Goal: Task Accomplishment & Management: Complete application form

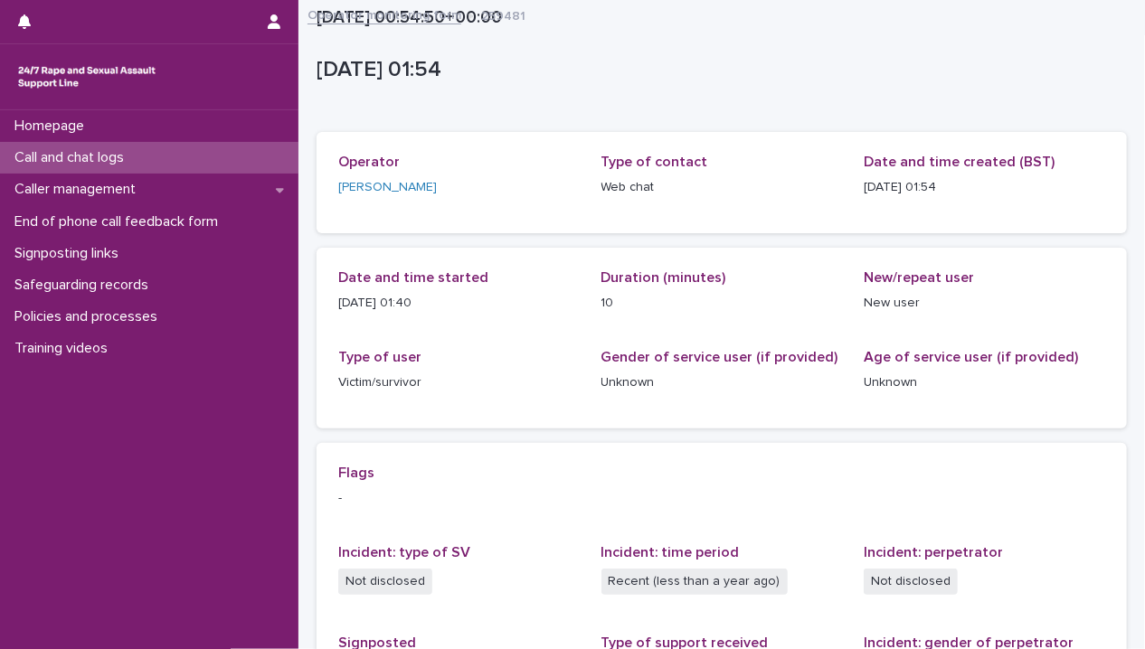
scroll to position [329, 0]
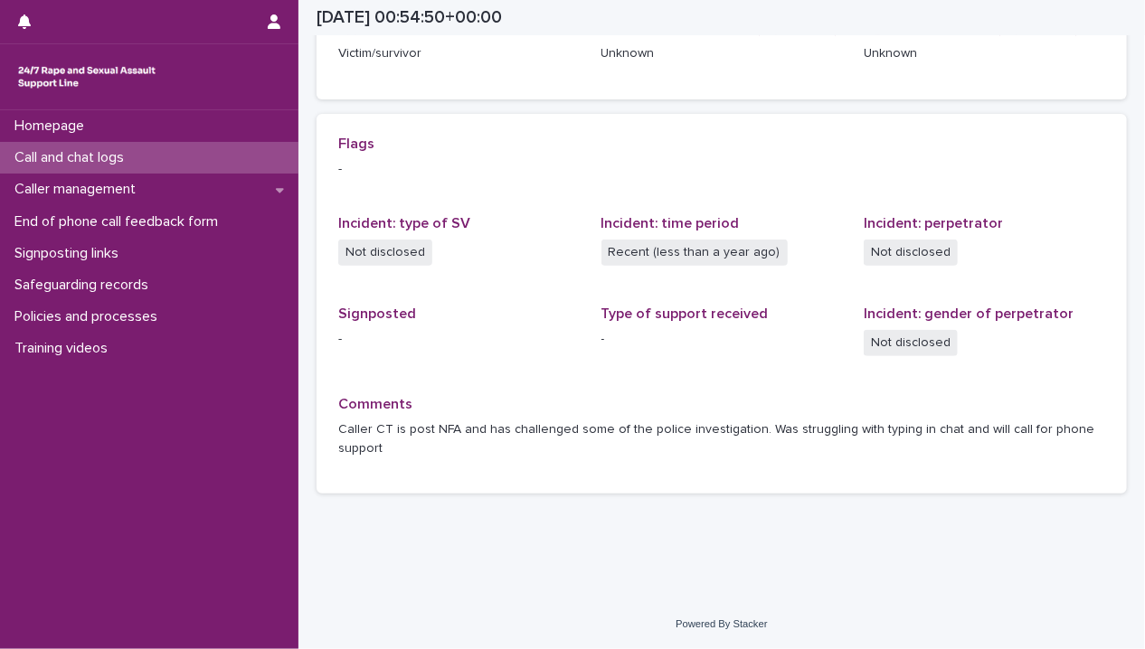
click at [113, 156] on p "Call and chat logs" at bounding box center [72, 157] width 131 height 17
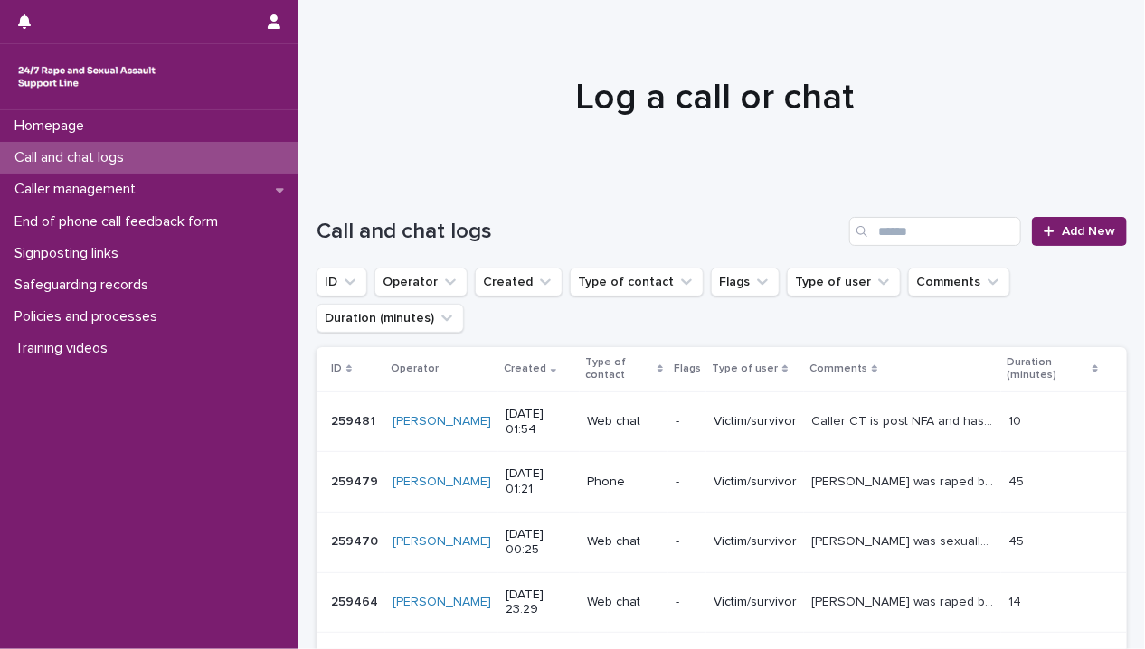
click at [1076, 214] on div "Call and chat logs Add New" at bounding box center [722, 224] width 810 height 87
click at [1074, 226] on span "Add New" at bounding box center [1088, 231] width 53 height 13
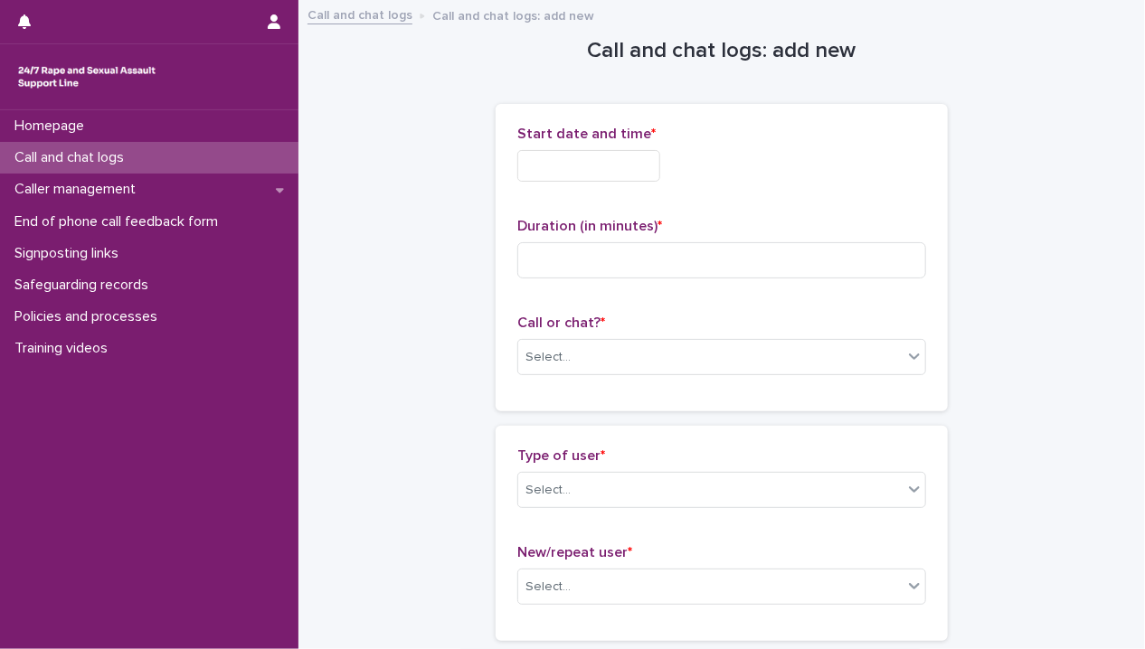
click at [553, 166] on input "text" at bounding box center [588, 166] width 143 height 32
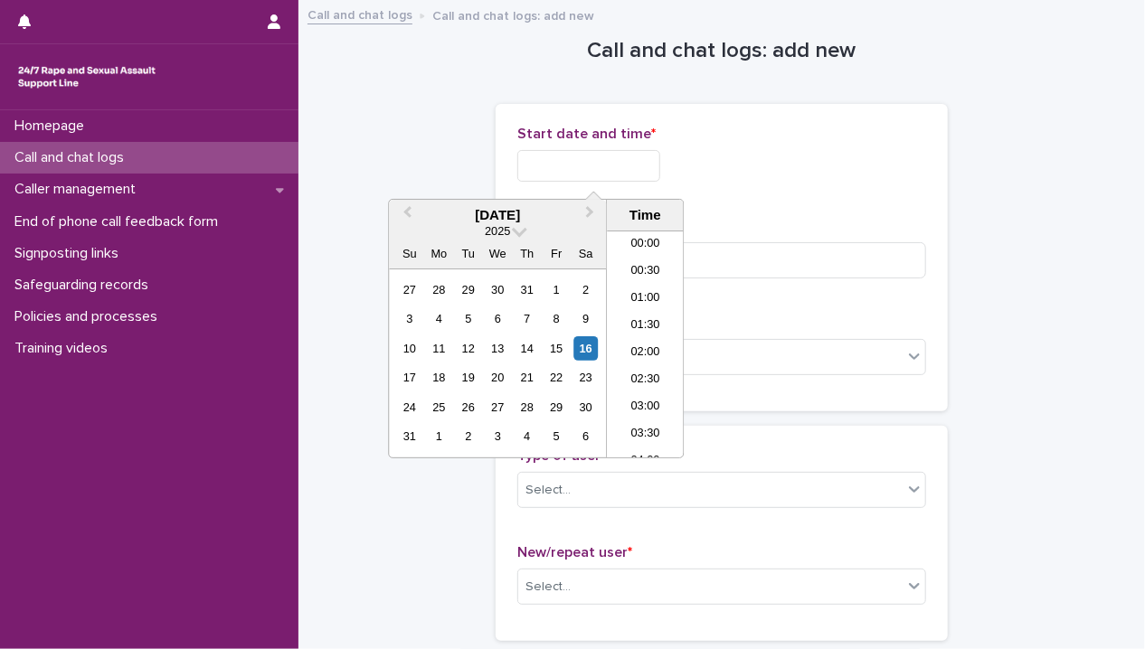
scroll to position [118, 0]
click at [640, 307] on li "03:30" at bounding box center [645, 317] width 77 height 27
click at [630, 164] on input "**********" at bounding box center [588, 166] width 143 height 32
type input "**********"
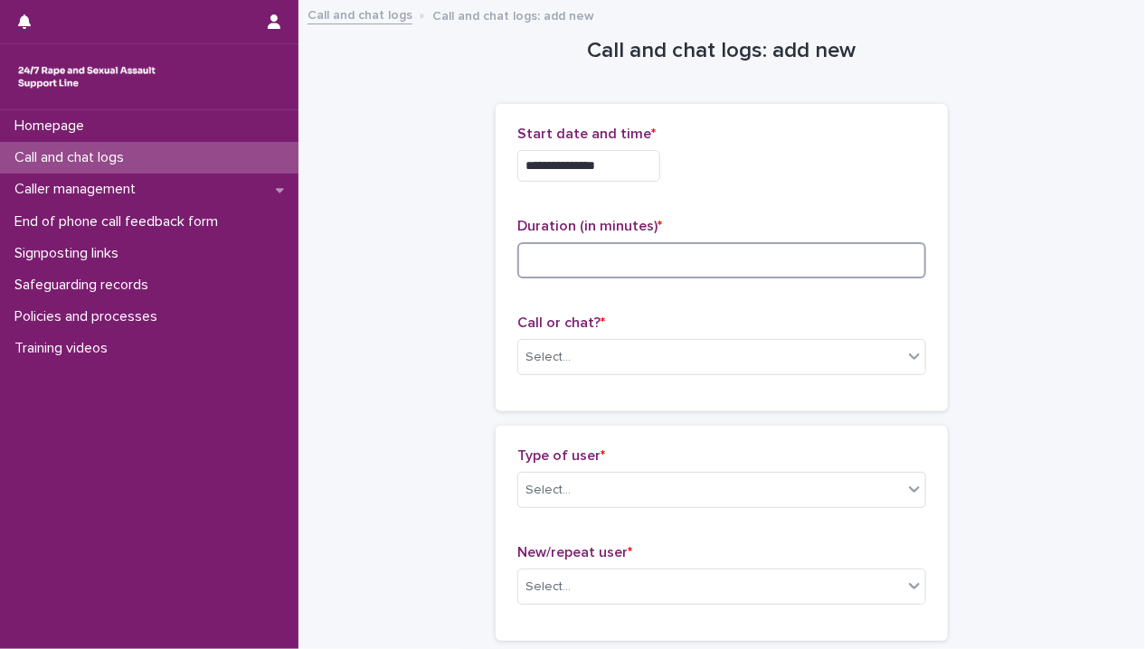
click at [738, 268] on input at bounding box center [721, 260] width 409 height 36
type input "*"
type input "**"
click at [615, 355] on div "Select..." at bounding box center [710, 358] width 384 height 30
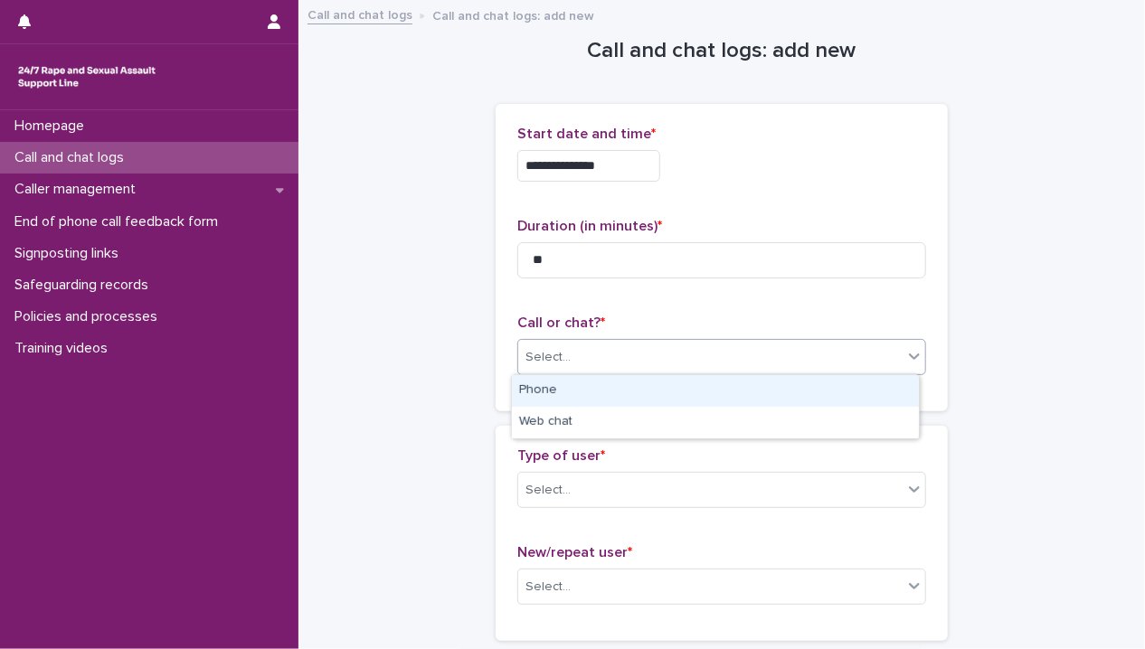
click at [602, 393] on div "Phone" at bounding box center [715, 391] width 407 height 32
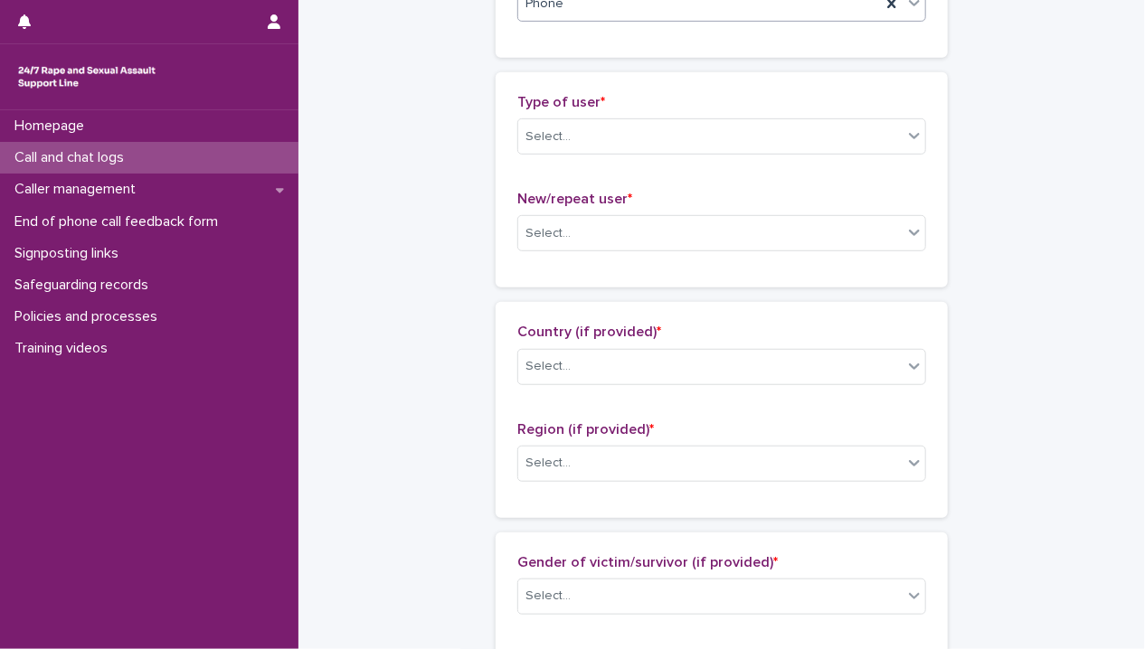
scroll to position [362, 0]
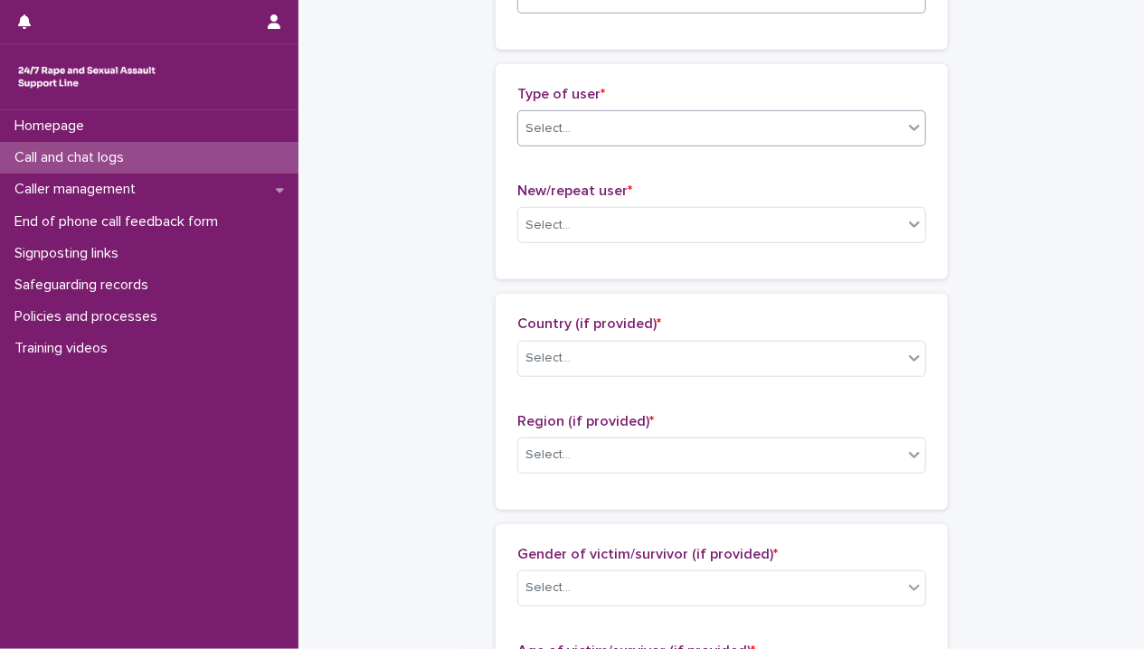
click at [590, 121] on div "Select..." at bounding box center [710, 129] width 384 height 30
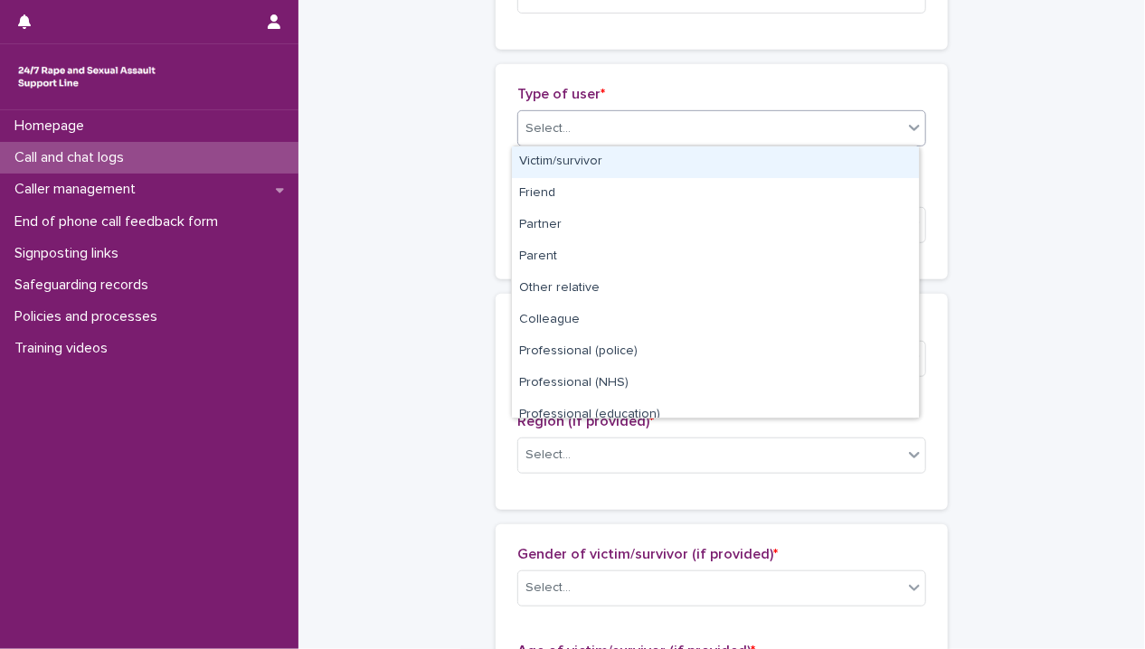
click at [614, 148] on div "Victim/survivor" at bounding box center [715, 163] width 407 height 32
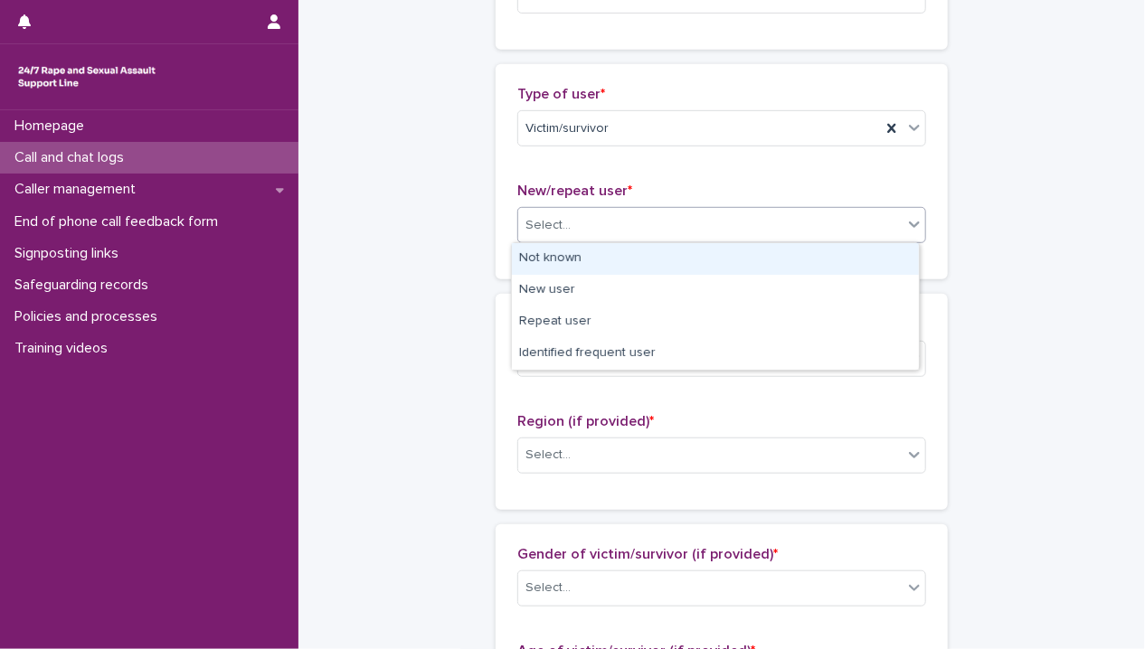
click at [599, 222] on div "Select..." at bounding box center [710, 226] width 384 height 30
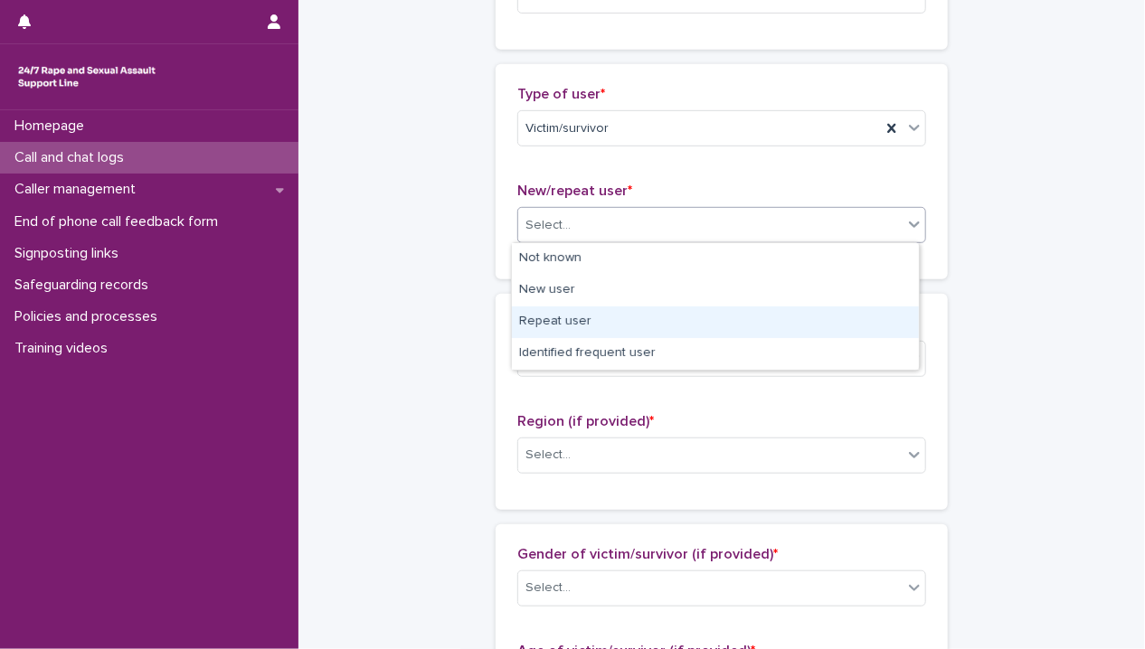
click at [619, 321] on div "Repeat user" at bounding box center [715, 323] width 407 height 32
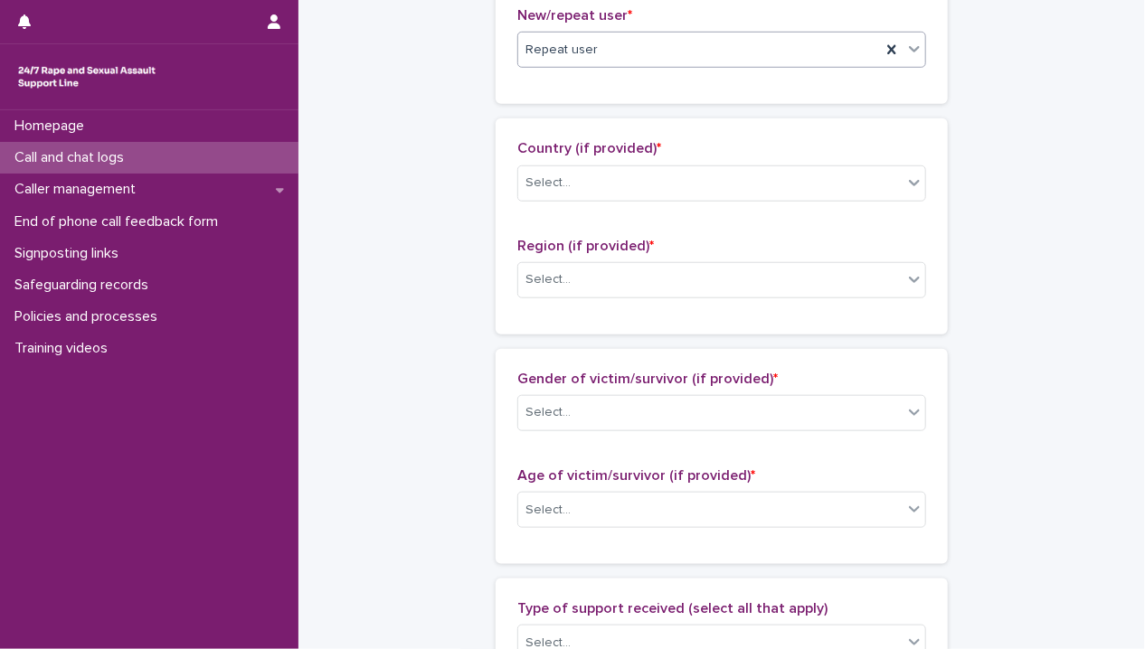
scroll to position [543, 0]
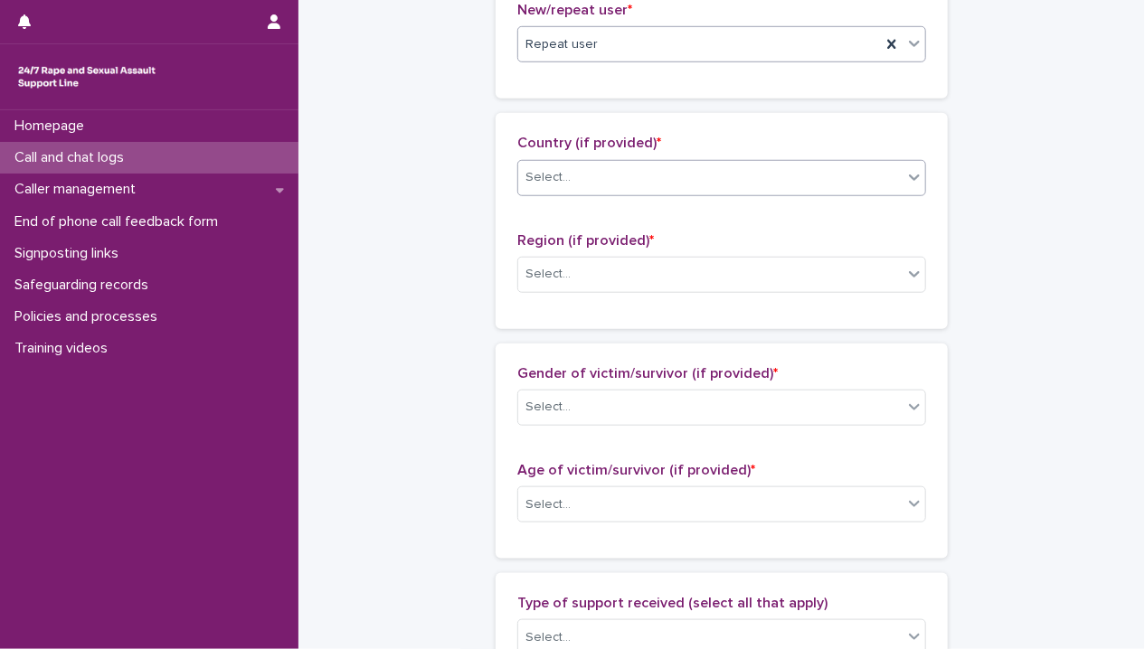
click at [584, 167] on div "Select..." at bounding box center [710, 178] width 384 height 30
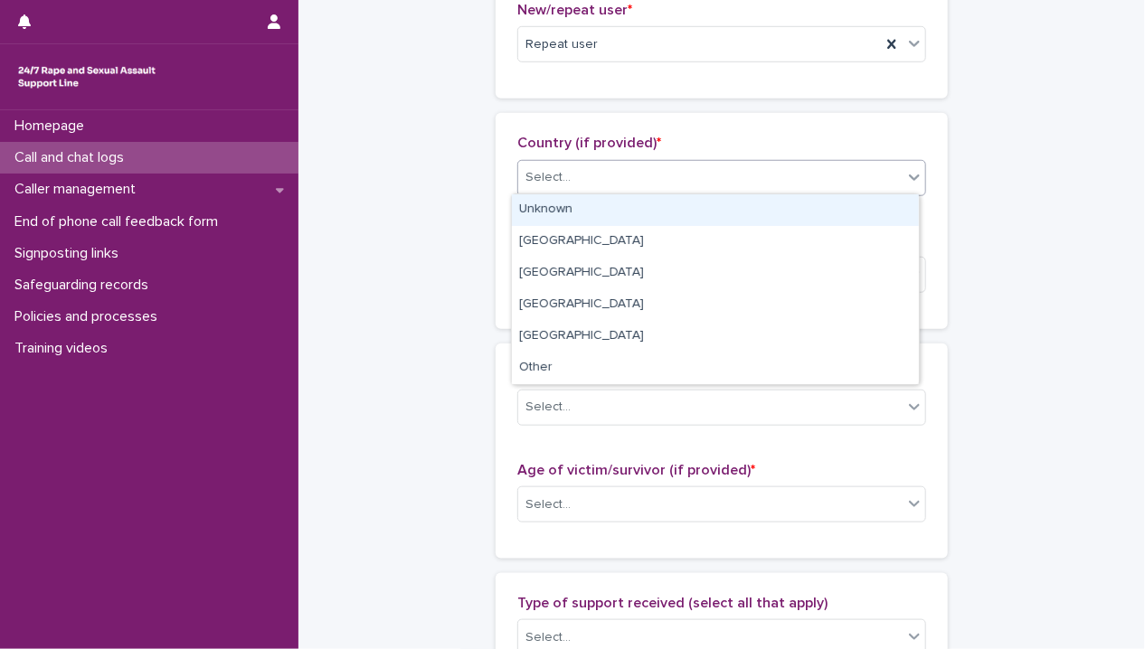
click at [586, 218] on div "Unknown" at bounding box center [715, 210] width 407 height 32
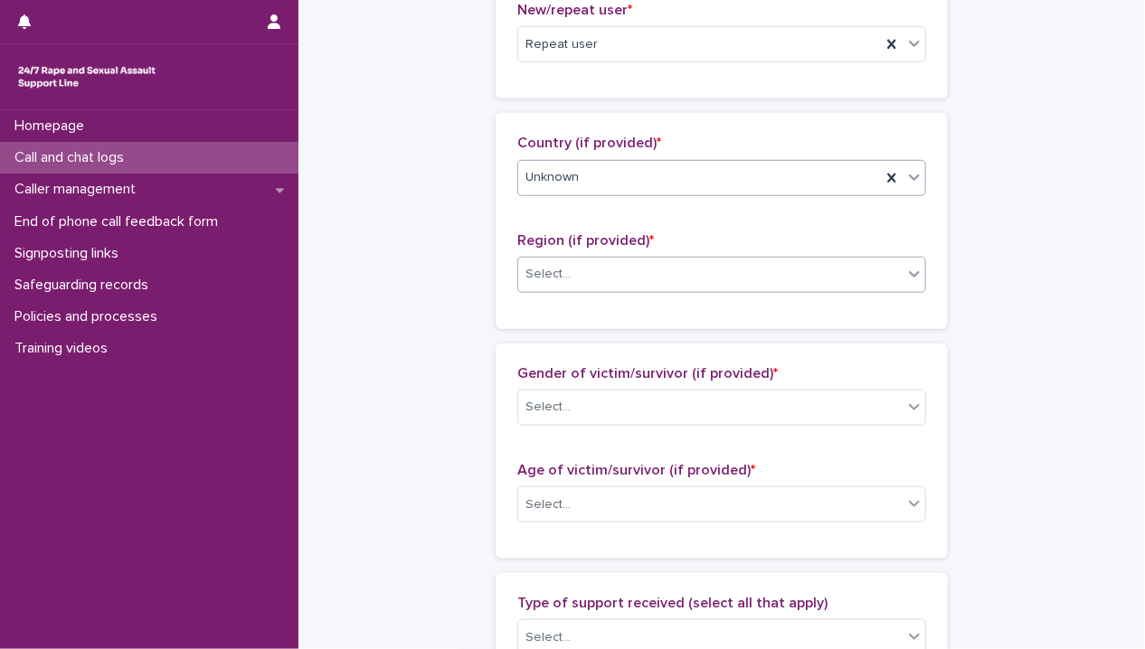
click at [587, 271] on div "Select..." at bounding box center [710, 275] width 384 height 30
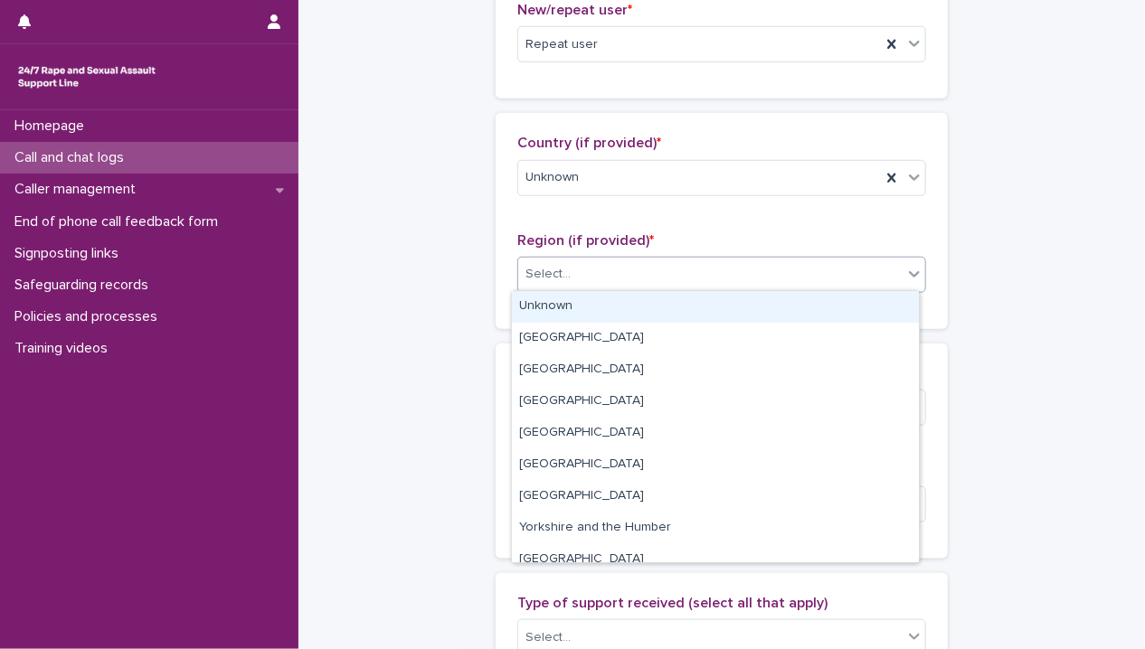
click at [583, 312] on div "Unknown" at bounding box center [715, 307] width 407 height 32
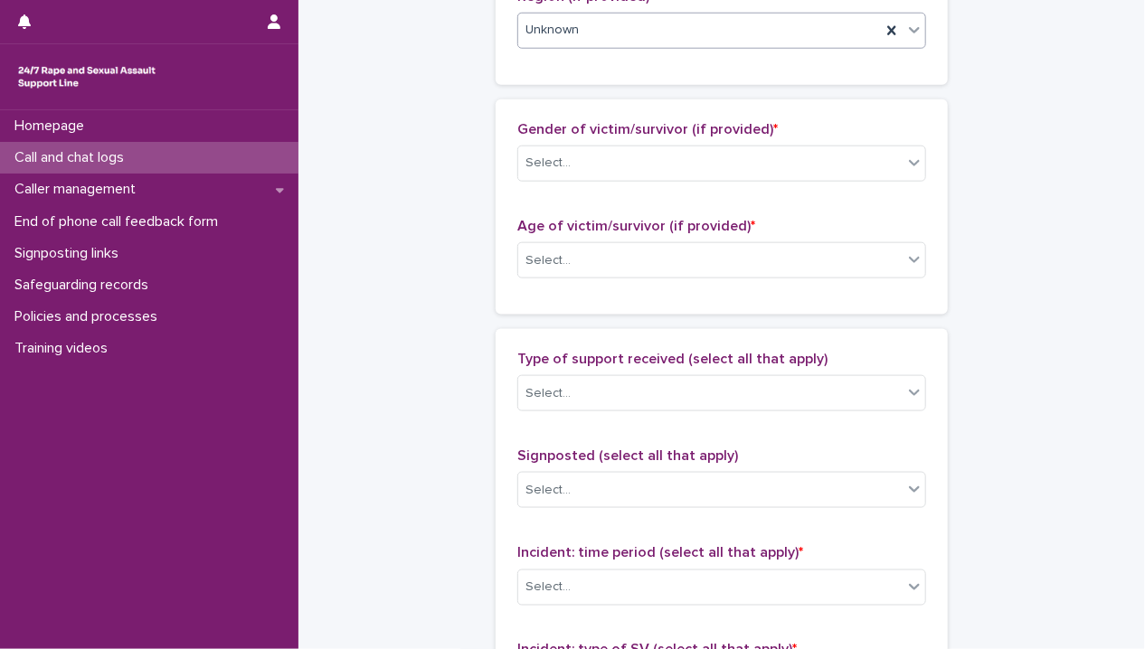
scroll to position [814, 0]
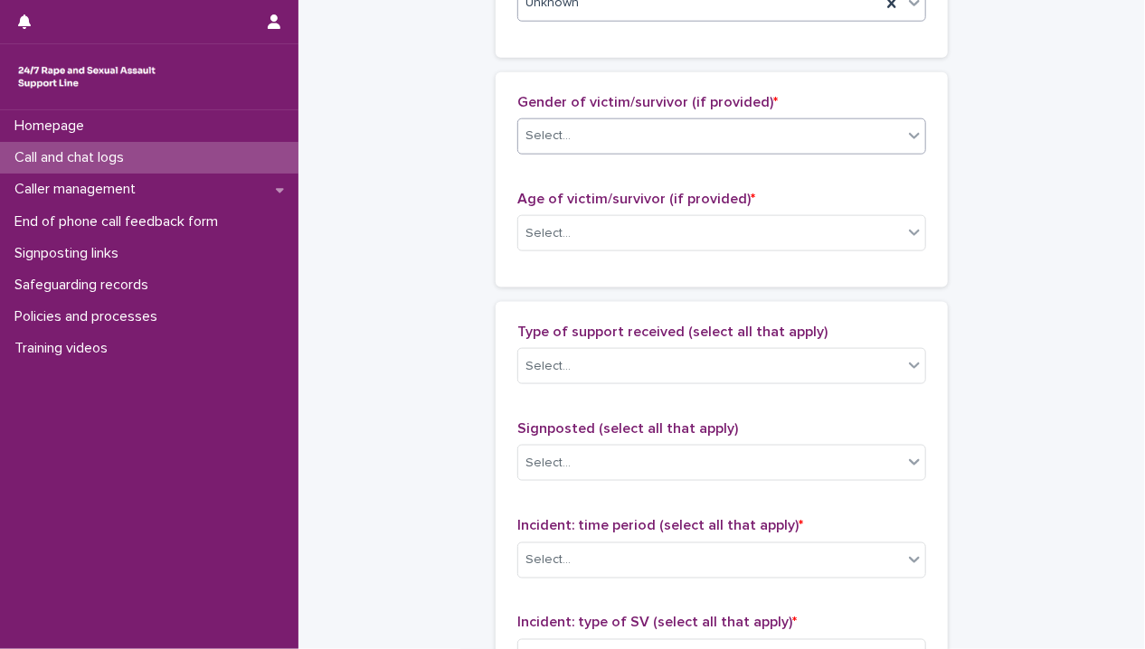
drag, startPoint x: 572, startPoint y: 128, endPoint x: 577, endPoint y: 149, distance: 22.4
click at [572, 128] on div "Select..." at bounding box center [710, 136] width 384 height 30
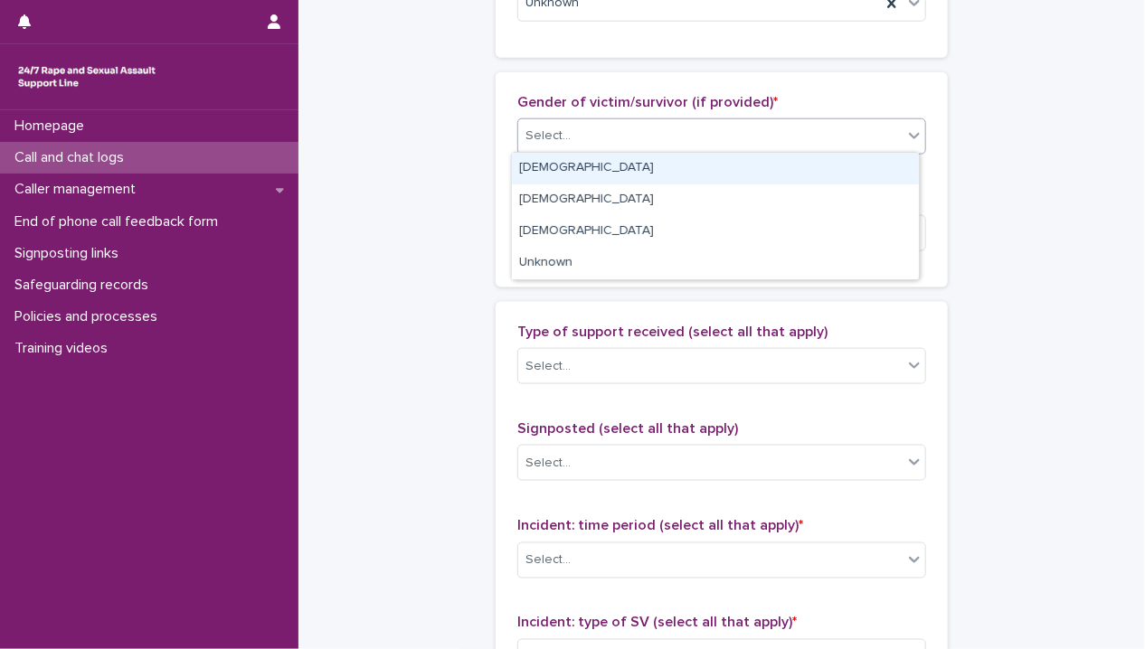
drag, startPoint x: 582, startPoint y: 175, endPoint x: 578, endPoint y: 211, distance: 36.4
click at [581, 176] on div "[DEMOGRAPHIC_DATA]" at bounding box center [715, 169] width 407 height 32
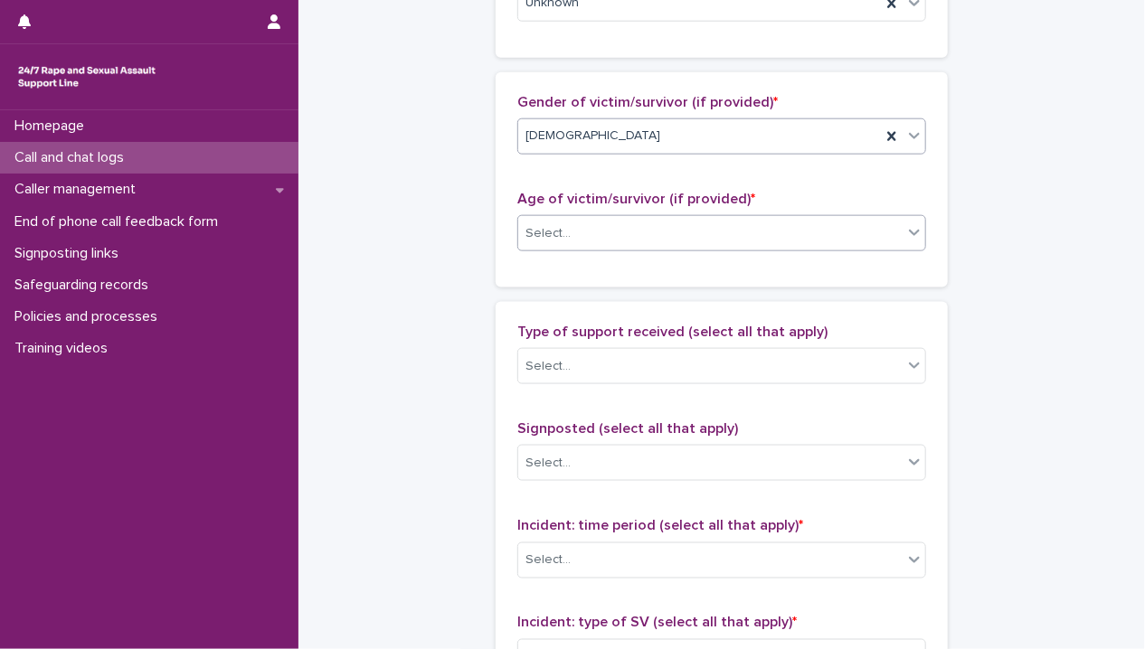
click at [577, 229] on div "Select..." at bounding box center [710, 234] width 384 height 30
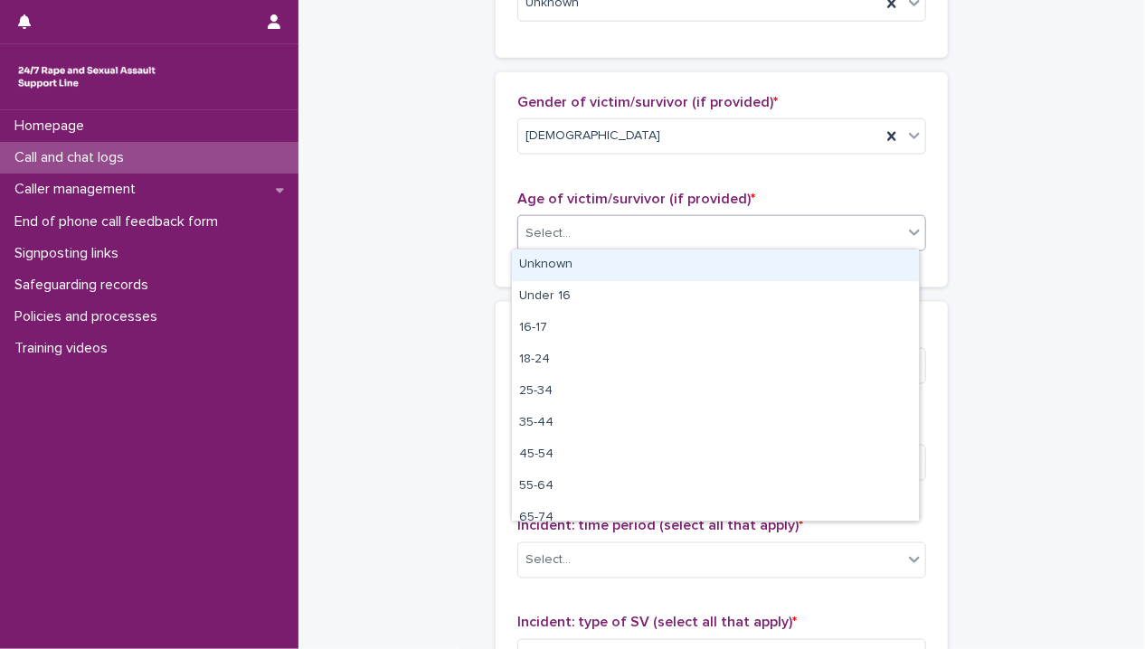
click at [575, 265] on div "Unknown" at bounding box center [715, 266] width 407 height 32
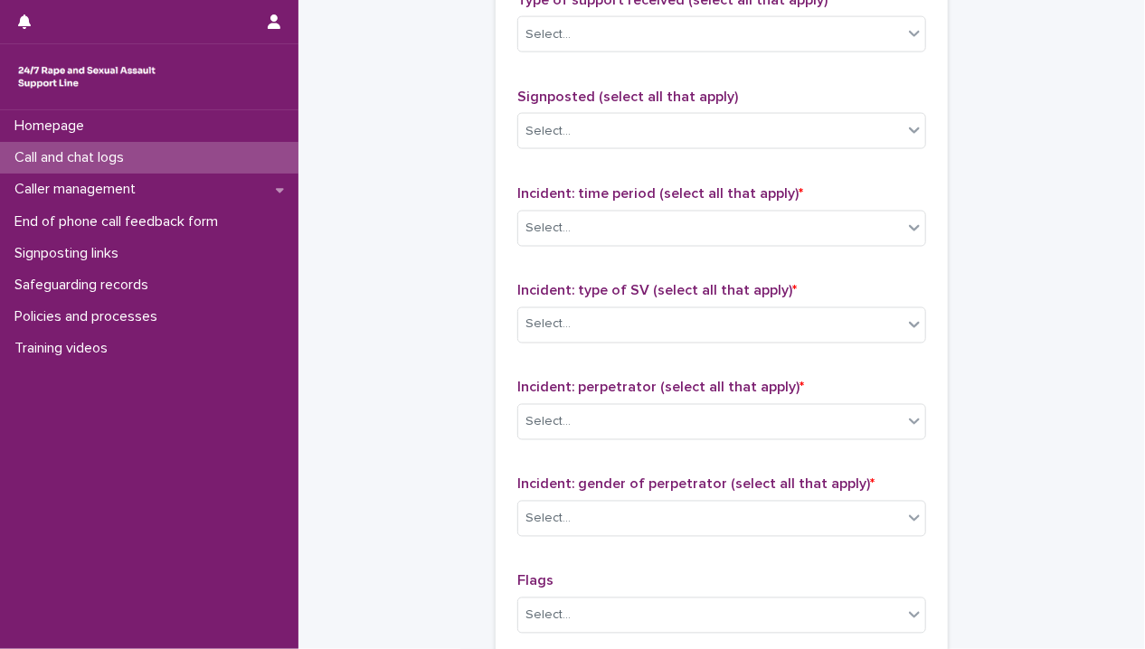
scroll to position [1176, 0]
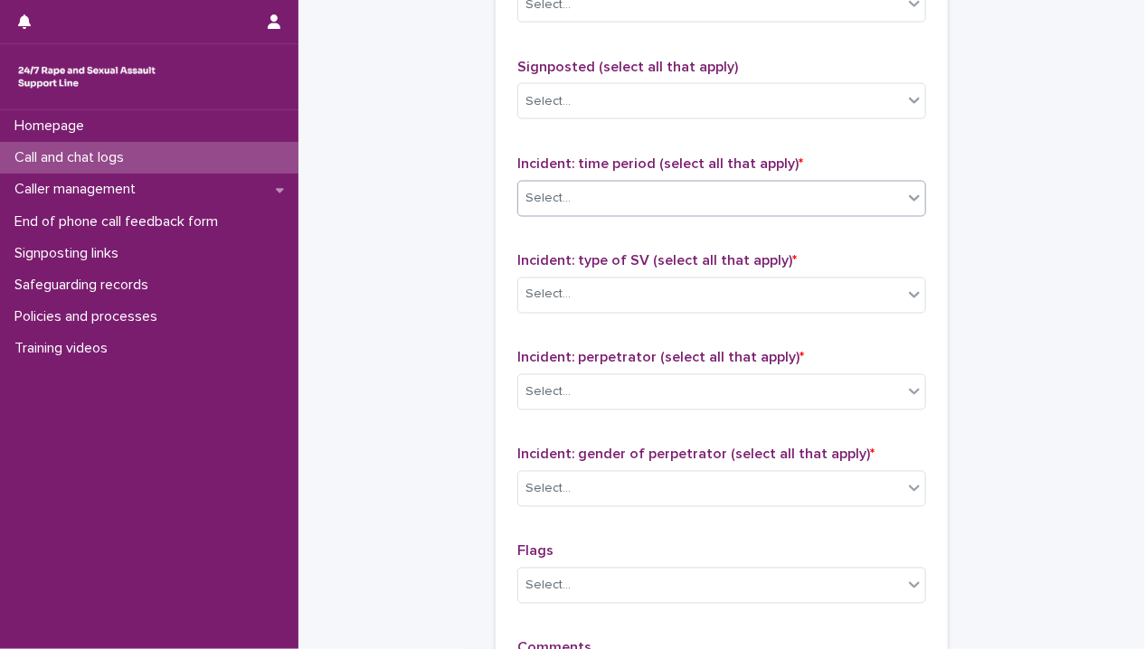
click at [587, 195] on div "Select..." at bounding box center [710, 199] width 384 height 30
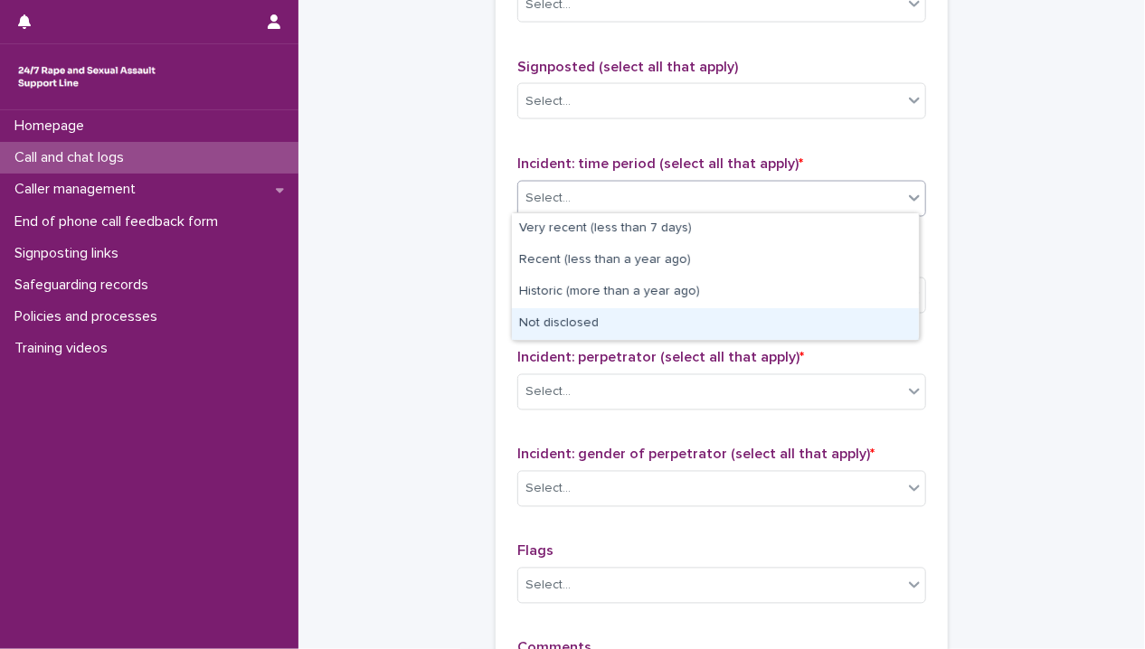
click at [566, 319] on div "Not disclosed" at bounding box center [715, 324] width 407 height 32
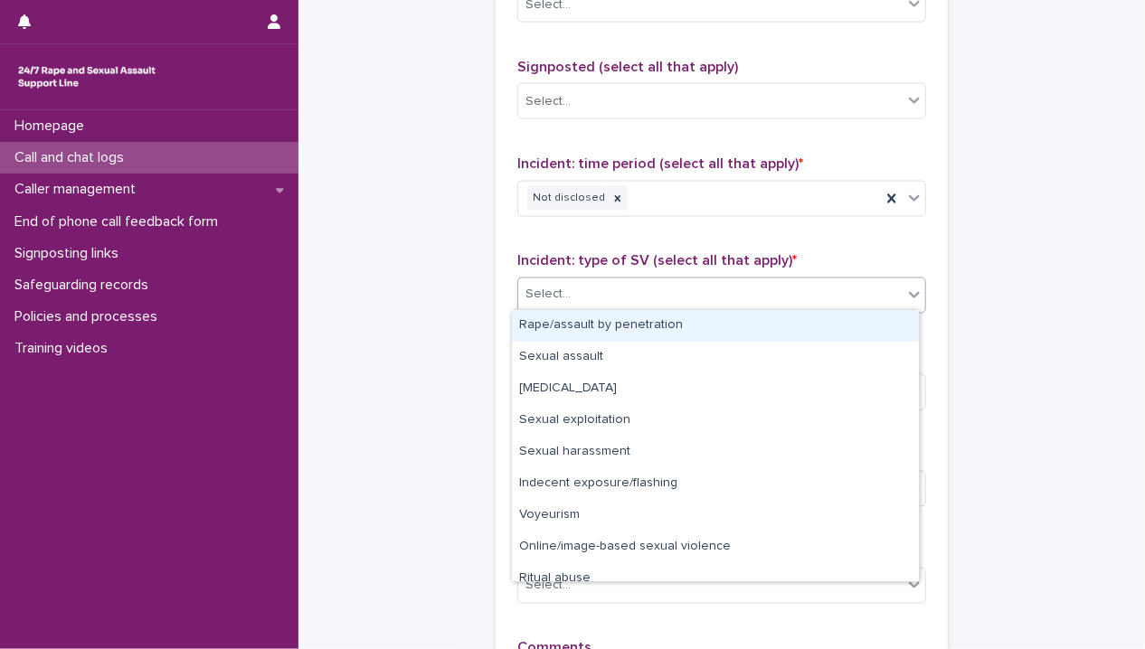
click at [586, 278] on div "Select..." at bounding box center [721, 296] width 409 height 36
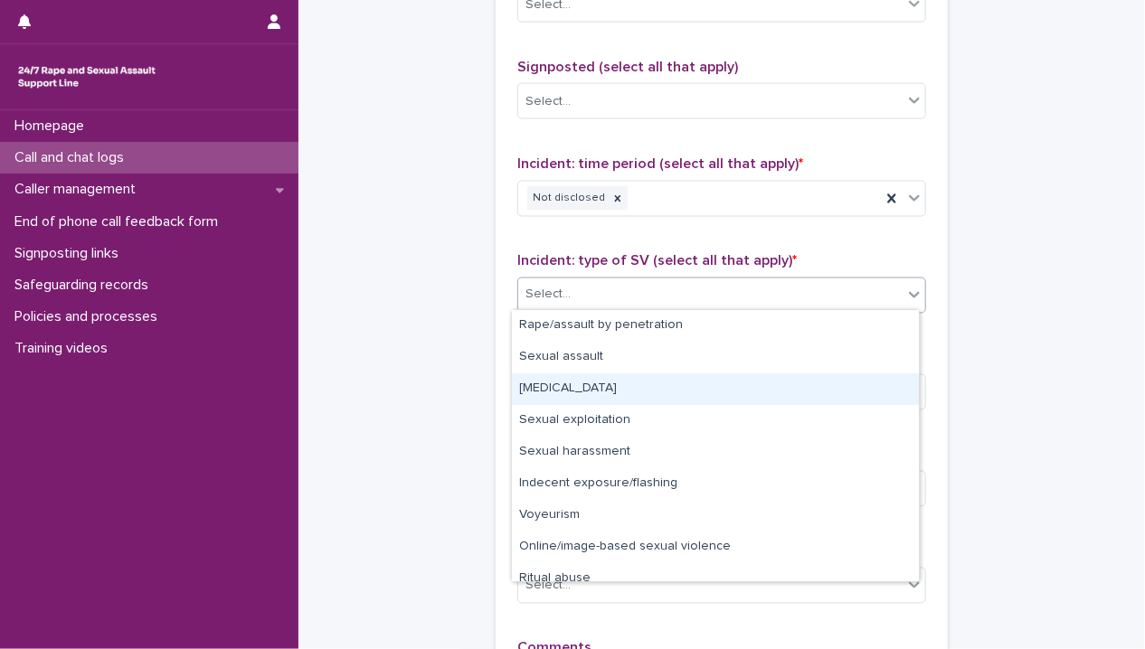
scroll to position [45, 0]
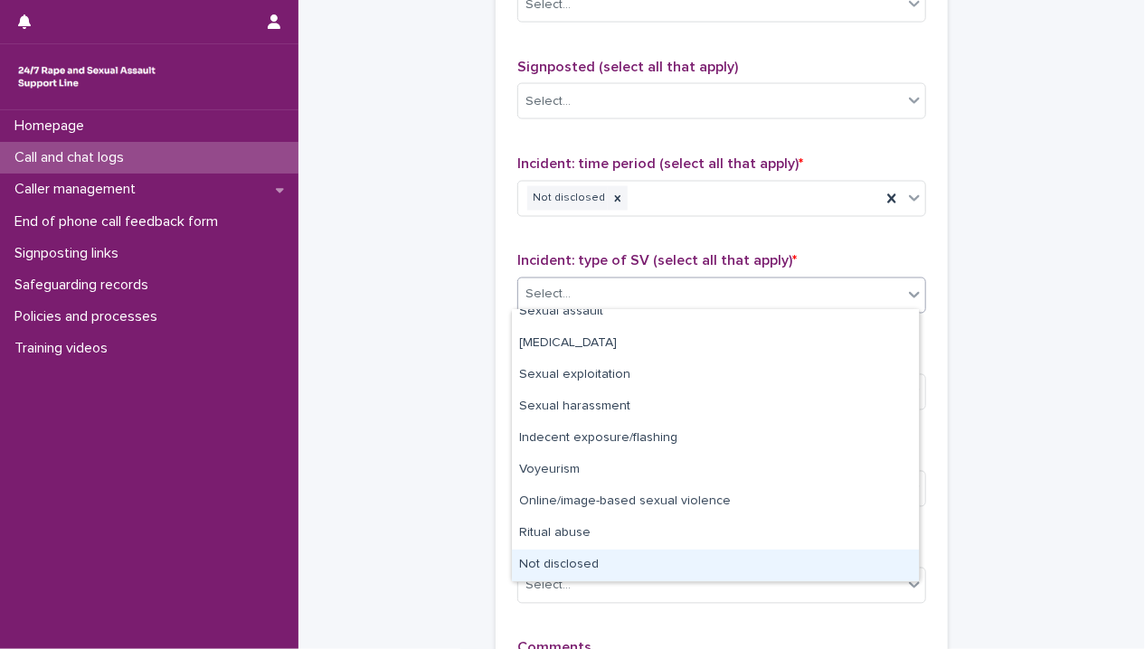
click at [584, 569] on div "Not disclosed" at bounding box center [715, 566] width 407 height 32
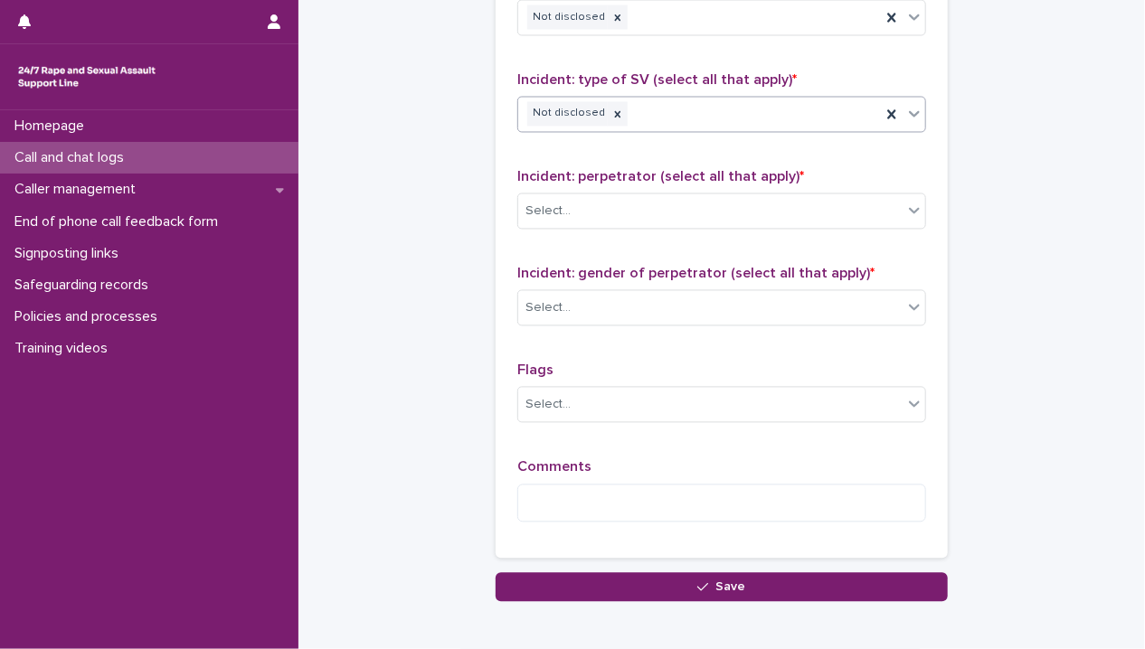
scroll to position [1445, 0]
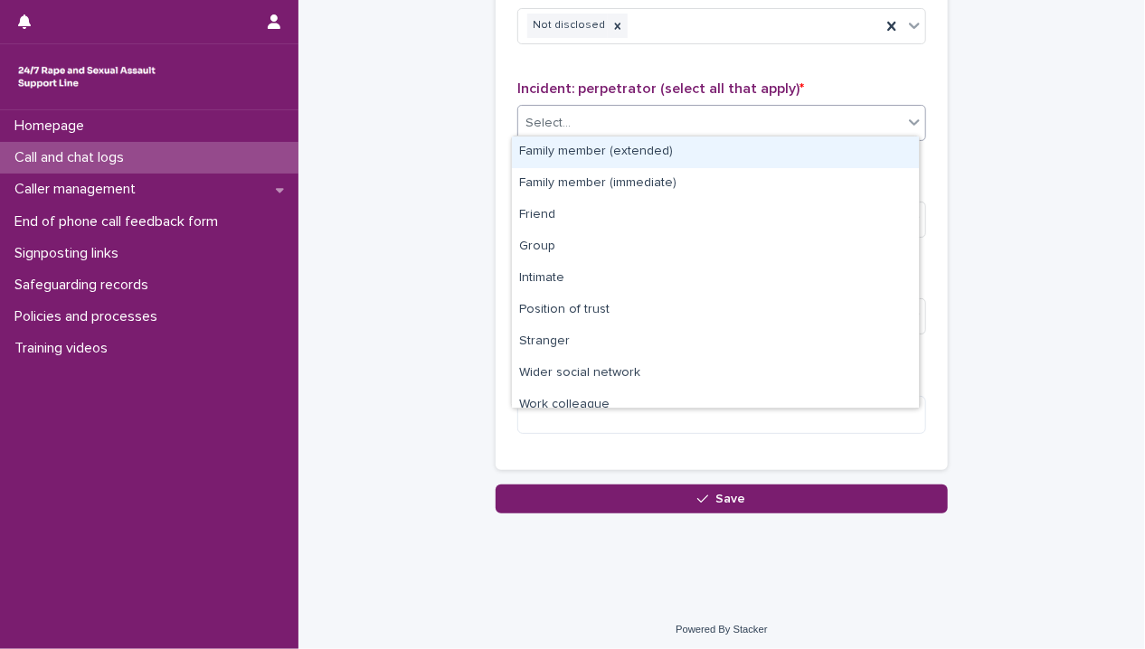
click at [561, 114] on div "Select..." at bounding box center [548, 123] width 45 height 19
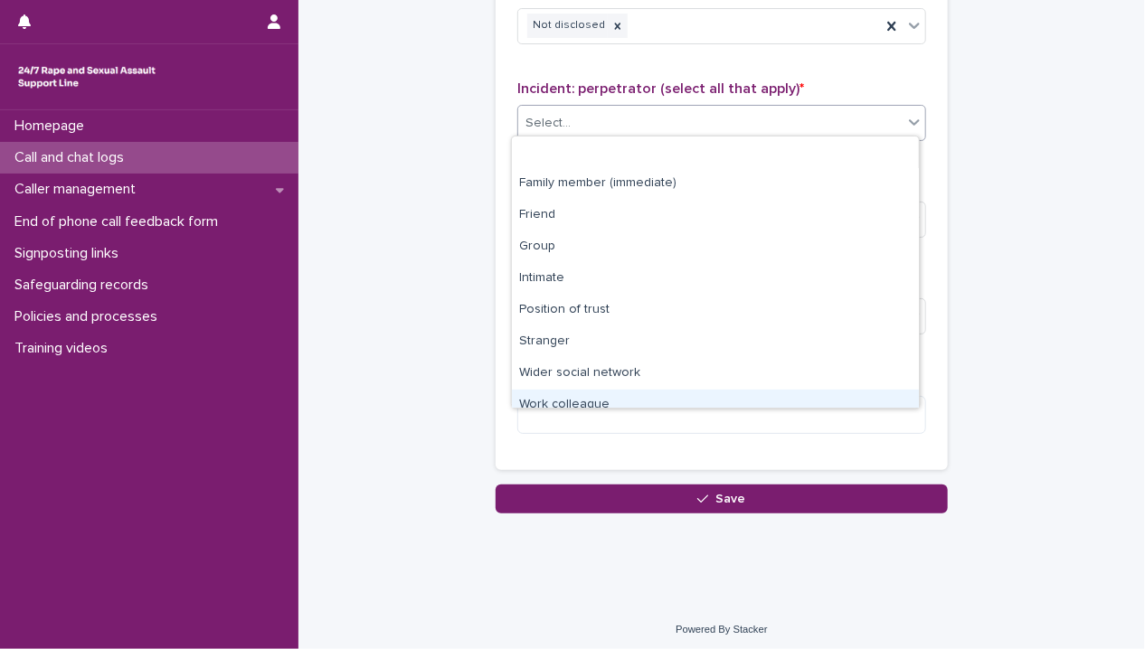
scroll to position [76, 0]
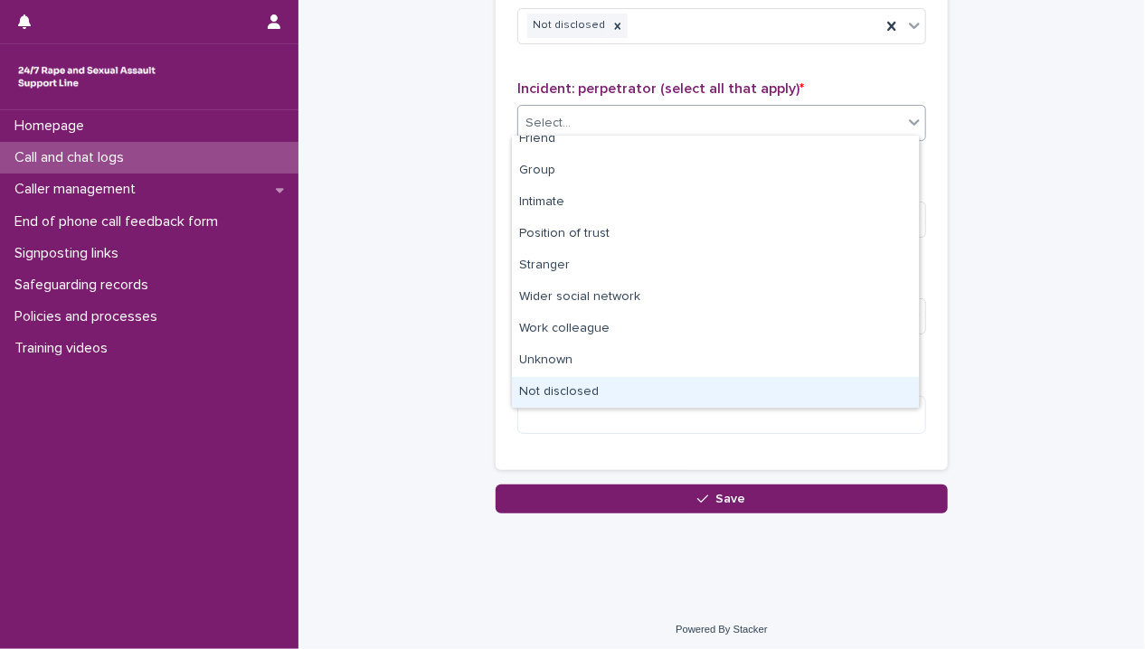
click at [583, 398] on div "Not disclosed" at bounding box center [715, 393] width 407 height 32
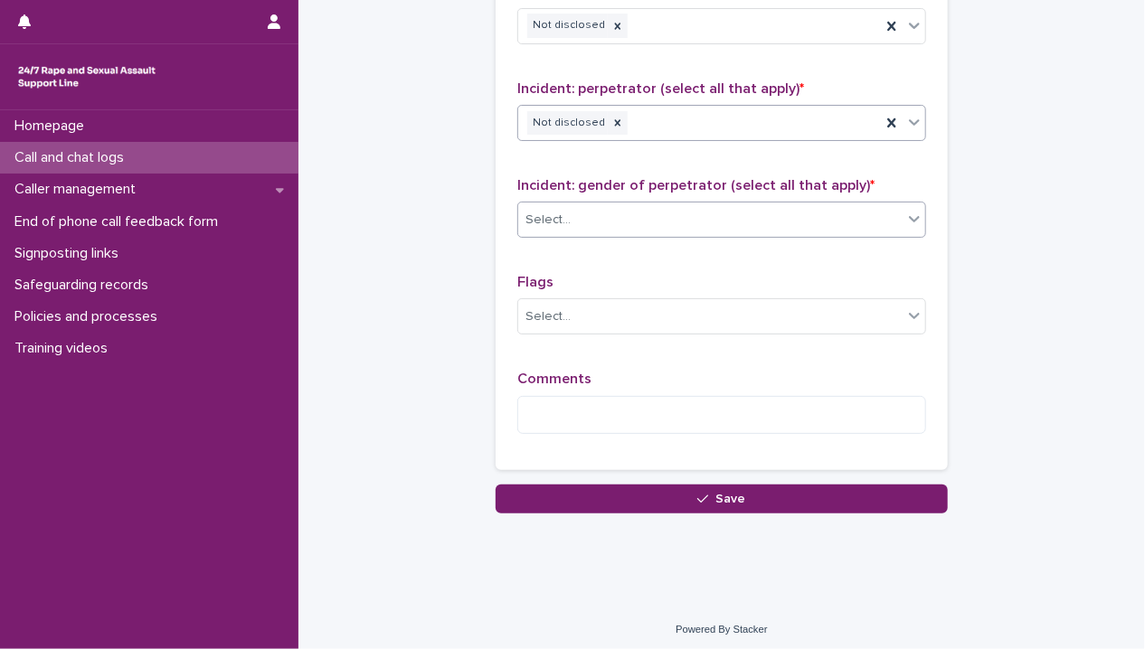
click at [581, 214] on div "Select..." at bounding box center [710, 220] width 384 height 30
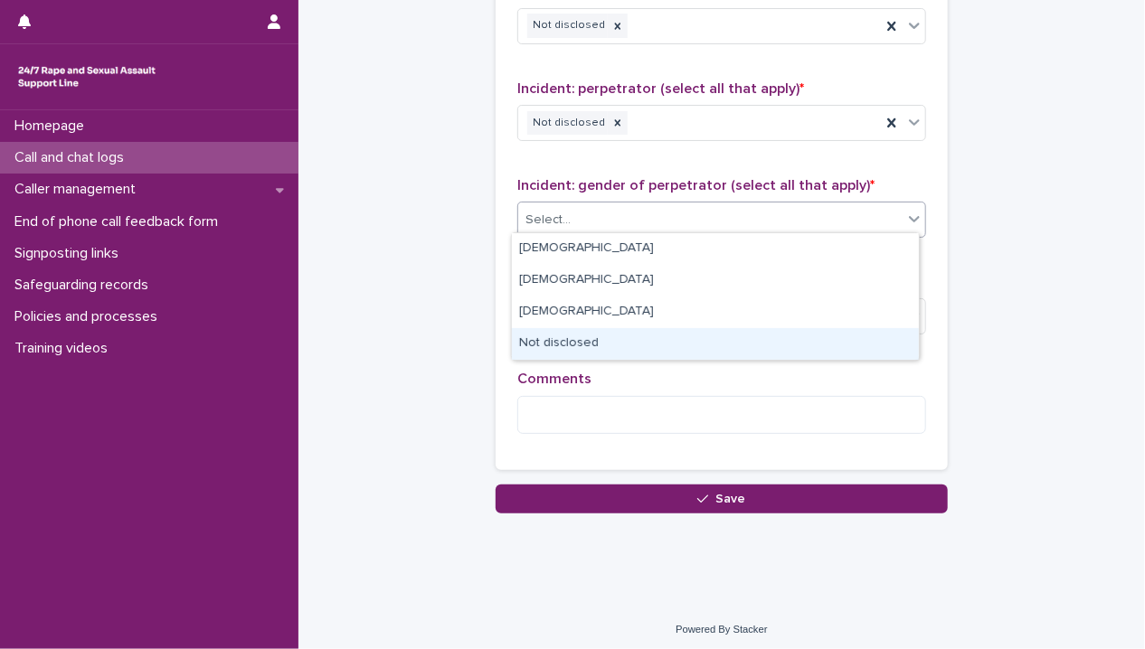
click at [608, 345] on div "Not disclosed" at bounding box center [715, 344] width 407 height 32
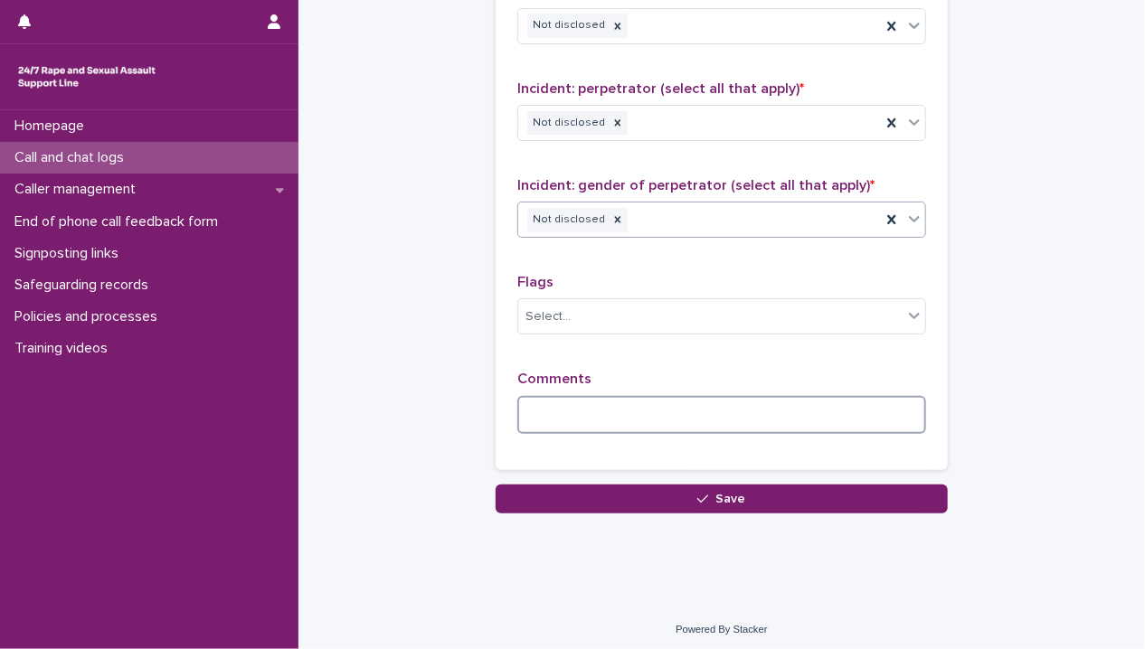
click at [590, 408] on textarea at bounding box center [721, 415] width 409 height 39
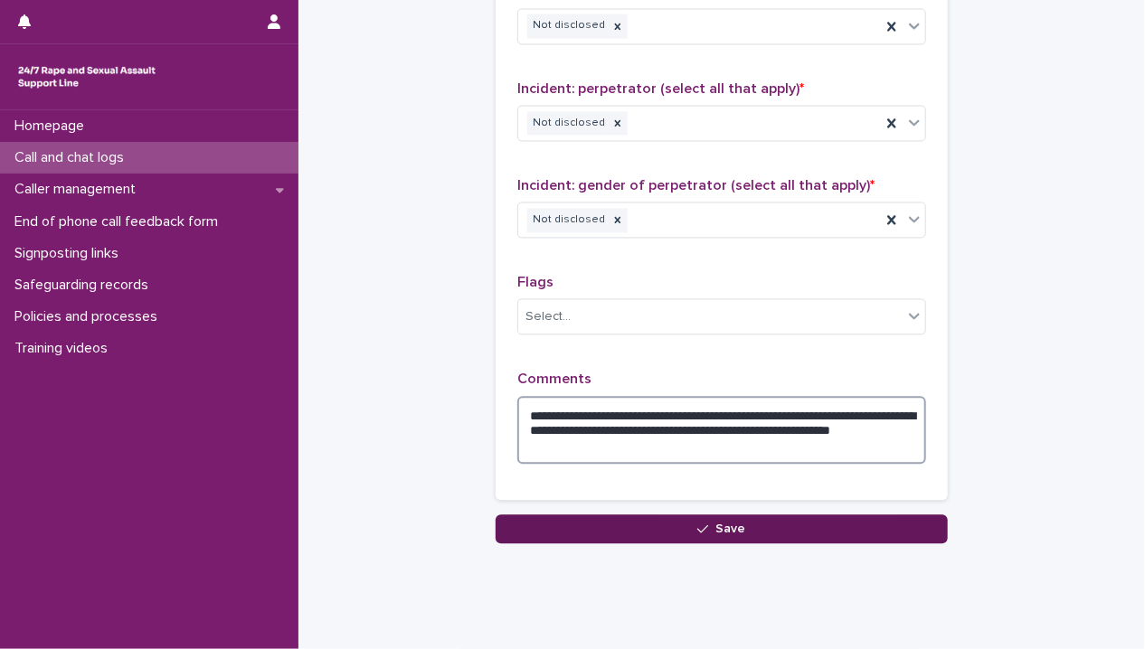
type textarea "**********"
drag, startPoint x: 719, startPoint y: 522, endPoint x: 630, endPoint y: 537, distance: 90.0
click at [719, 525] on span "Save" at bounding box center [731, 529] width 30 height 13
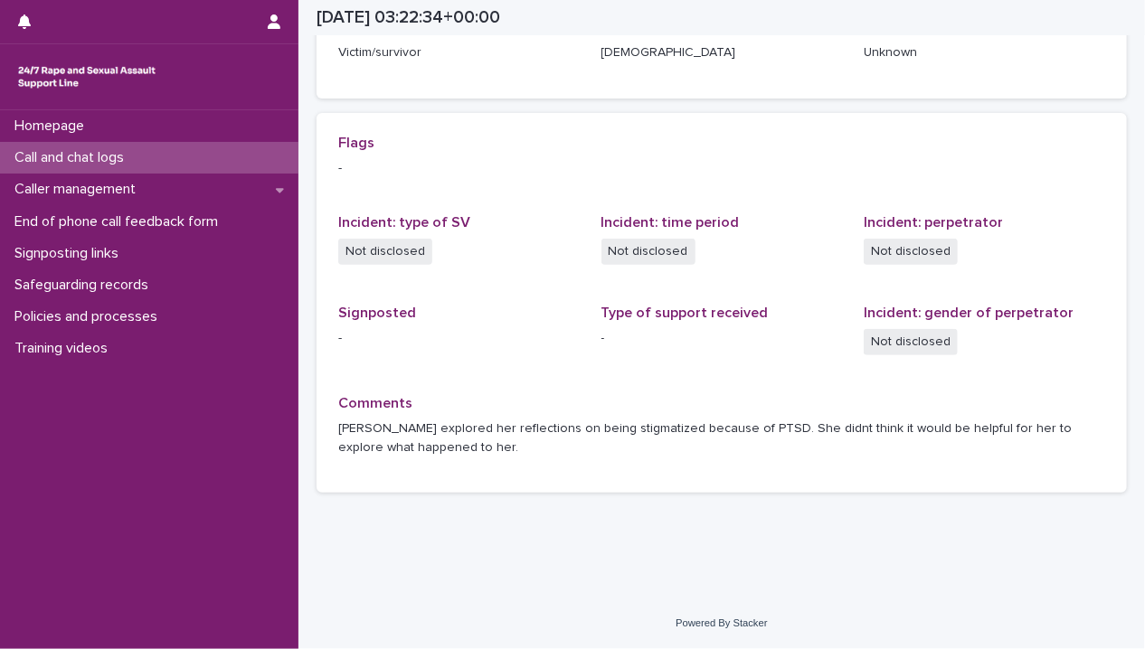
scroll to position [329, 0]
click at [162, 166] on div "Call and chat logs" at bounding box center [149, 158] width 298 height 32
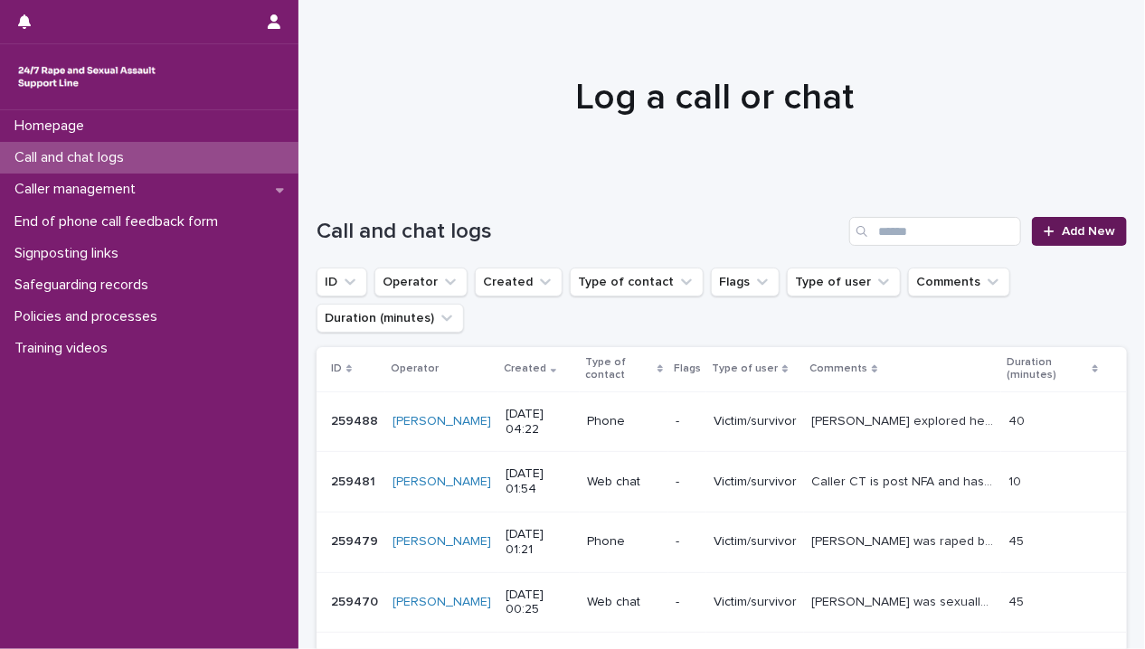
click at [1067, 232] on span "Add New" at bounding box center [1088, 231] width 53 height 13
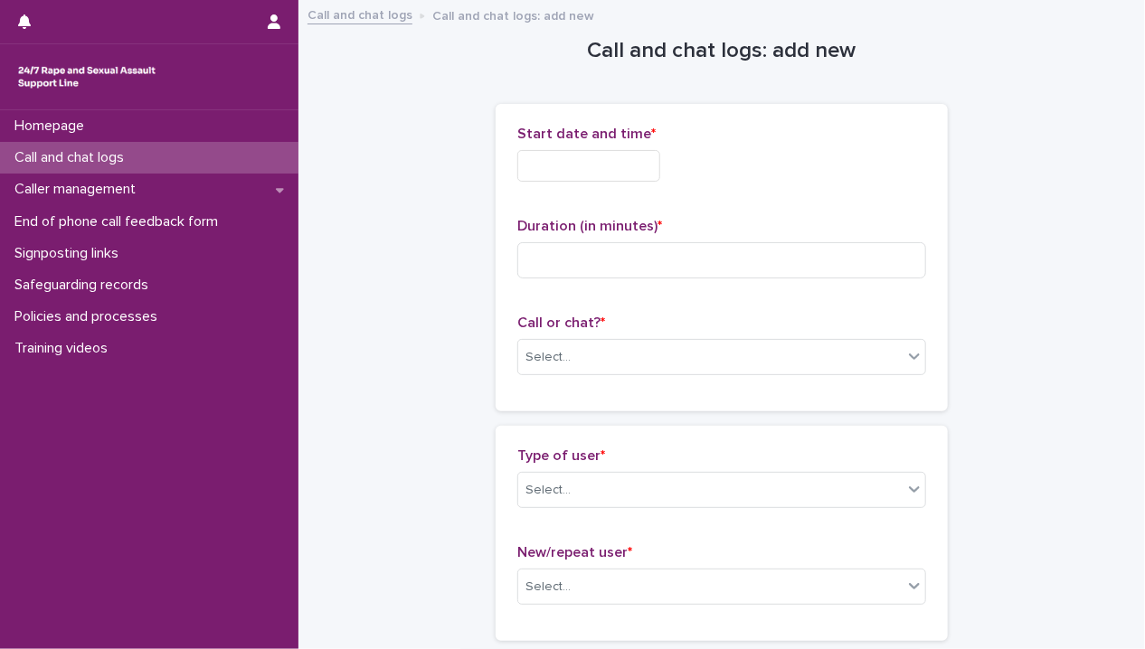
click at [587, 167] on input "text" at bounding box center [588, 166] width 143 height 32
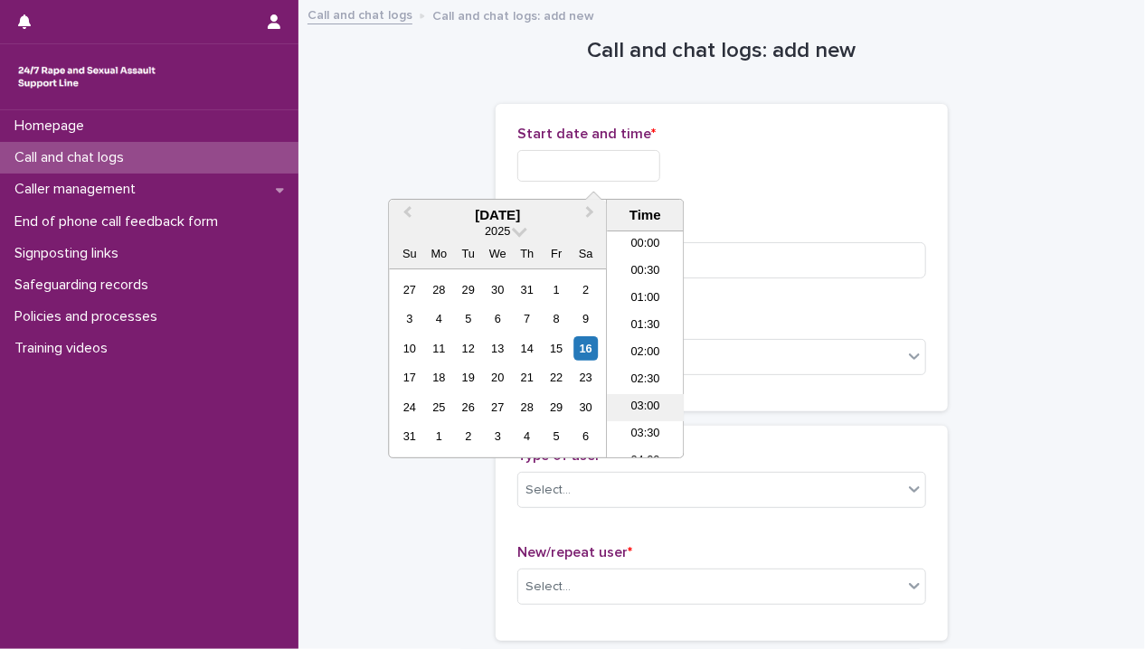
scroll to position [145, 0]
click at [652, 334] on li "04:30" at bounding box center [645, 344] width 77 height 27
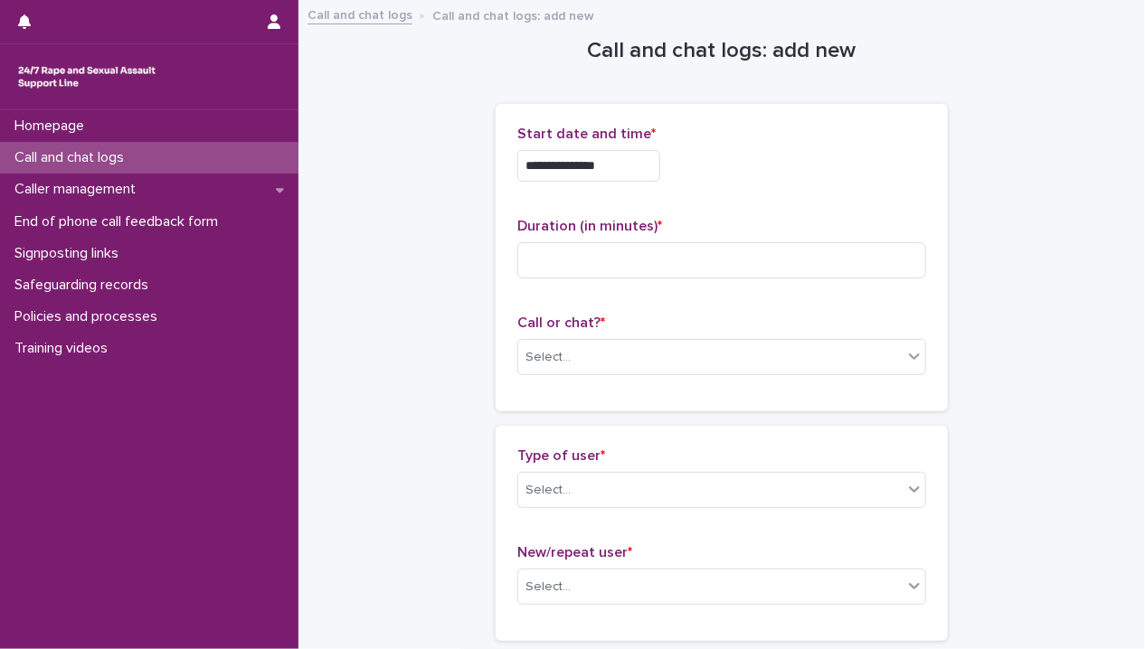
click at [625, 170] on input "**********" at bounding box center [588, 166] width 143 height 32
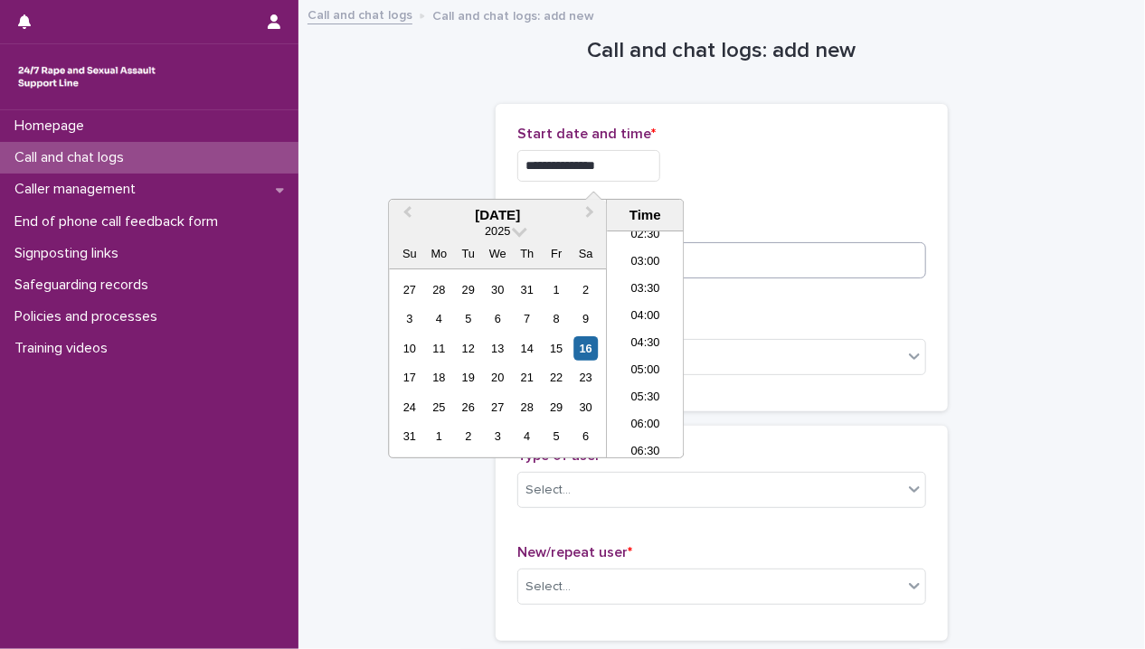
type input "**********"
click at [739, 242] on input at bounding box center [721, 260] width 409 height 36
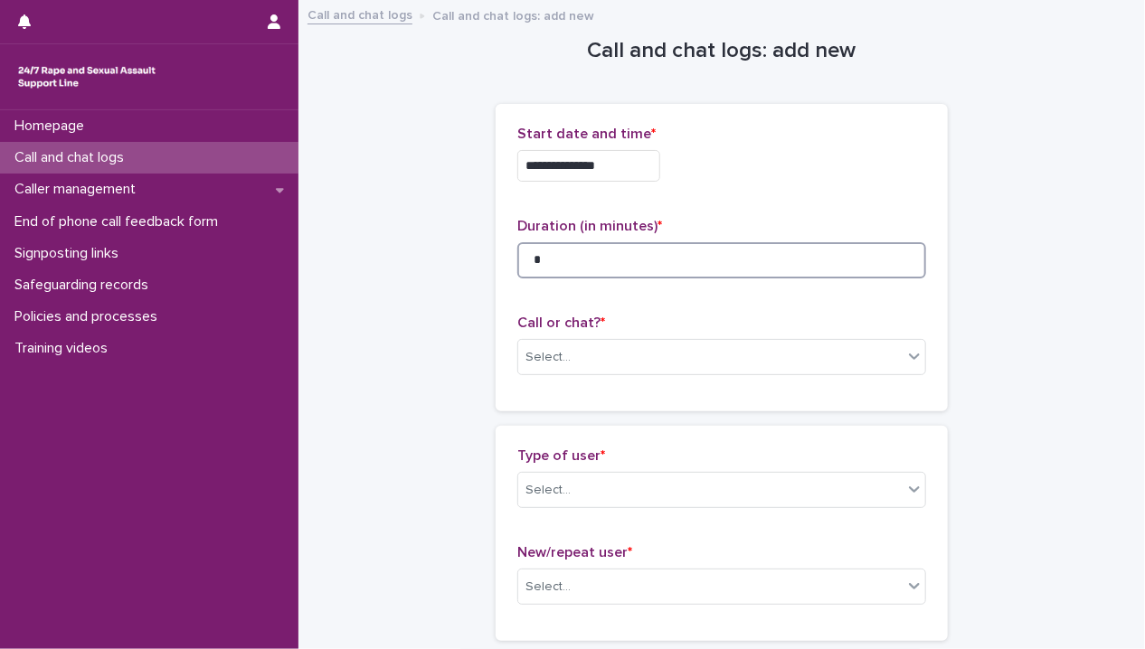
type input "*"
click at [716, 334] on div "Call or chat? * Select..." at bounding box center [721, 352] width 409 height 75
click at [712, 348] on div "Select..." at bounding box center [710, 358] width 384 height 30
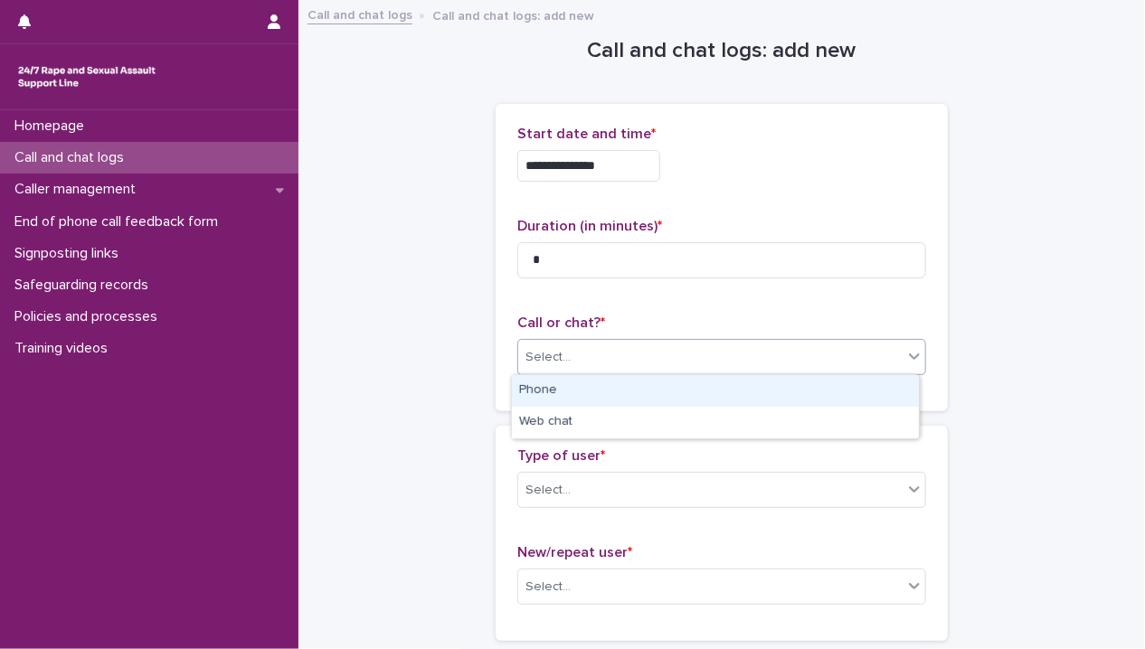
click at [684, 391] on div "Phone" at bounding box center [715, 391] width 407 height 32
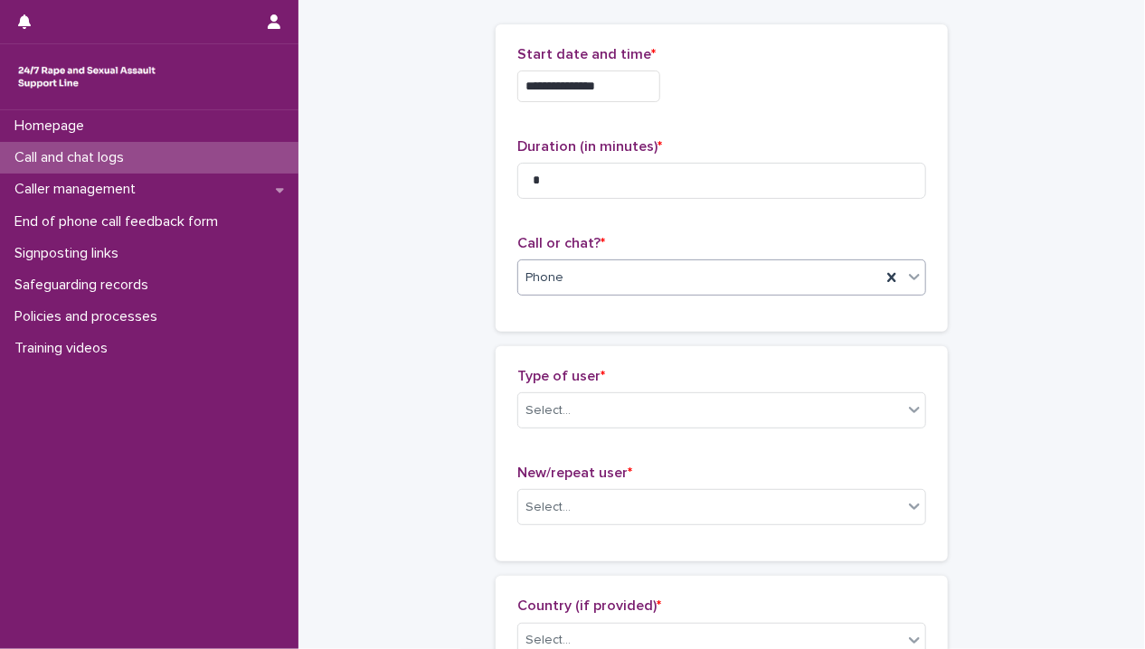
scroll to position [362, 0]
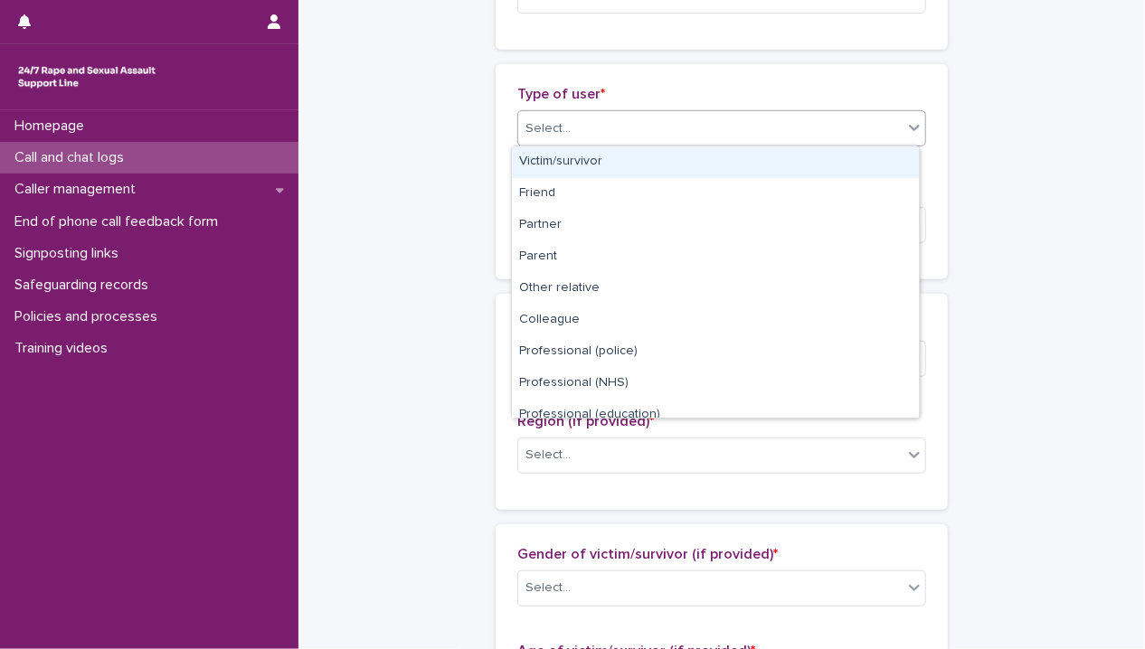
click at [646, 118] on div "Select..." at bounding box center [710, 129] width 384 height 30
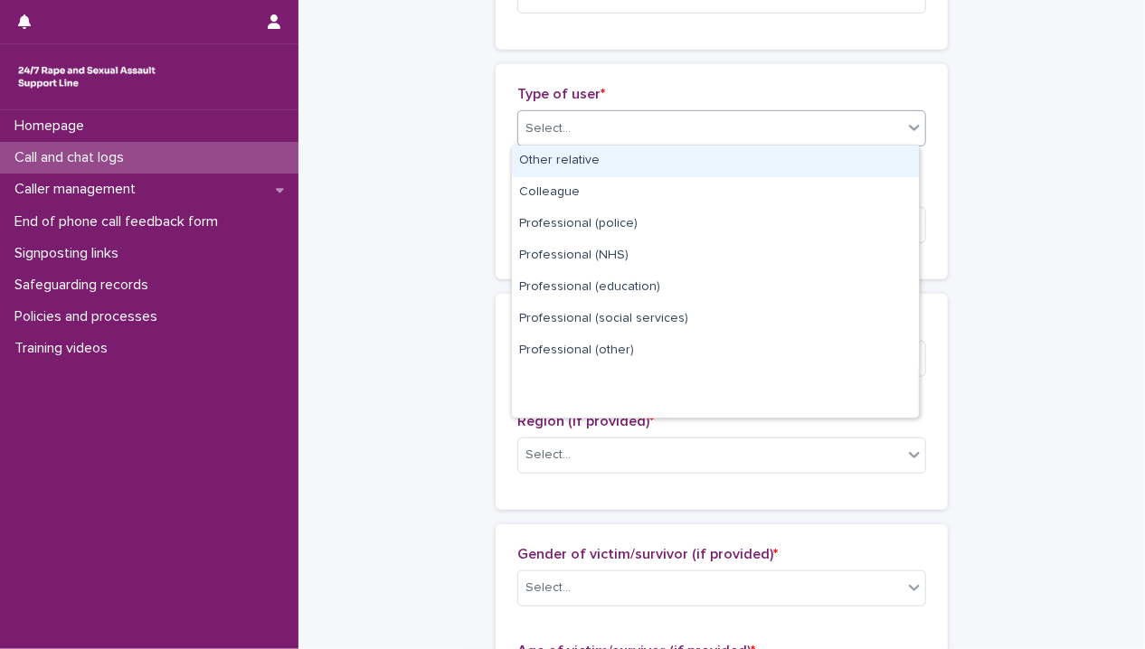
scroll to position [203, 0]
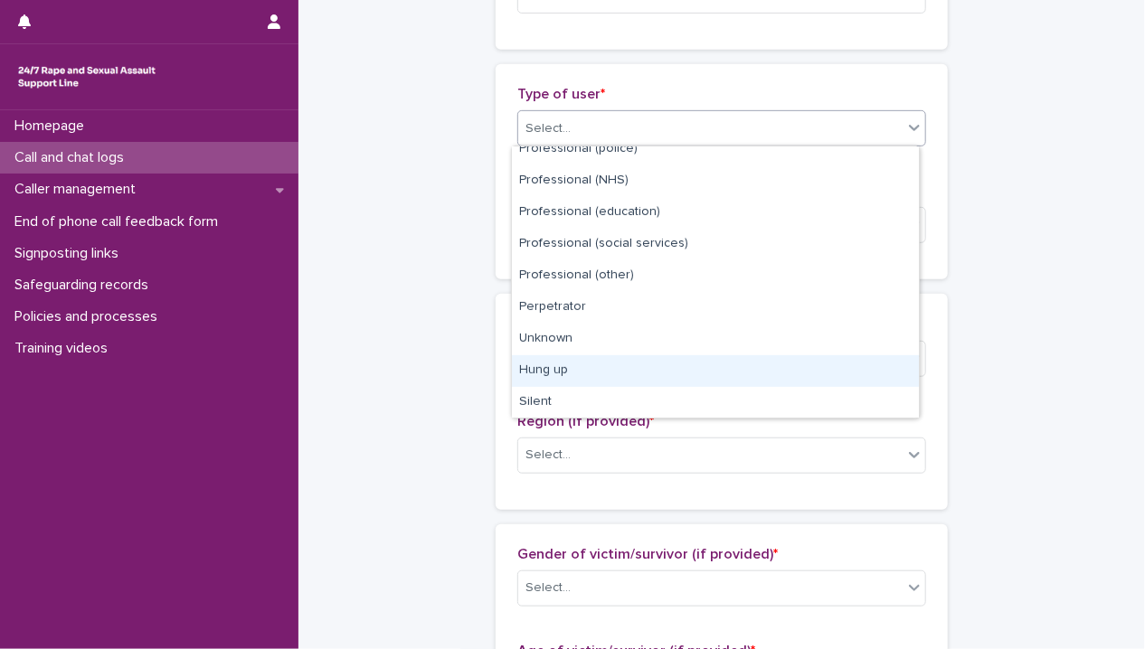
click at [635, 379] on div "Hung up" at bounding box center [715, 371] width 407 height 32
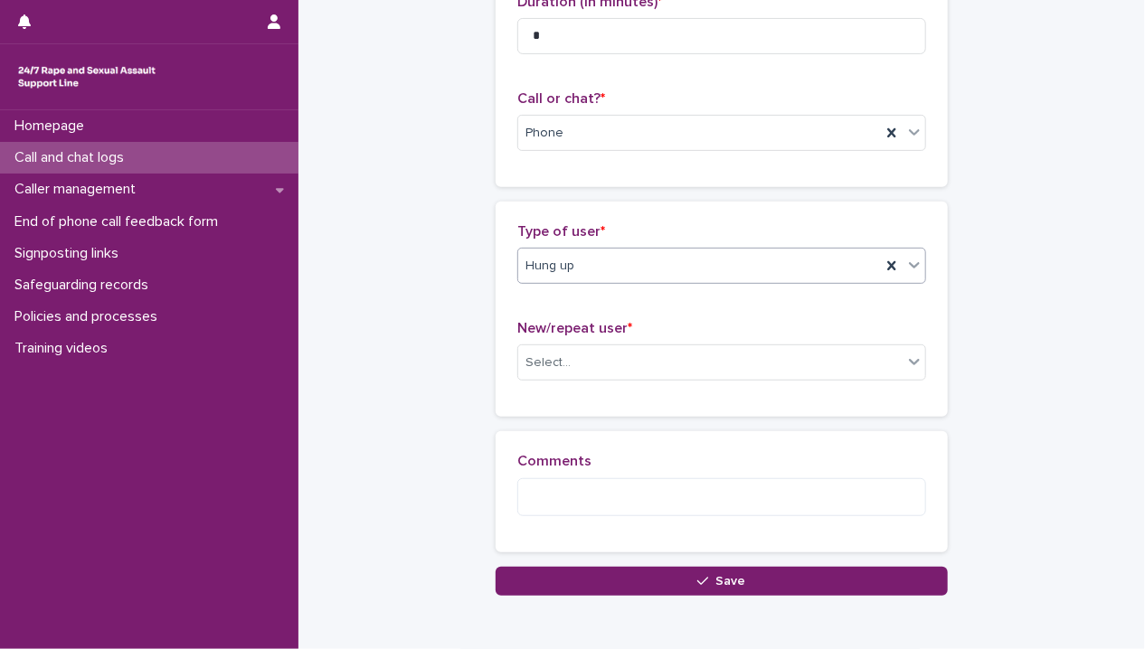
scroll to position [311, 0]
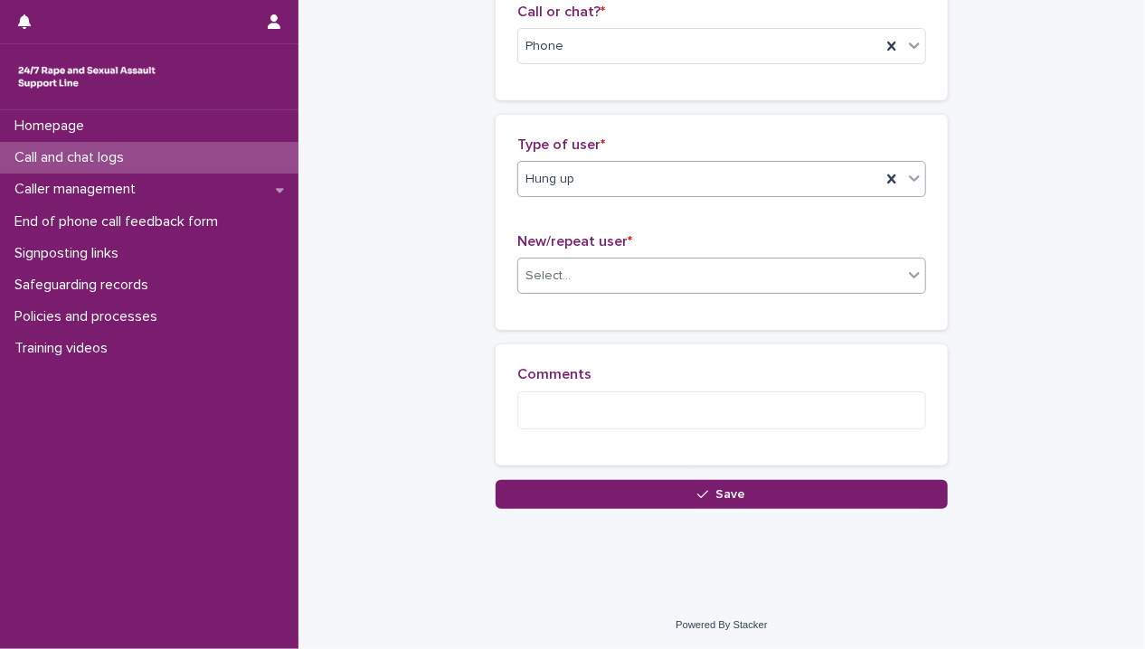
click at [638, 270] on div "Select..." at bounding box center [710, 276] width 384 height 30
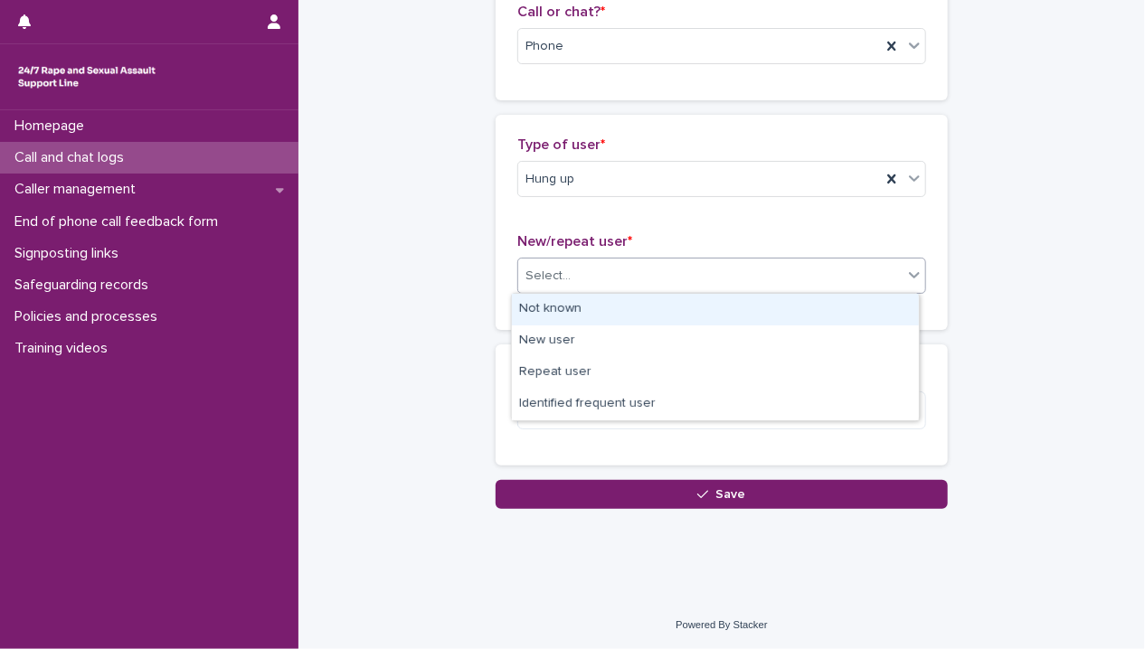
click at [630, 305] on div "Not known" at bounding box center [715, 310] width 407 height 32
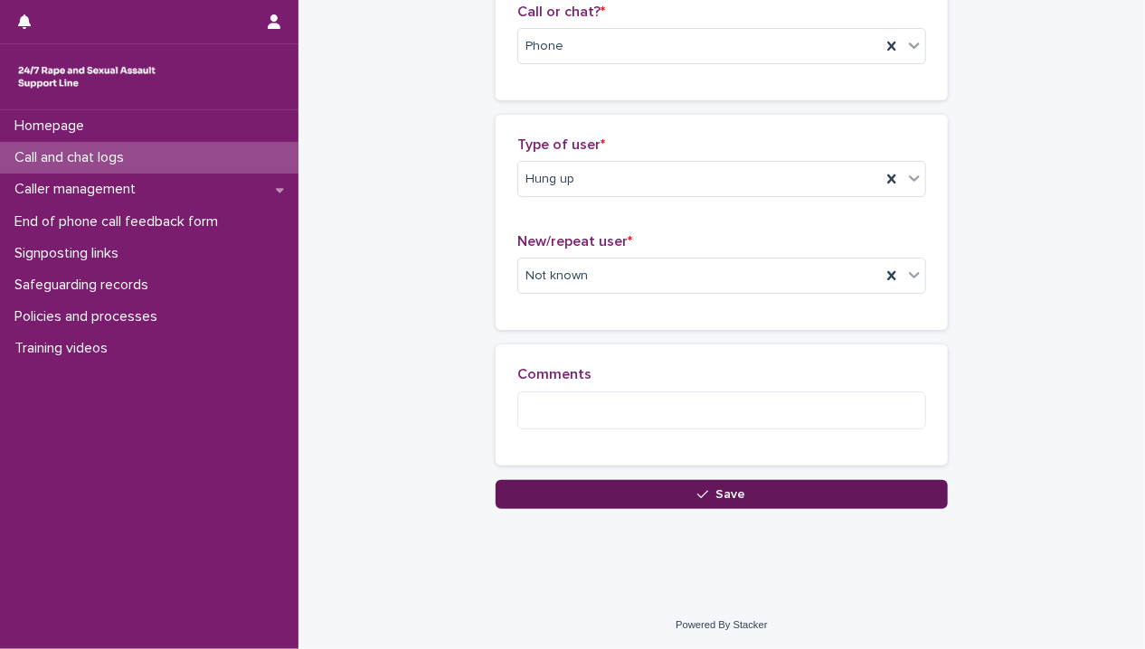
click at [632, 503] on button "Save" at bounding box center [722, 494] width 452 height 29
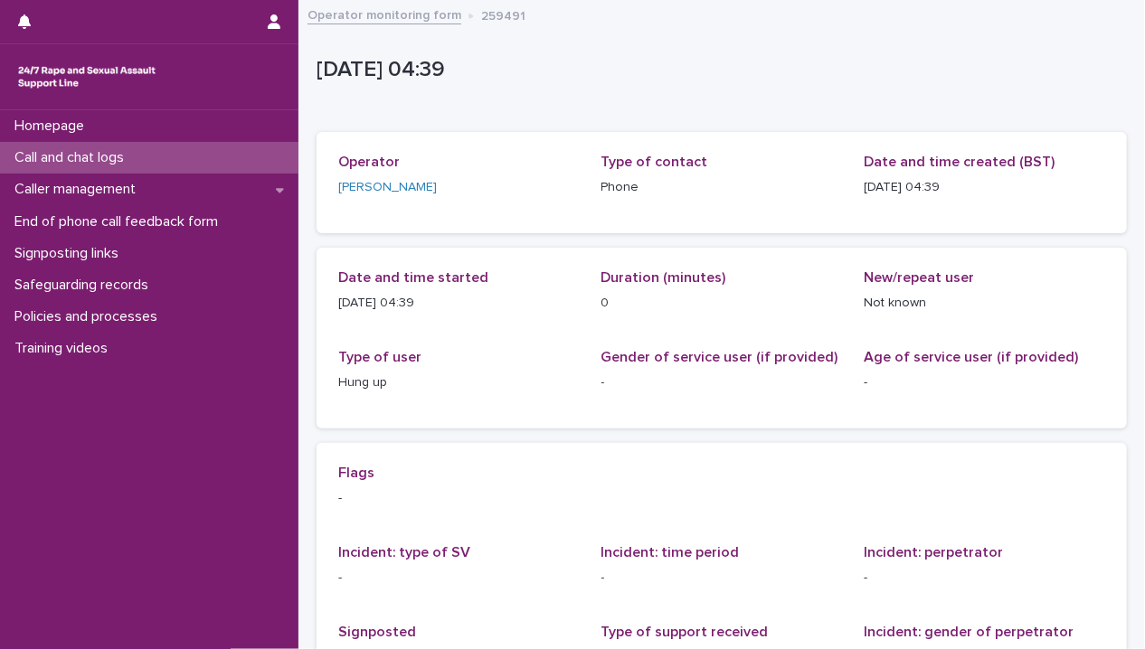
click at [61, 149] on p "Call and chat logs" at bounding box center [72, 157] width 131 height 17
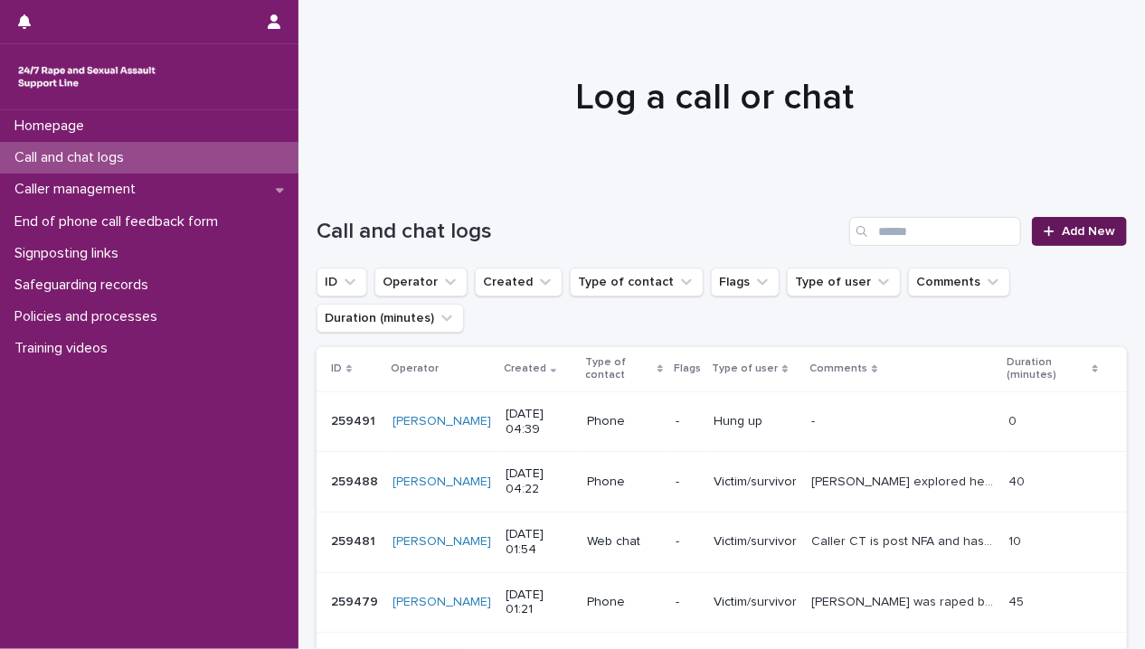
click at [1066, 228] on span "Add New" at bounding box center [1088, 231] width 53 height 13
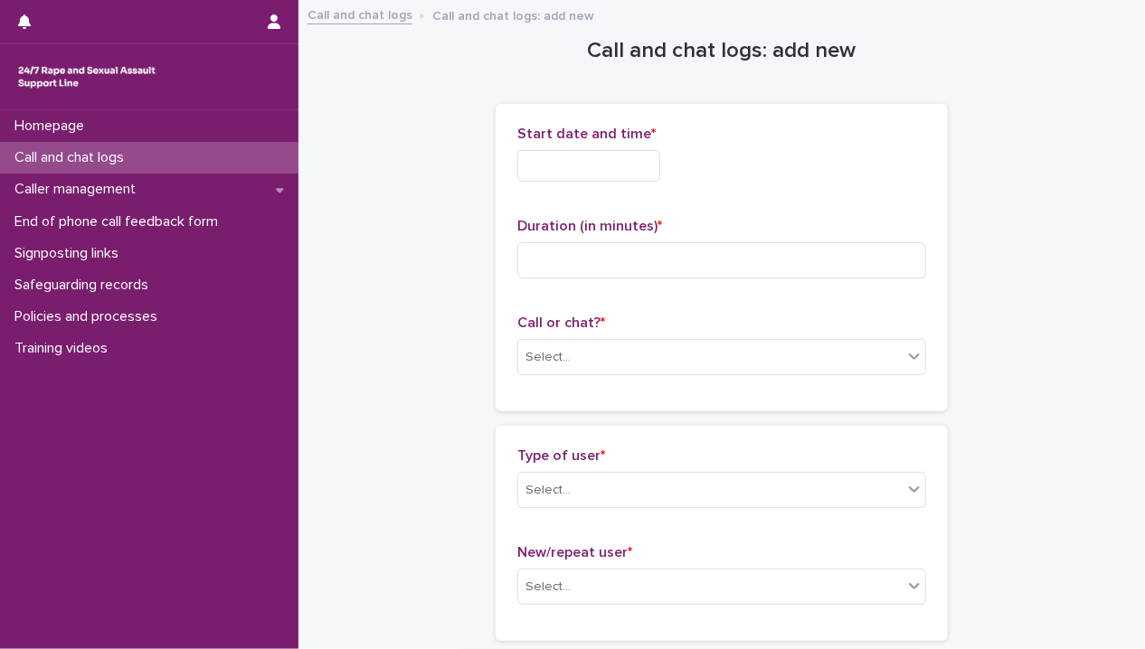
click at [612, 161] on input "text" at bounding box center [588, 166] width 143 height 32
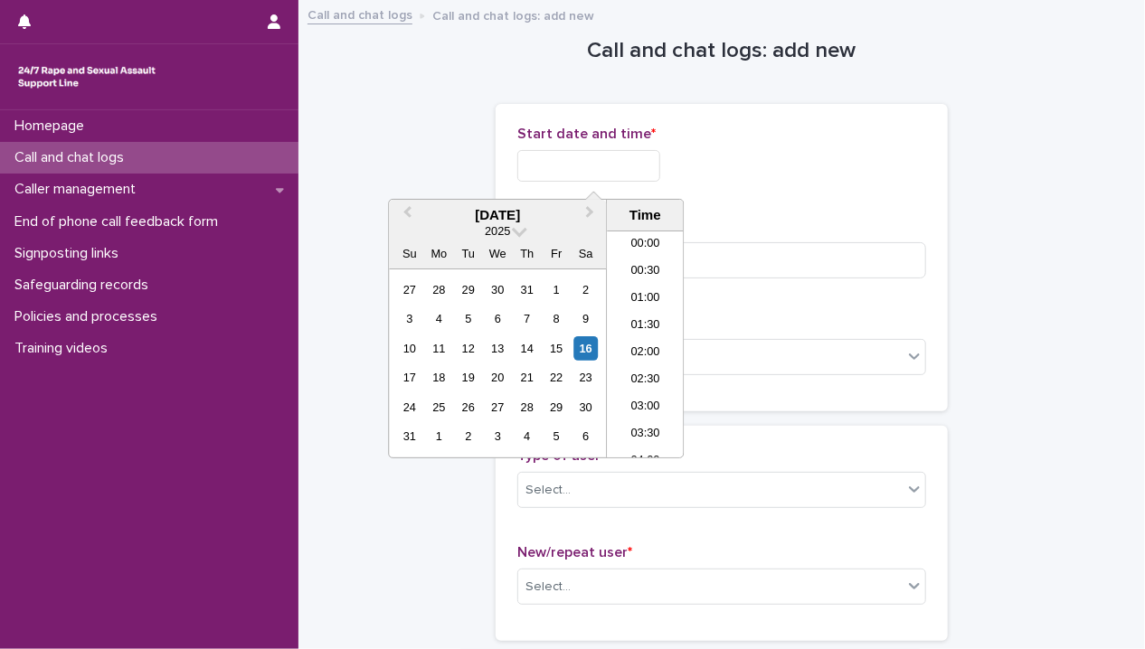
scroll to position [172, 0]
click at [649, 350] on li "05:00" at bounding box center [645, 344] width 77 height 27
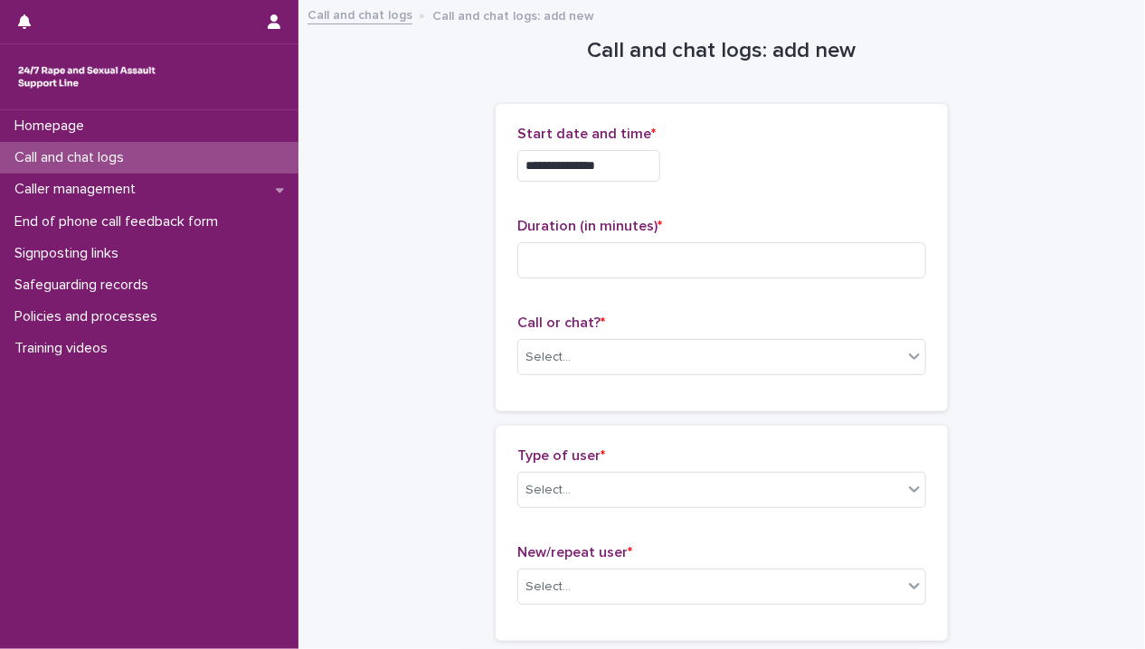
click at [653, 175] on input "**********" at bounding box center [588, 166] width 143 height 32
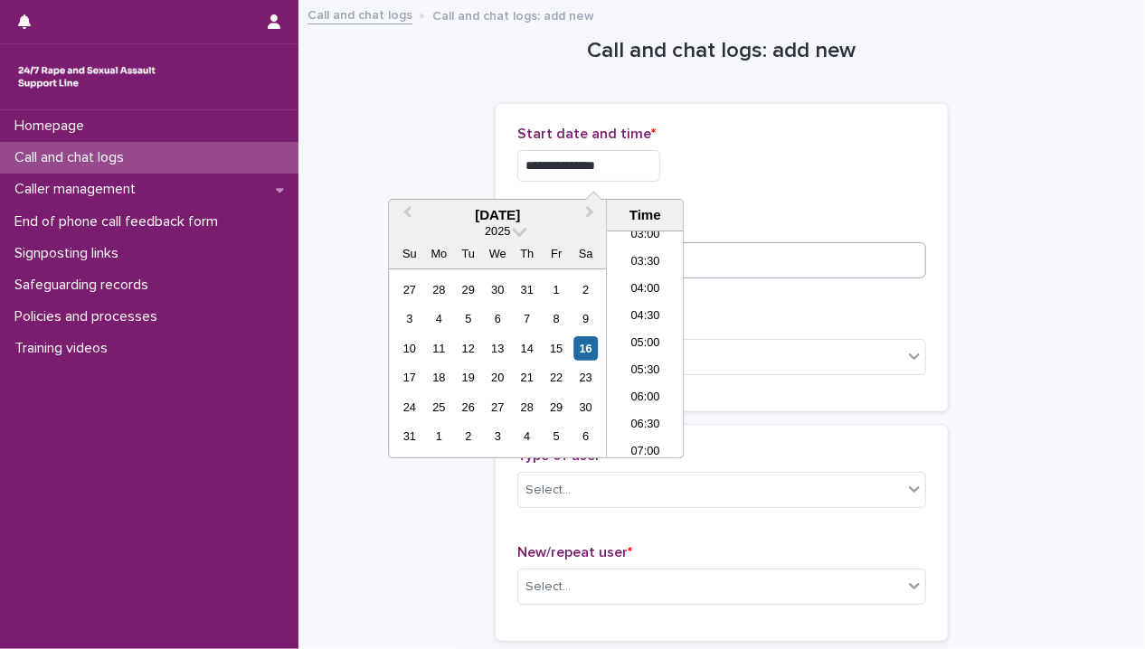
type input "**********"
click at [837, 254] on input at bounding box center [721, 260] width 409 height 36
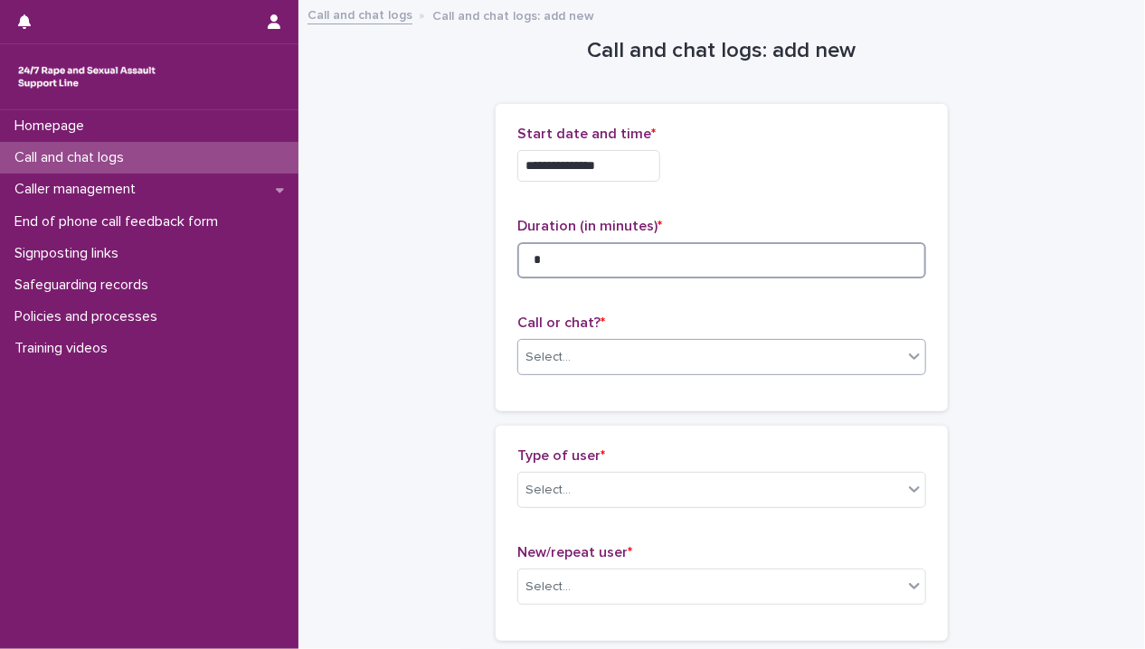
type input "*"
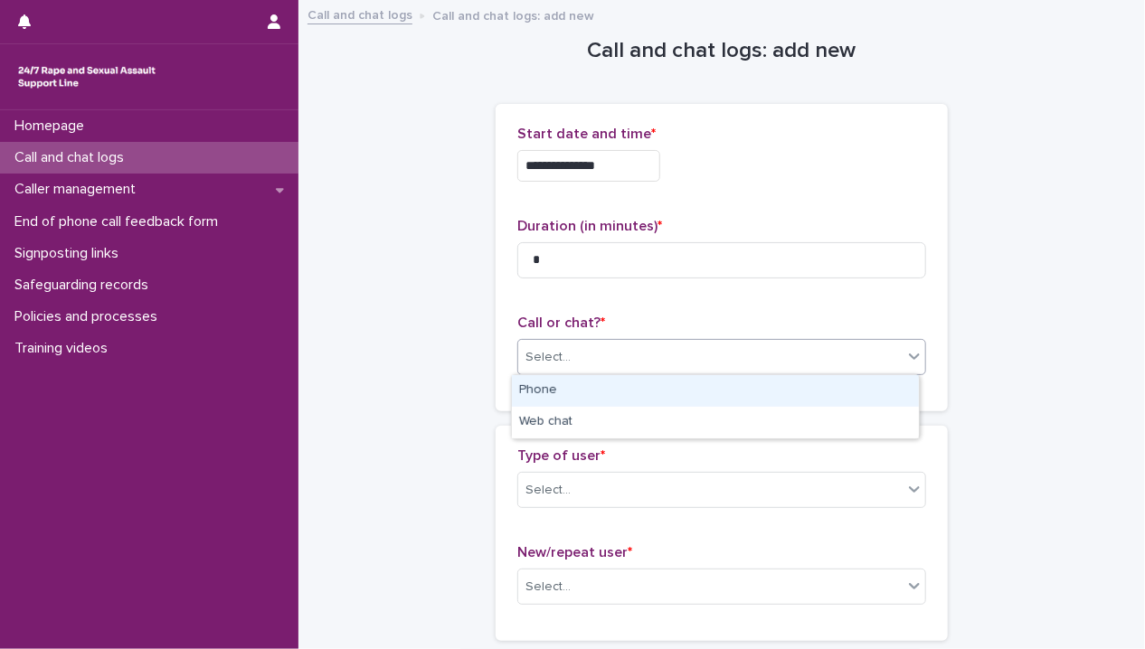
click at [637, 356] on div "Select..." at bounding box center [710, 358] width 384 height 30
click at [626, 390] on div "Phone" at bounding box center [715, 391] width 407 height 32
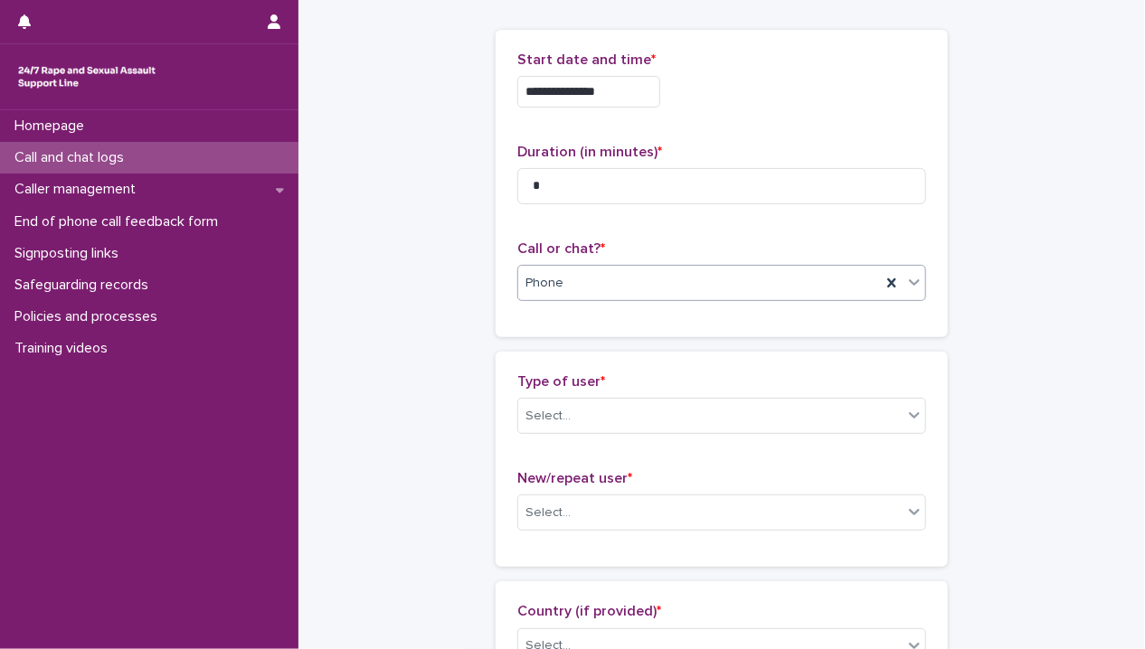
scroll to position [271, 0]
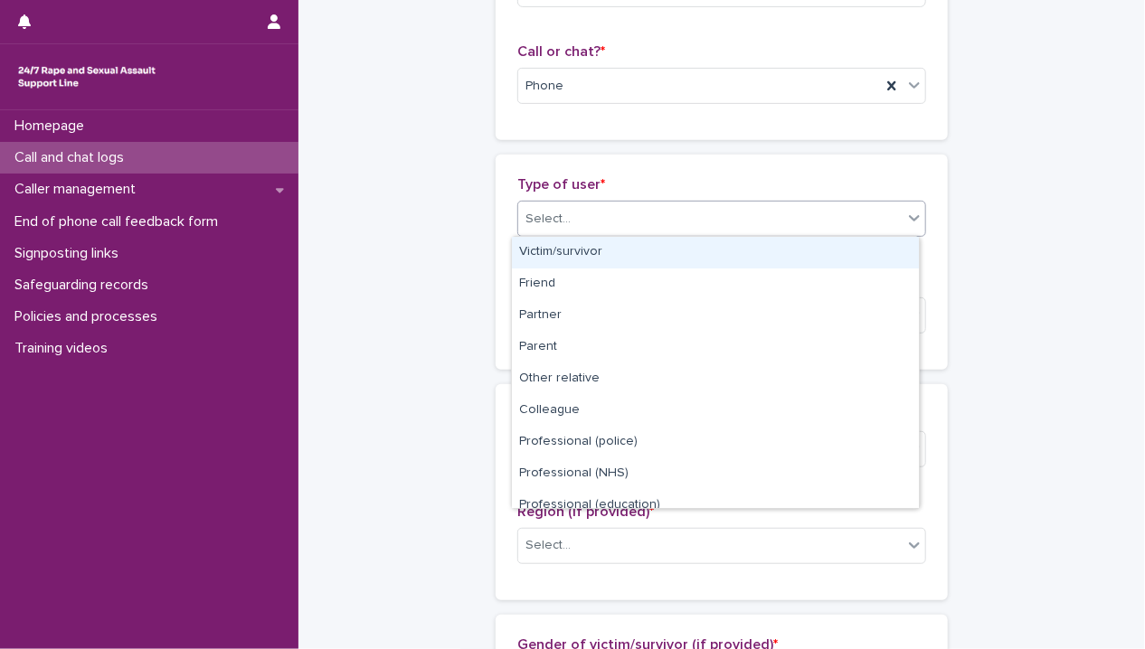
click at [659, 213] on div "Select..." at bounding box center [710, 219] width 384 height 30
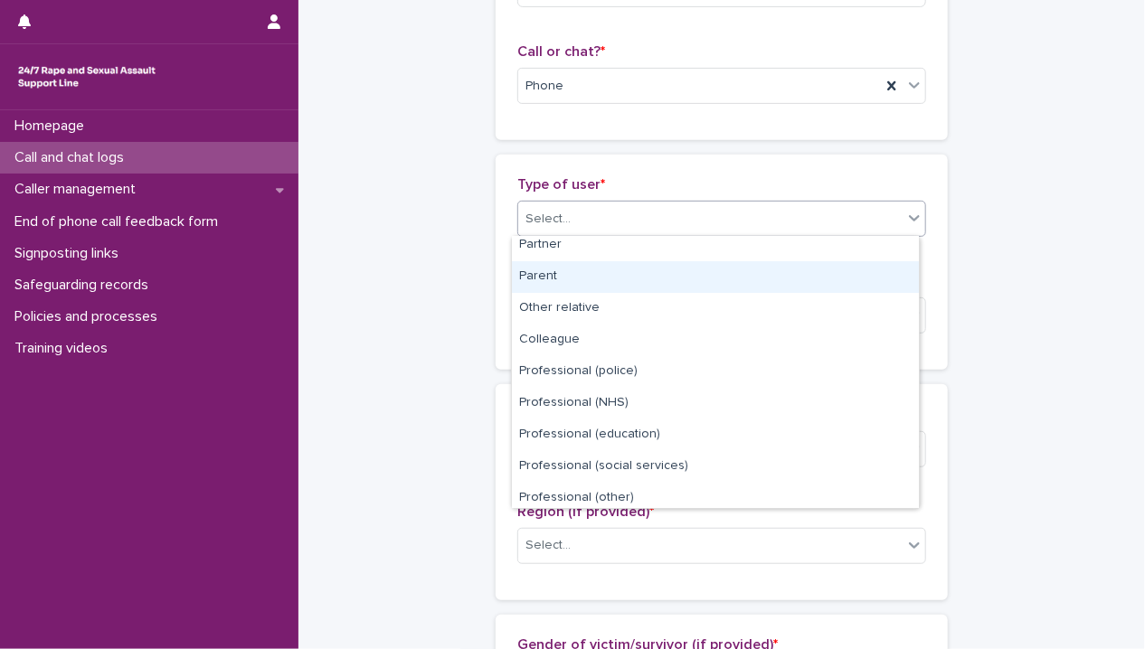
scroll to position [203, 0]
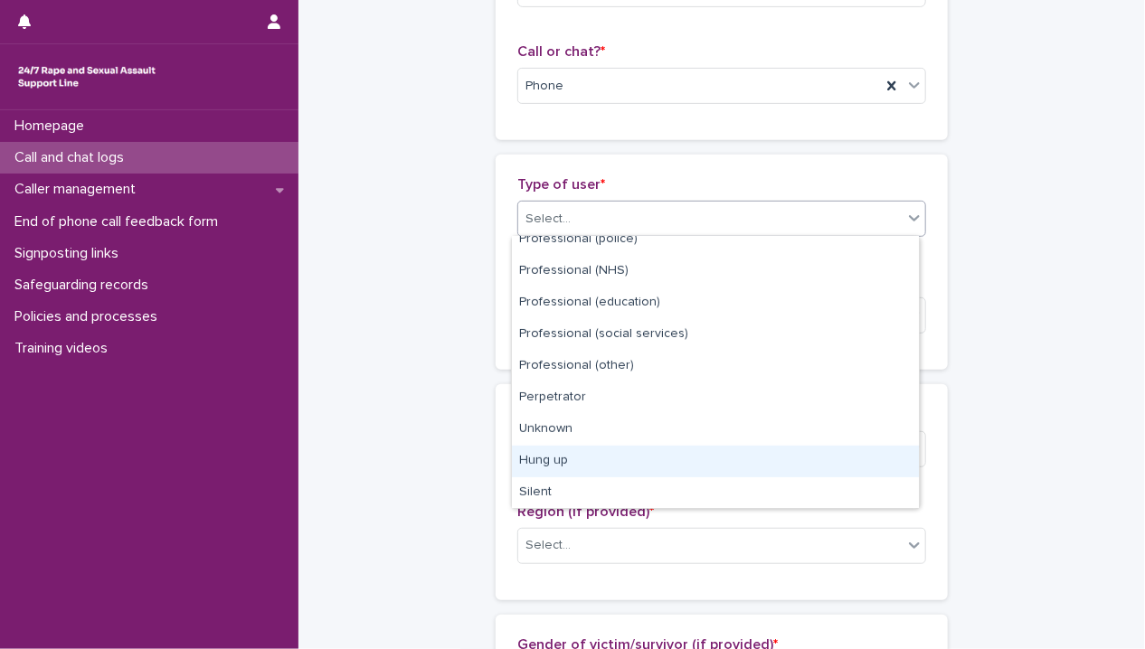
click at [628, 452] on div "Hung up" at bounding box center [715, 462] width 407 height 32
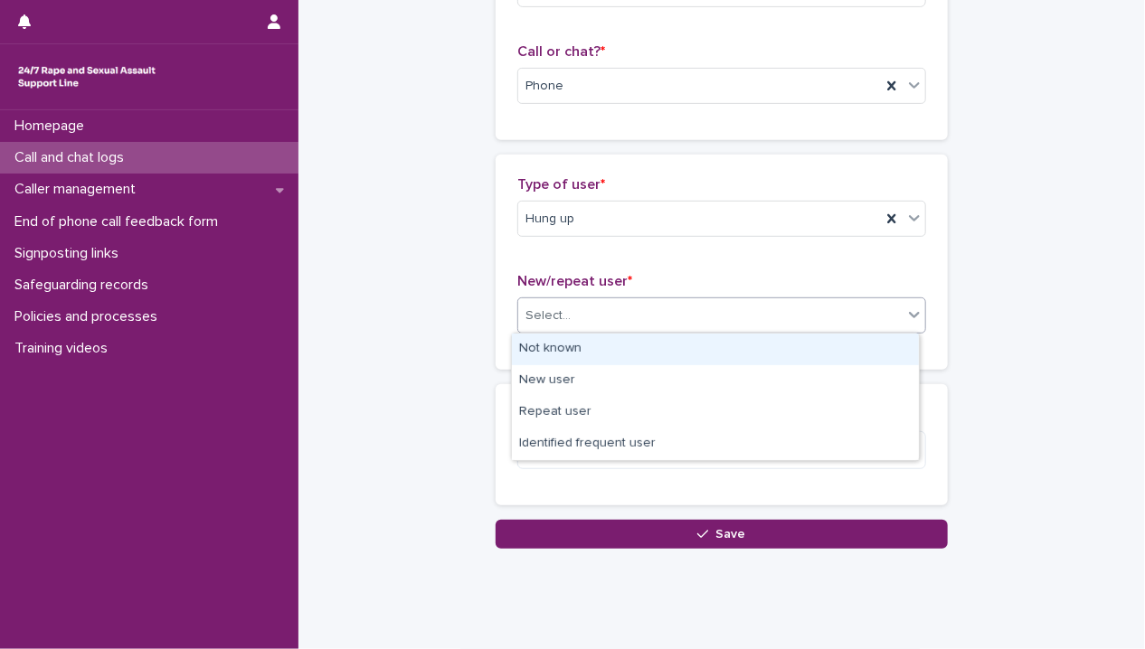
click at [647, 312] on div "Select..." at bounding box center [710, 316] width 384 height 30
click at [633, 346] on div "Not known" at bounding box center [715, 350] width 407 height 32
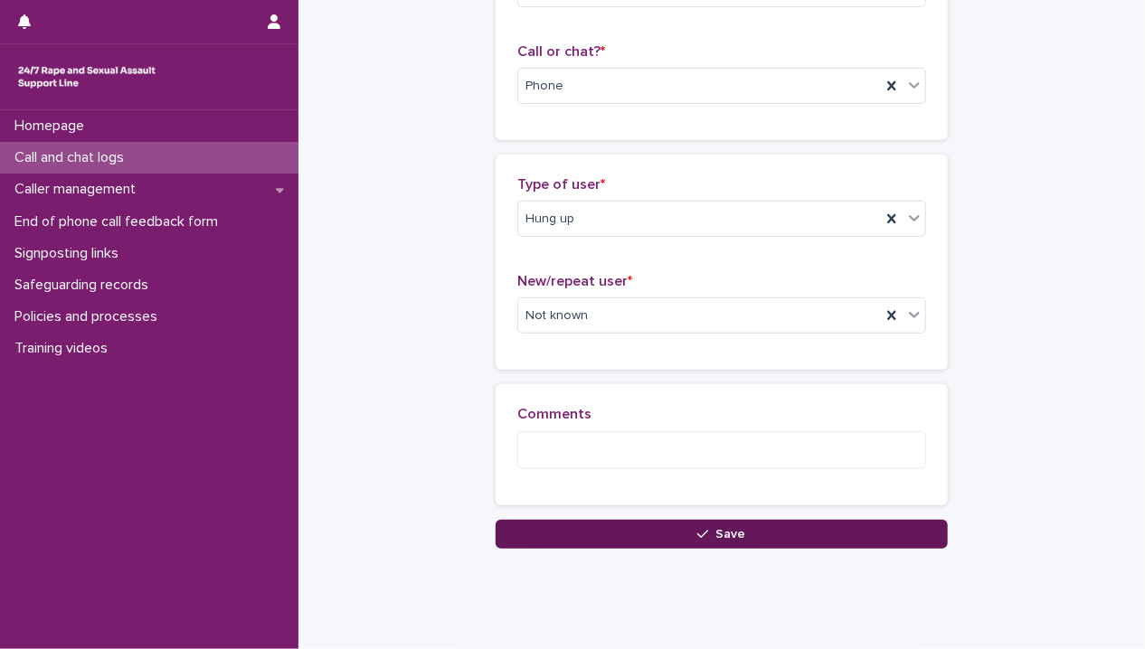
click at [662, 524] on button "Save" at bounding box center [722, 534] width 452 height 29
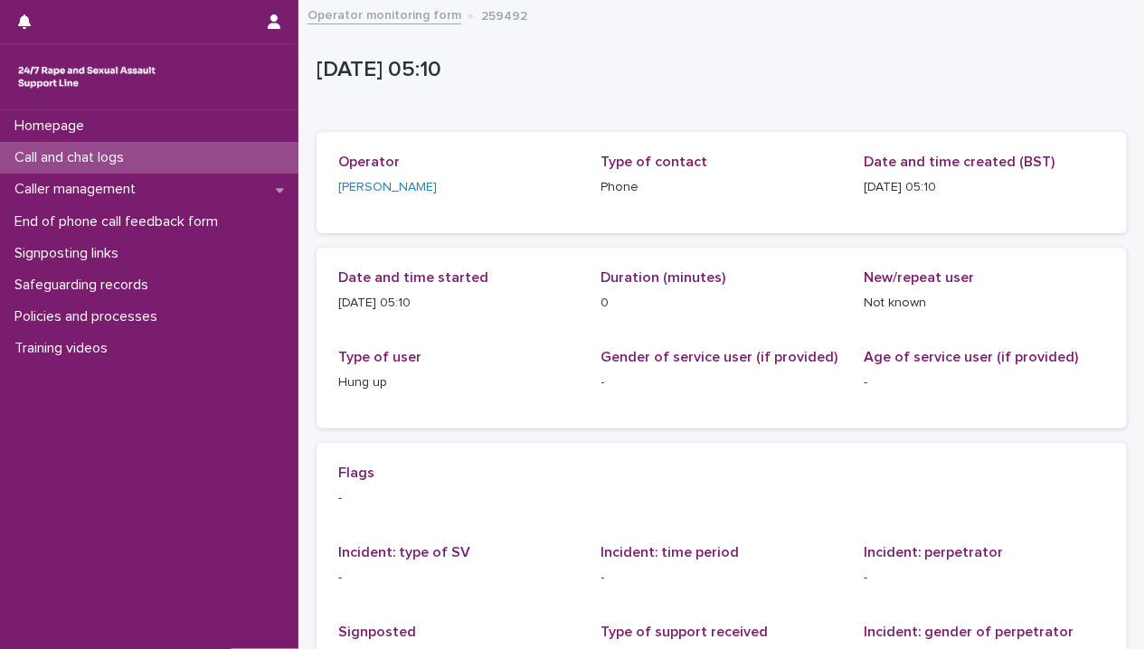
click at [200, 156] on div "Call and chat logs" at bounding box center [149, 158] width 298 height 32
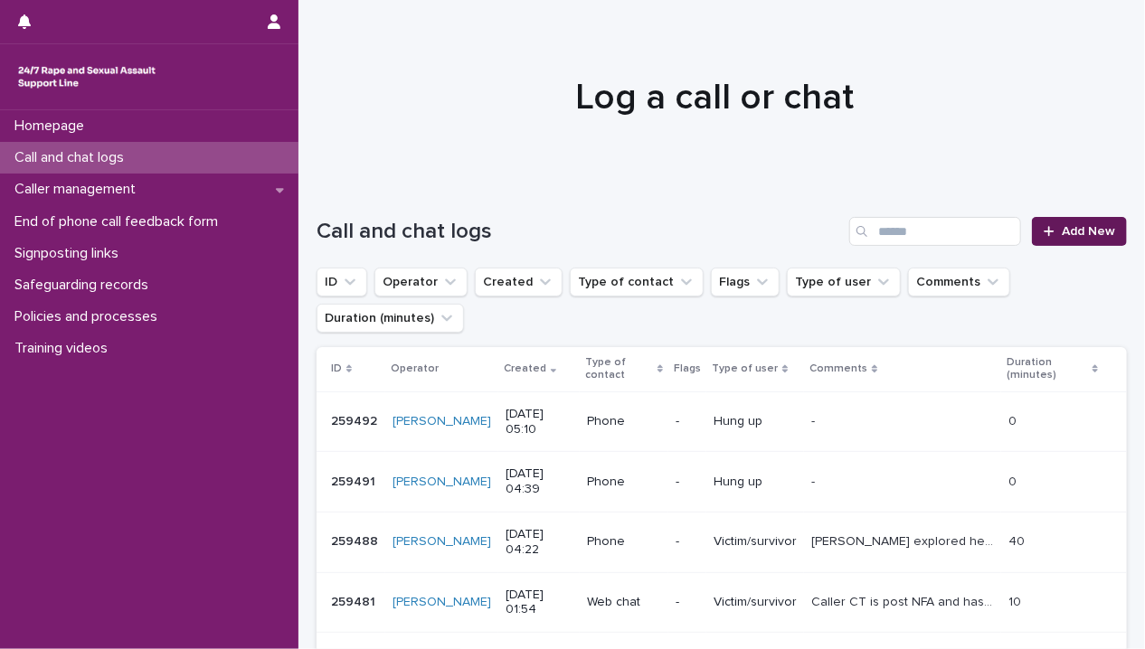
click at [1076, 225] on span "Add New" at bounding box center [1088, 231] width 53 height 13
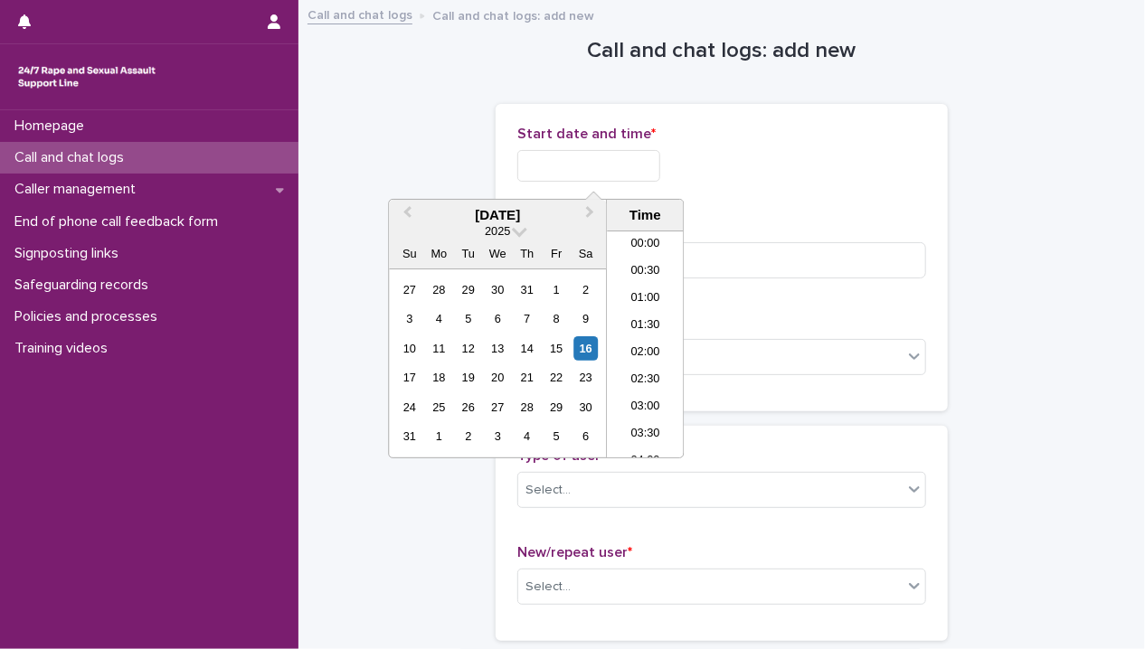
scroll to position [172, 0]
click at [660, 166] on input "text" at bounding box center [588, 166] width 143 height 32
click at [656, 340] on li "05:00" at bounding box center [645, 344] width 77 height 27
click at [651, 171] on input "**********" at bounding box center [588, 166] width 143 height 32
type input "**********"
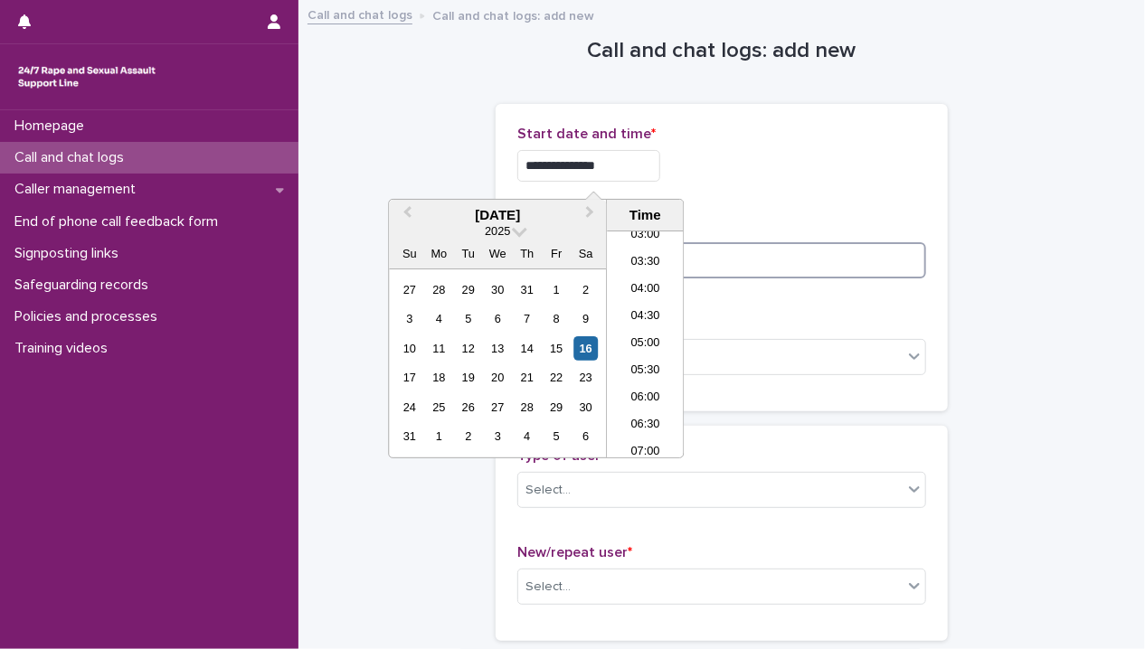
click at [804, 272] on input at bounding box center [721, 260] width 409 height 36
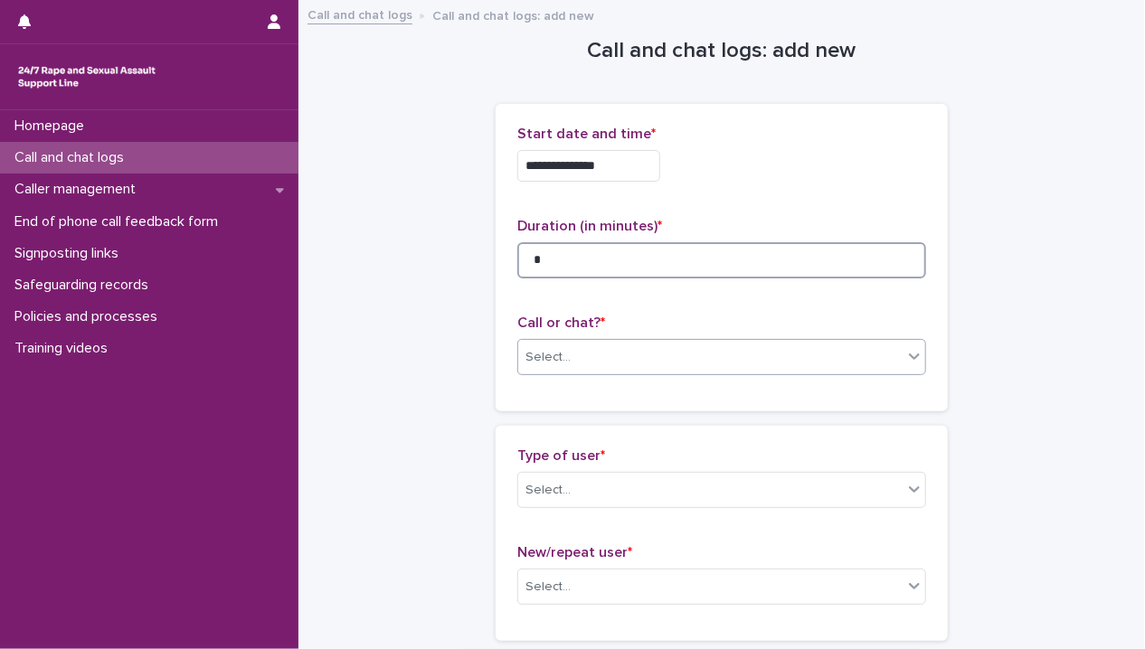
type input "*"
click at [767, 374] on div "Select..." at bounding box center [721, 357] width 409 height 36
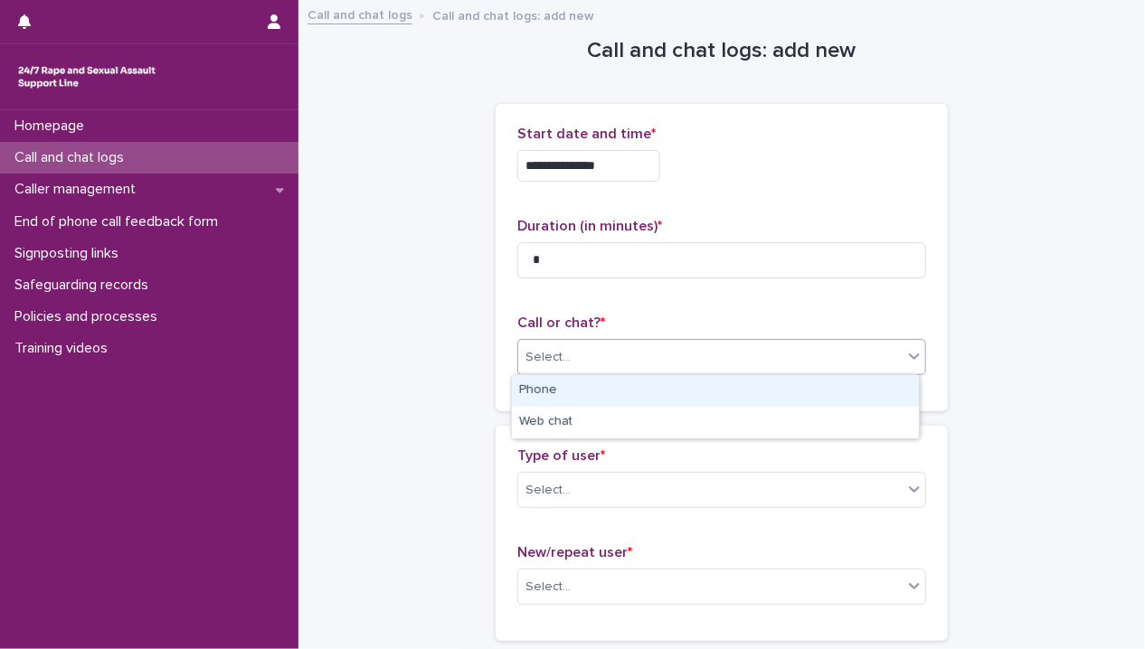
click at [763, 391] on div "Phone" at bounding box center [715, 391] width 407 height 32
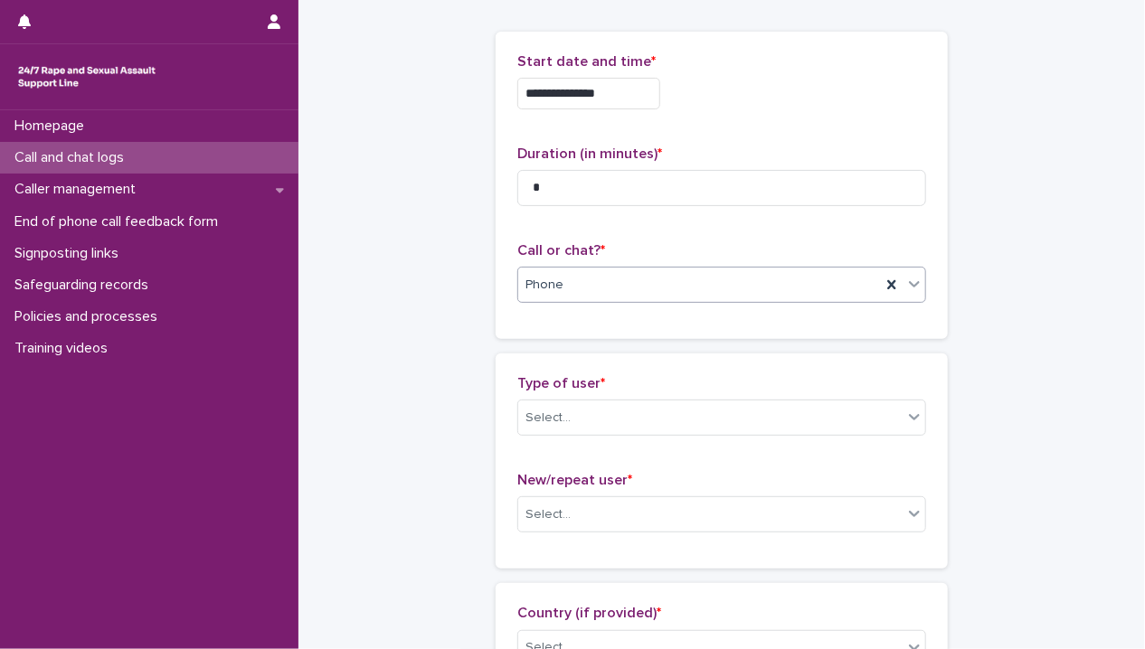
scroll to position [181, 0]
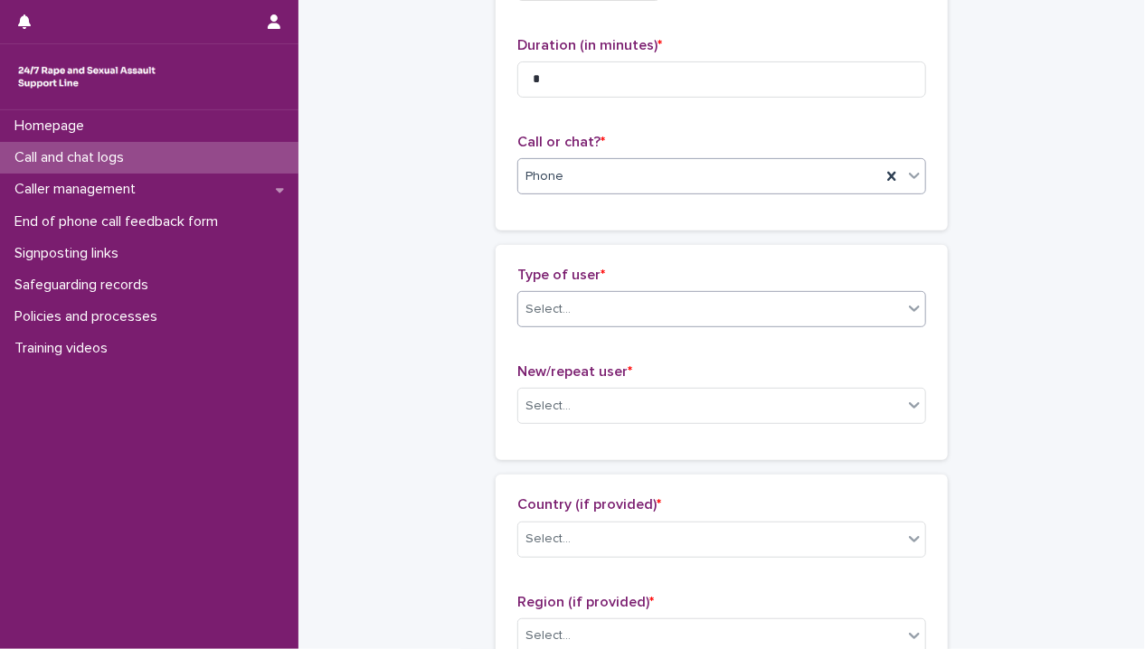
click at [655, 303] on div "Select..." at bounding box center [710, 310] width 384 height 30
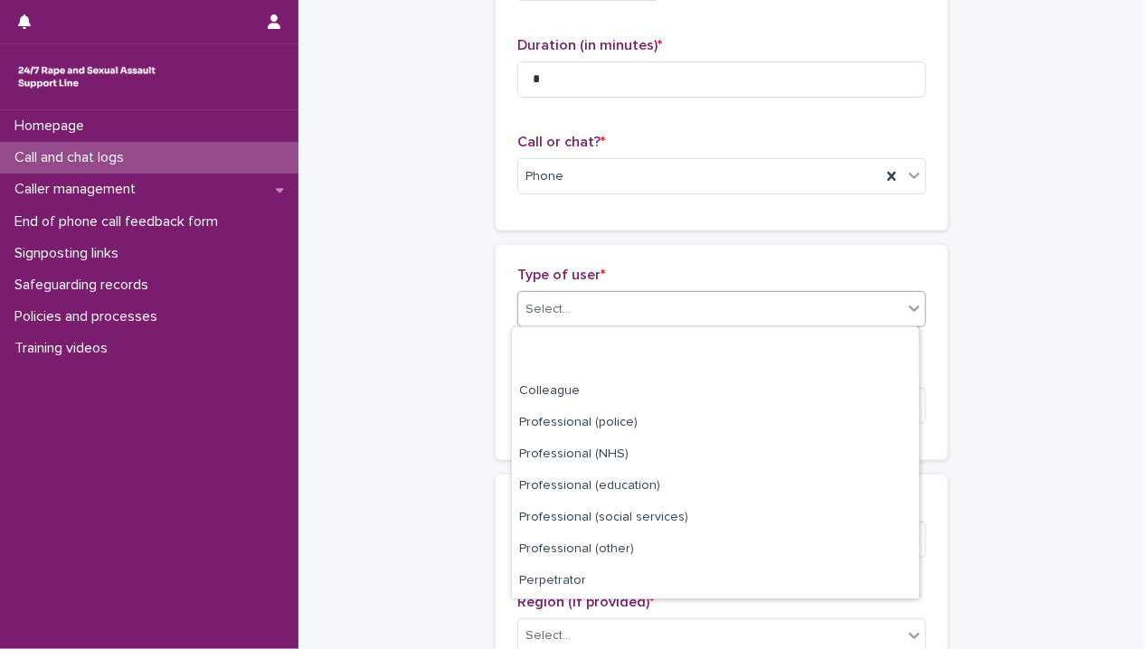
scroll to position [203, 0]
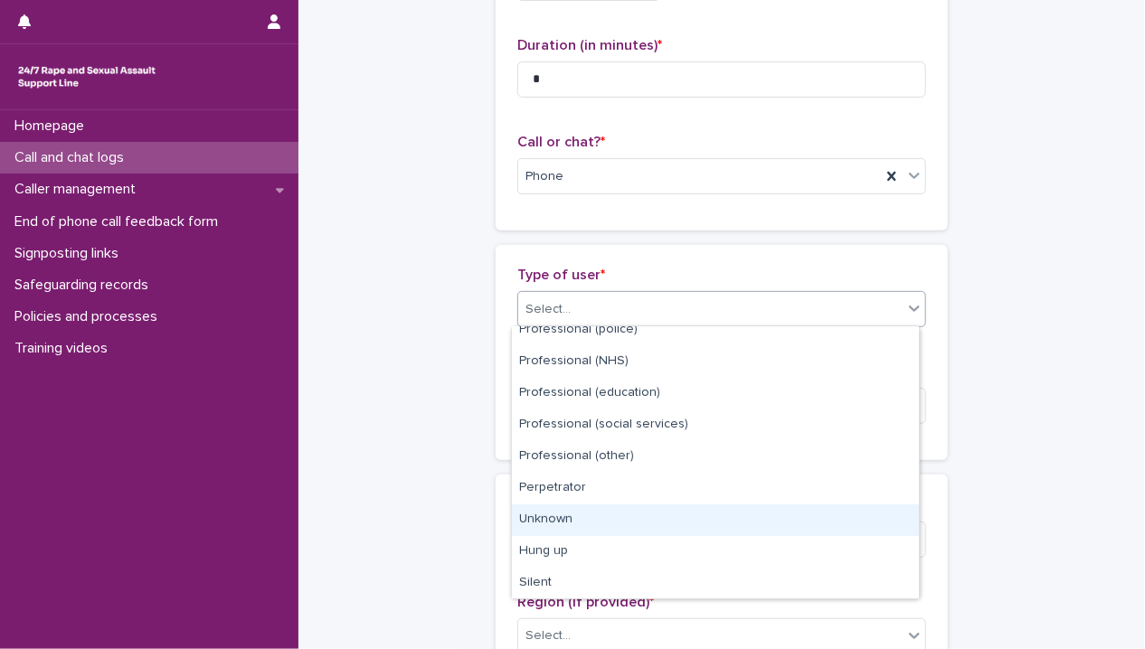
click at [626, 512] on div "Unknown" at bounding box center [715, 521] width 407 height 32
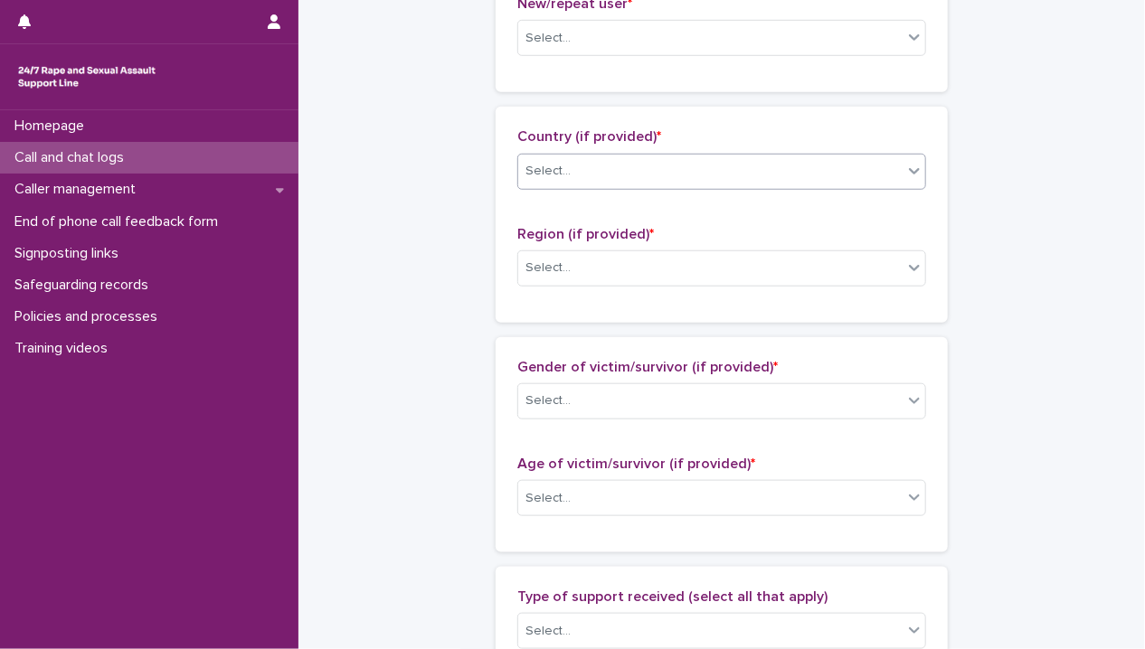
scroll to position [452, 0]
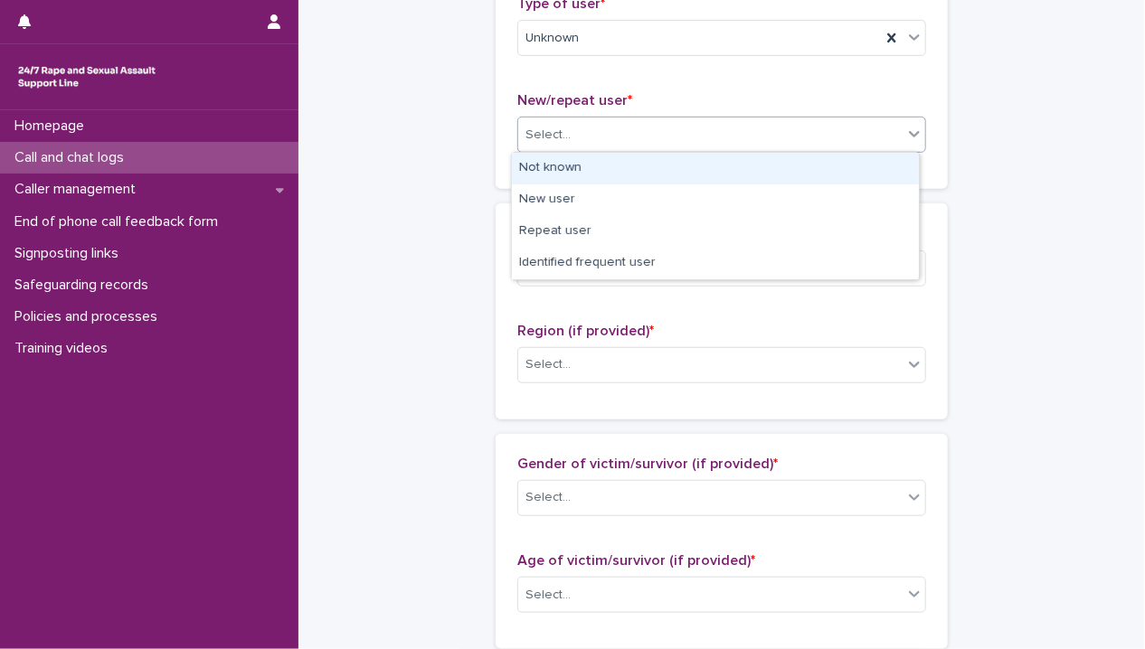
click at [598, 128] on div "Select..." at bounding box center [710, 135] width 384 height 30
click at [614, 163] on div "Not known" at bounding box center [715, 169] width 407 height 32
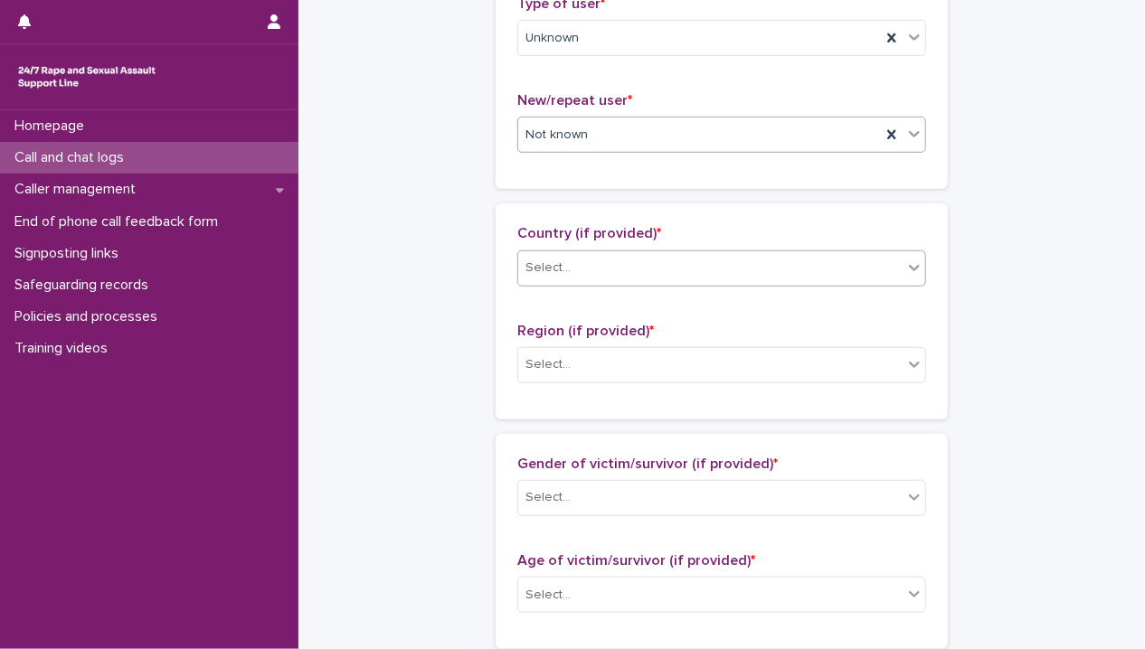
click at [615, 267] on div "Select..." at bounding box center [710, 268] width 384 height 30
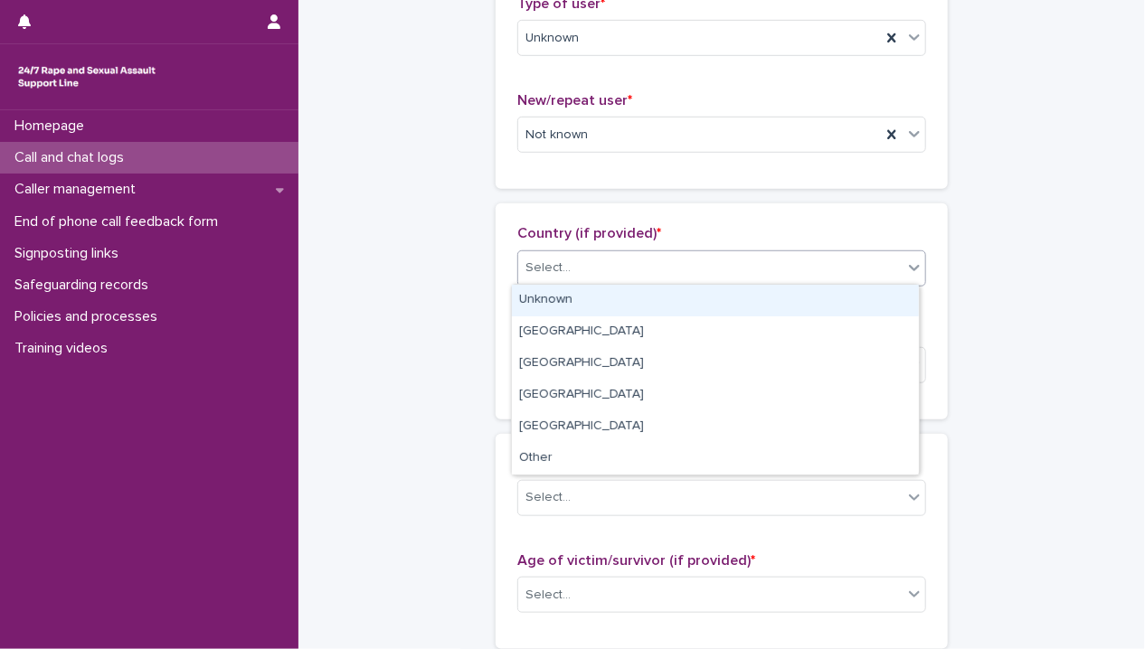
click at [606, 301] on div "Unknown" at bounding box center [715, 301] width 407 height 32
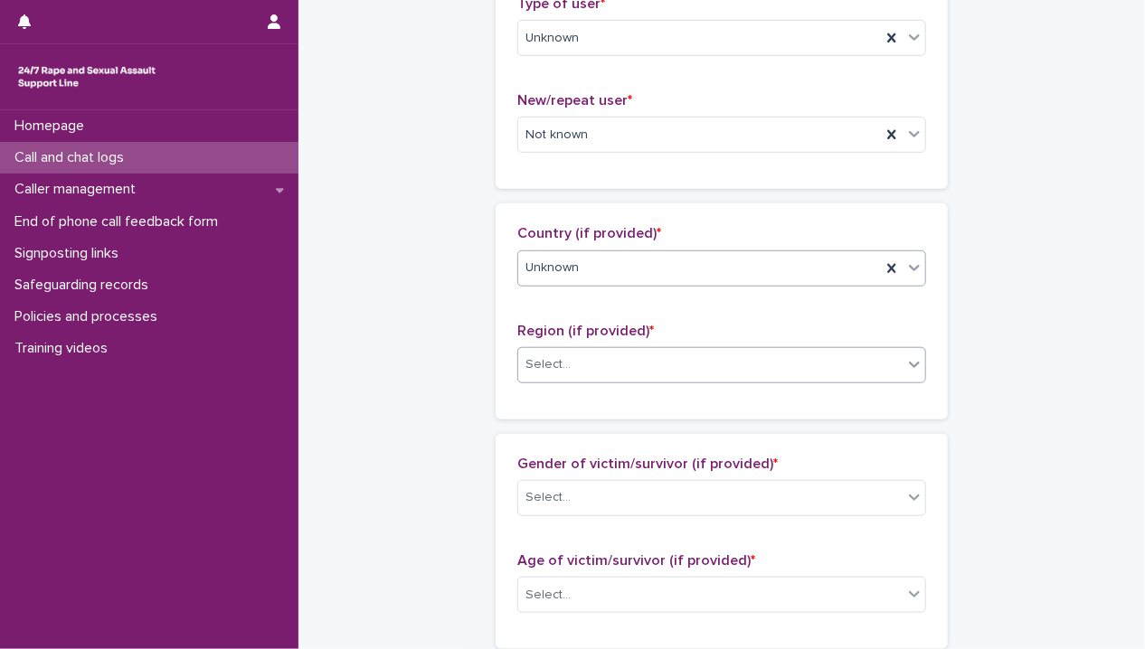
click at [599, 377] on div "Select..." at bounding box center [710, 365] width 384 height 30
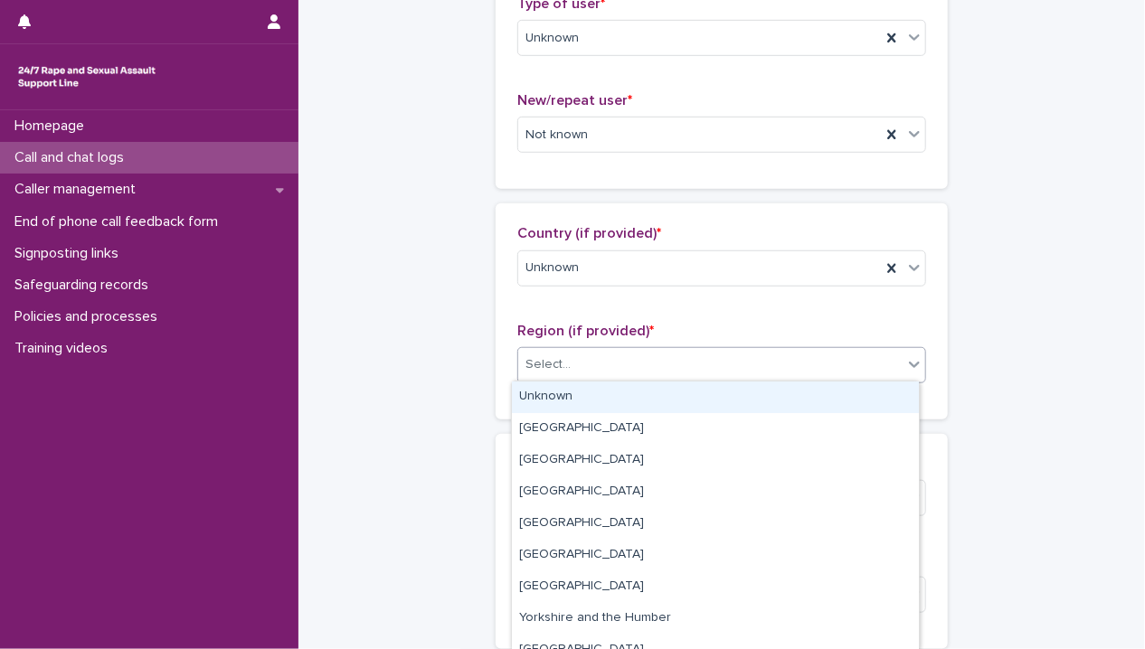
click at [593, 393] on div "Unknown" at bounding box center [715, 398] width 407 height 32
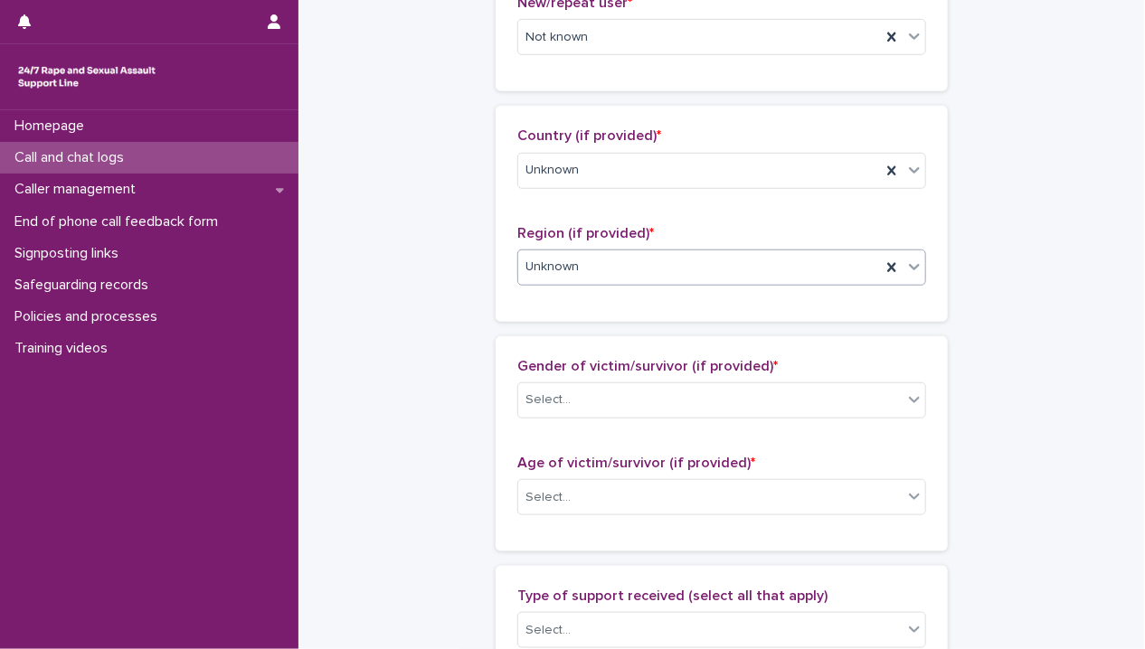
scroll to position [724, 0]
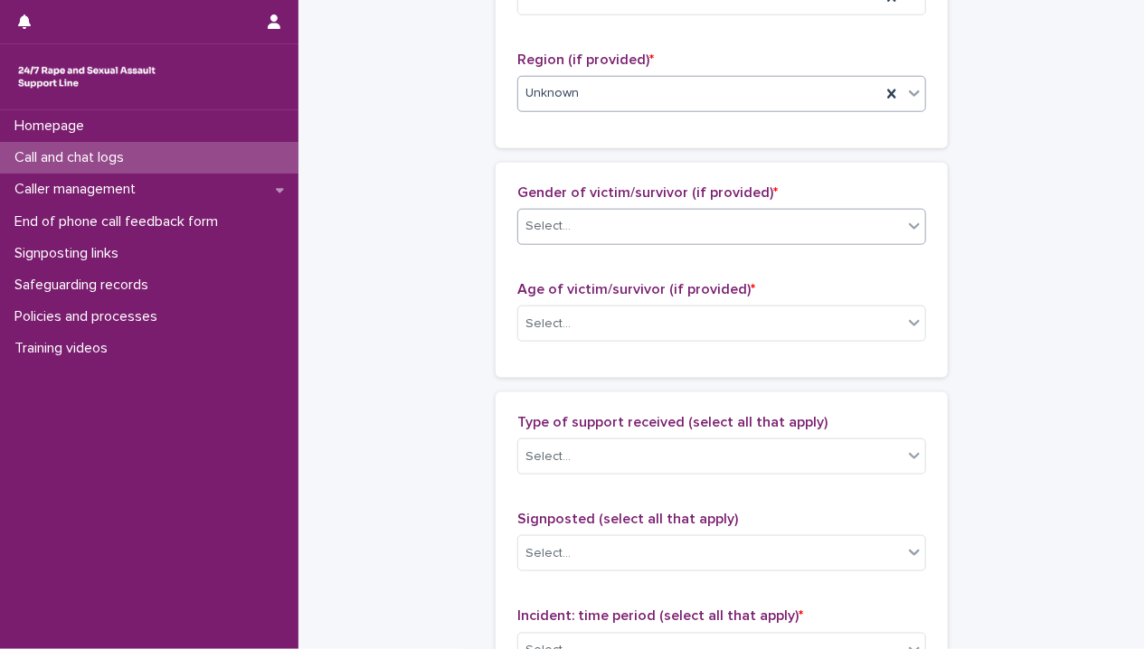
click at [631, 223] on div "Select..." at bounding box center [710, 227] width 384 height 30
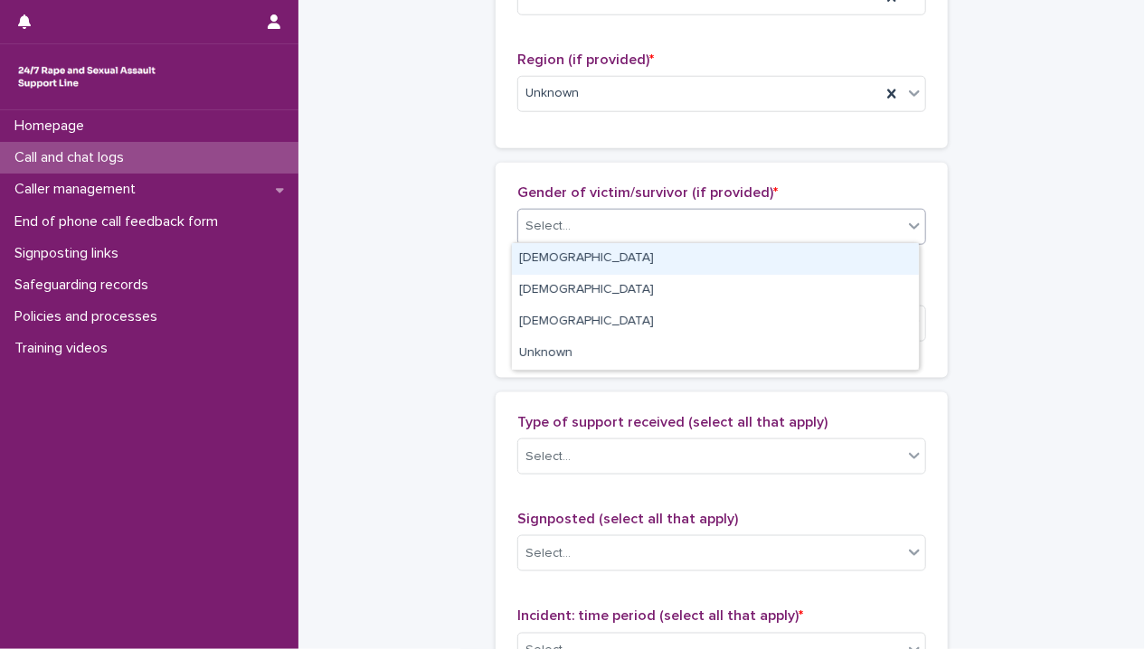
drag, startPoint x: 629, startPoint y: 276, endPoint x: 629, endPoint y: 265, distance: 10.9
click at [630, 263] on div "[DEMOGRAPHIC_DATA]" at bounding box center [715, 259] width 407 height 32
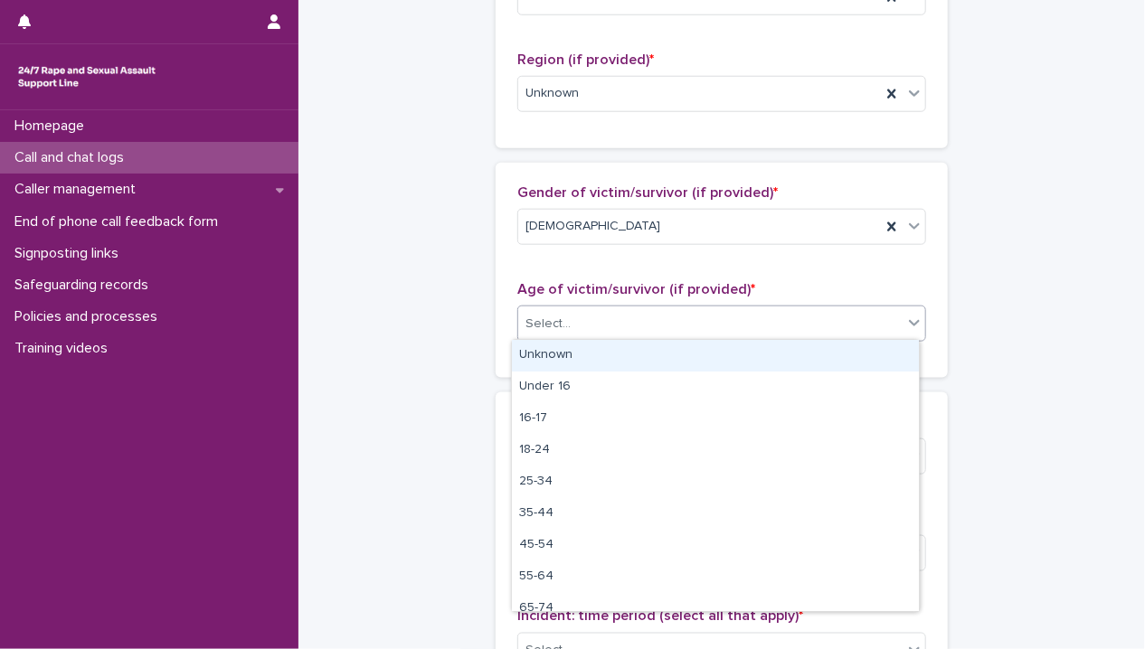
click at [622, 330] on div "Select..." at bounding box center [710, 324] width 384 height 30
click at [620, 354] on div "Unknown" at bounding box center [715, 356] width 407 height 32
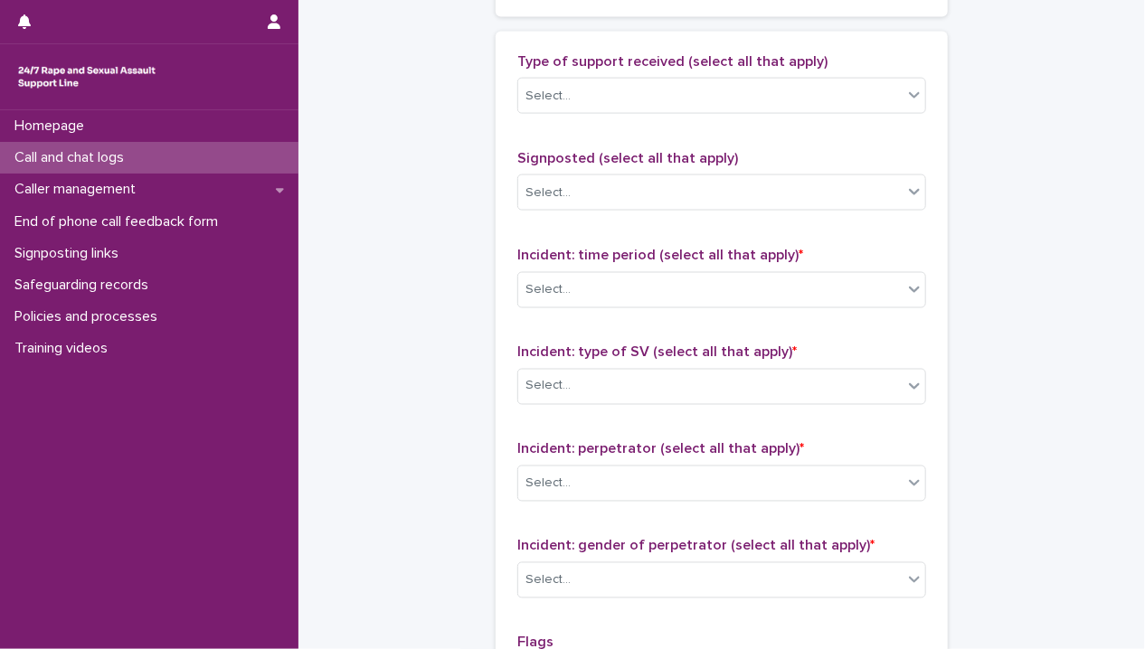
scroll to position [1085, 0]
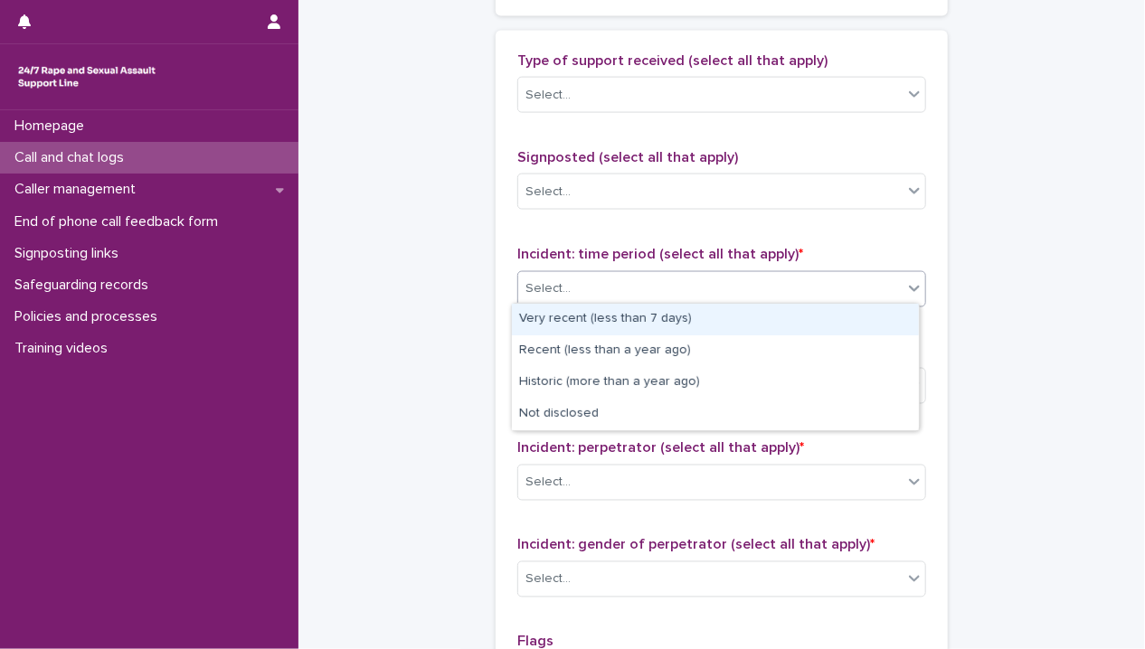
click at [620, 287] on div "Select..." at bounding box center [710, 289] width 384 height 30
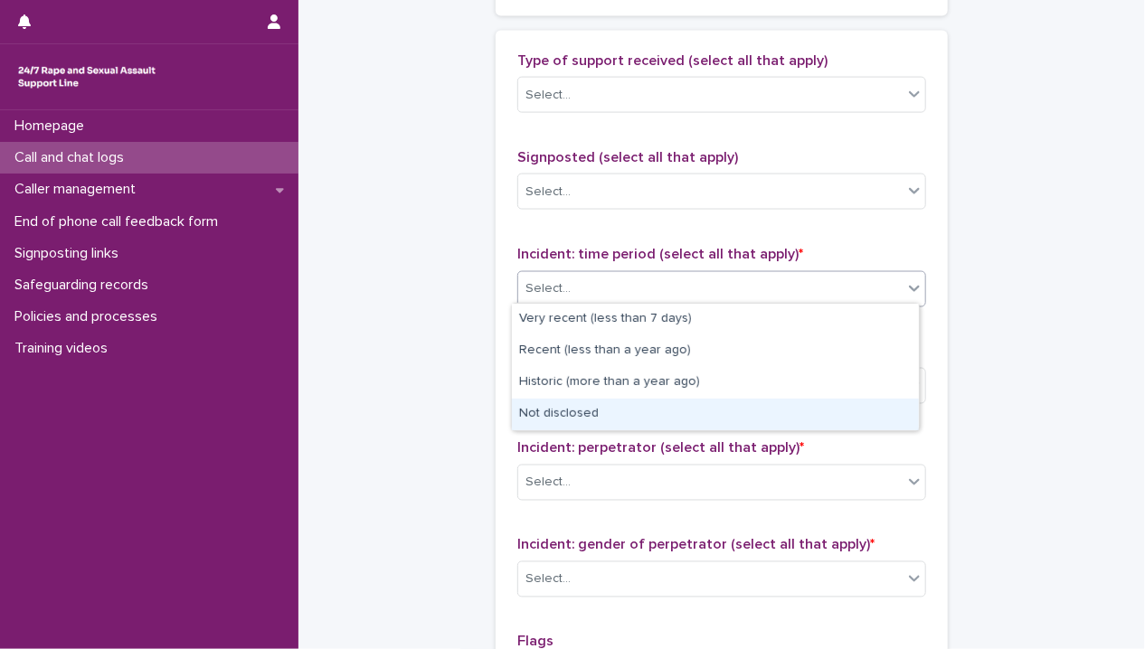
click at [613, 413] on div "Not disclosed" at bounding box center [715, 415] width 407 height 32
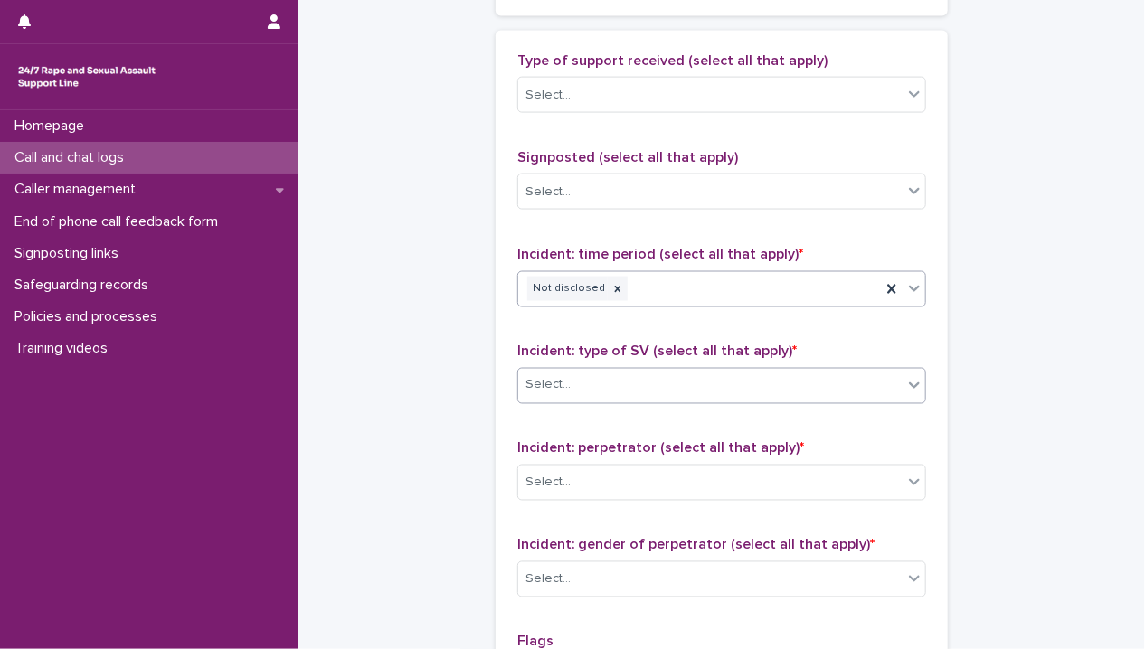
click at [611, 388] on div "Select..." at bounding box center [710, 386] width 384 height 30
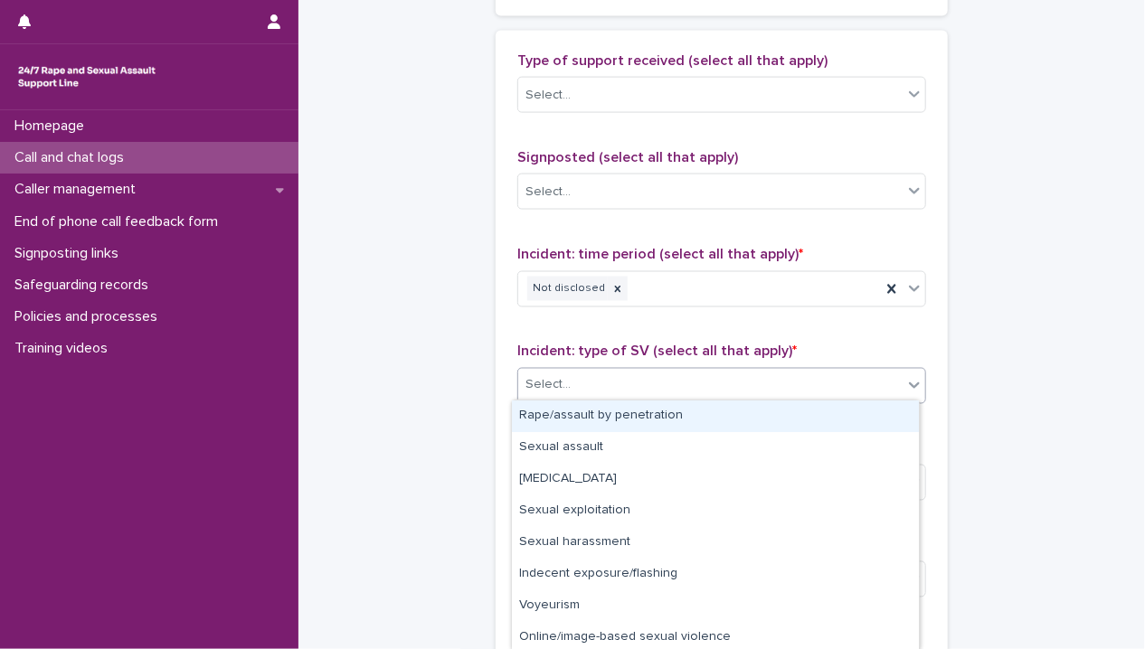
scroll to position [66, 0]
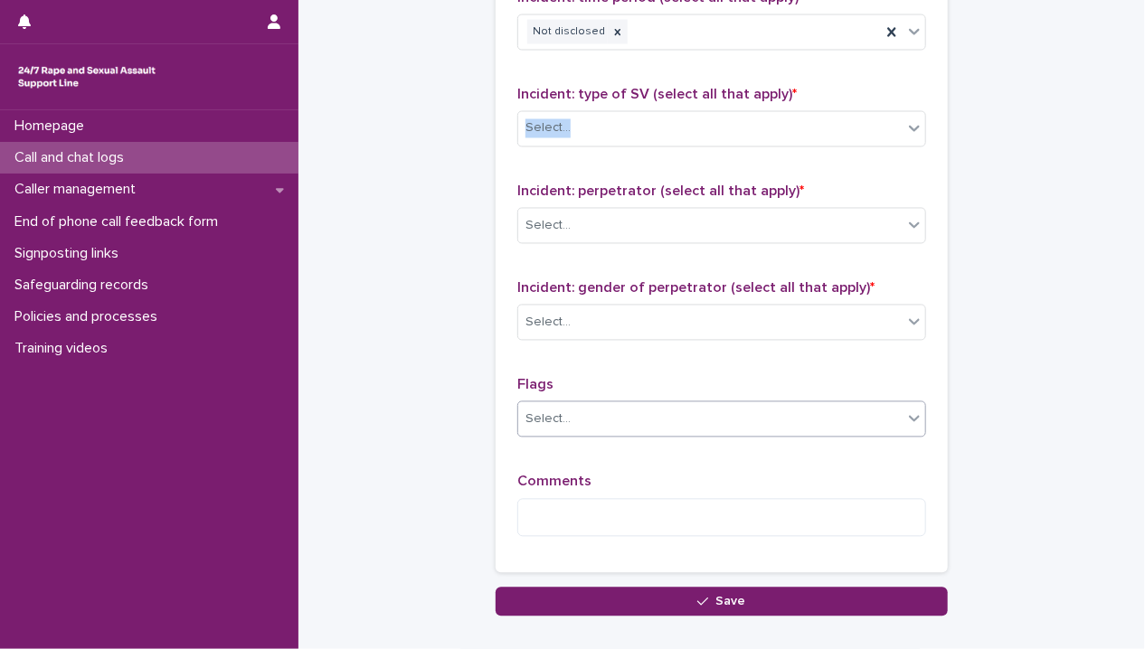
scroll to position [1357, 0]
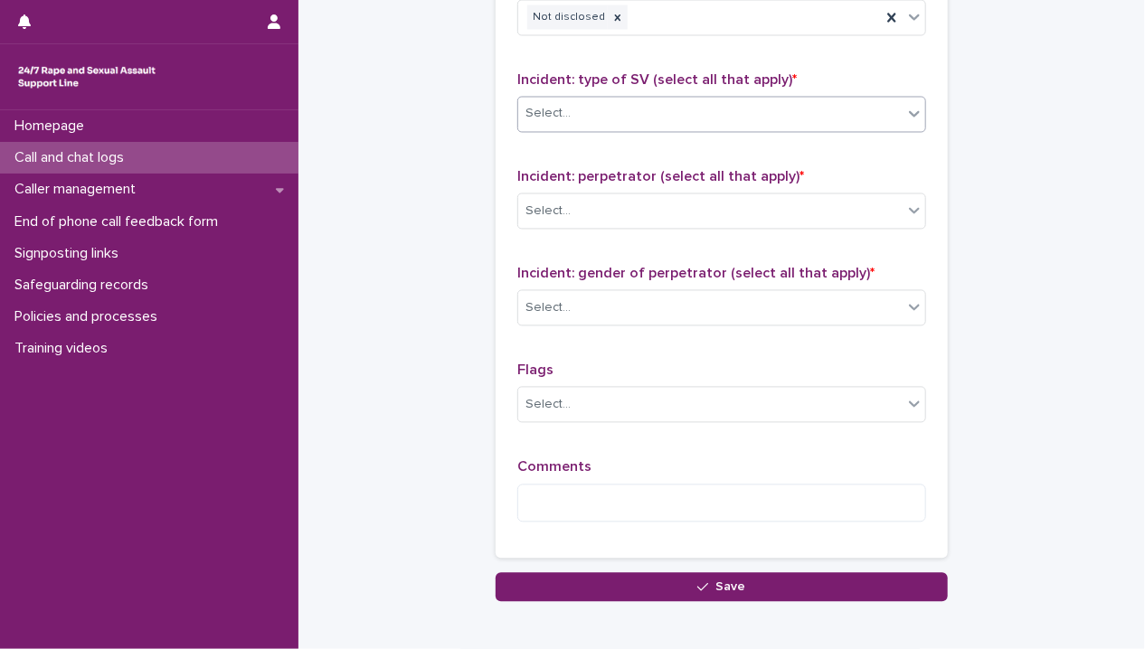
click at [594, 109] on div "Select..." at bounding box center [710, 114] width 384 height 30
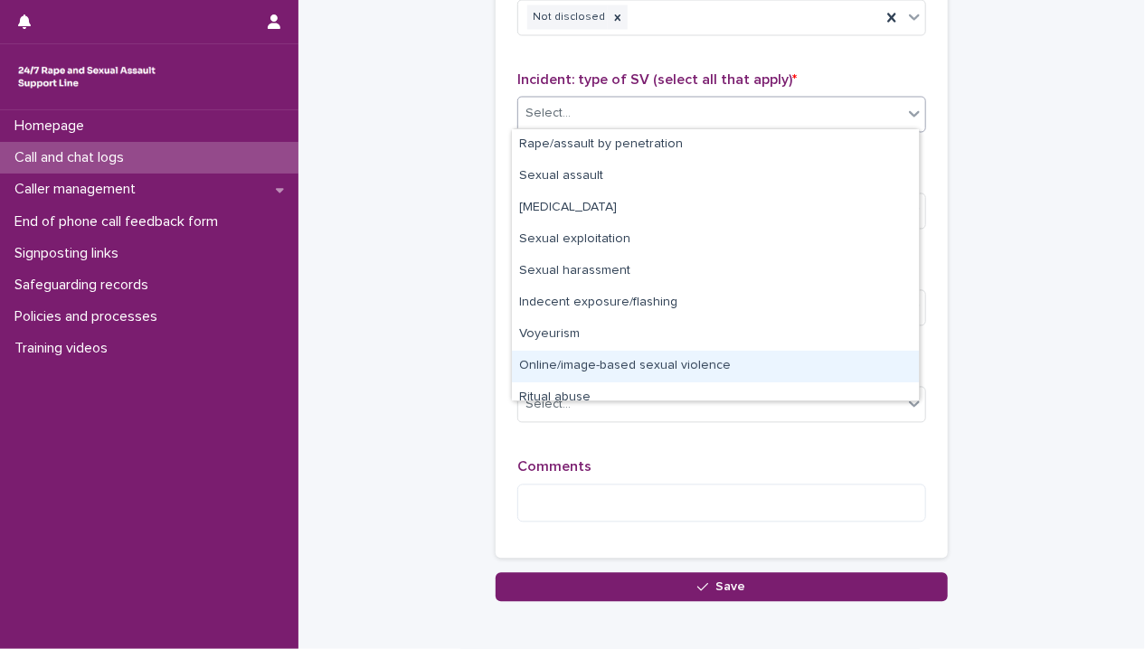
scroll to position [45, 0]
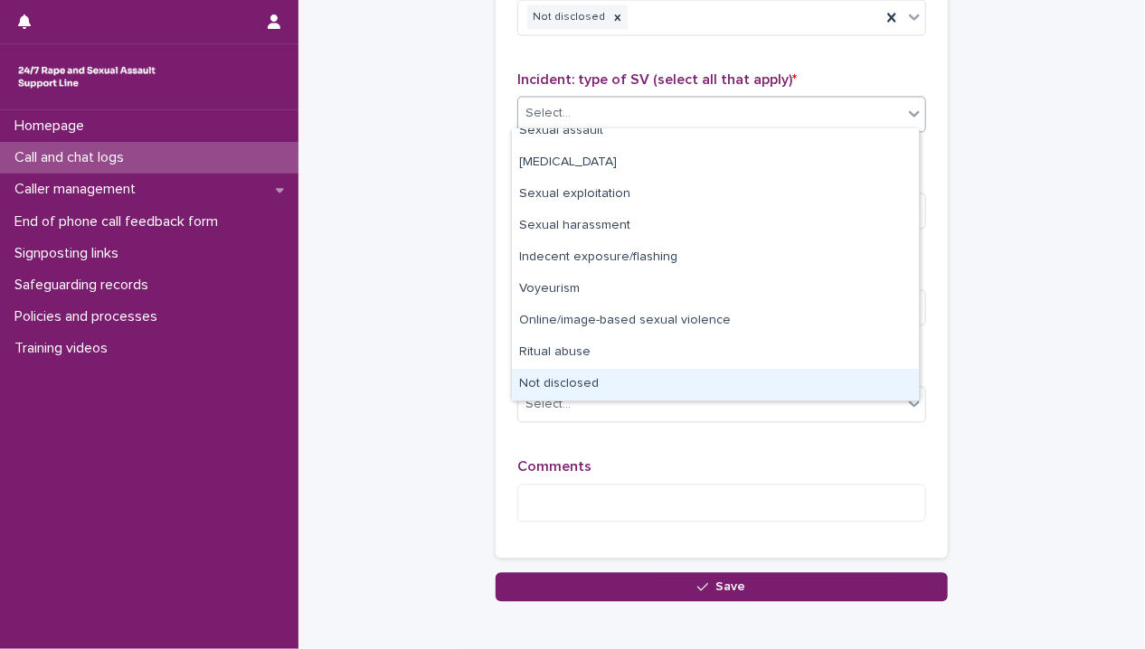
click at [602, 380] on div "Not disclosed" at bounding box center [715, 385] width 407 height 32
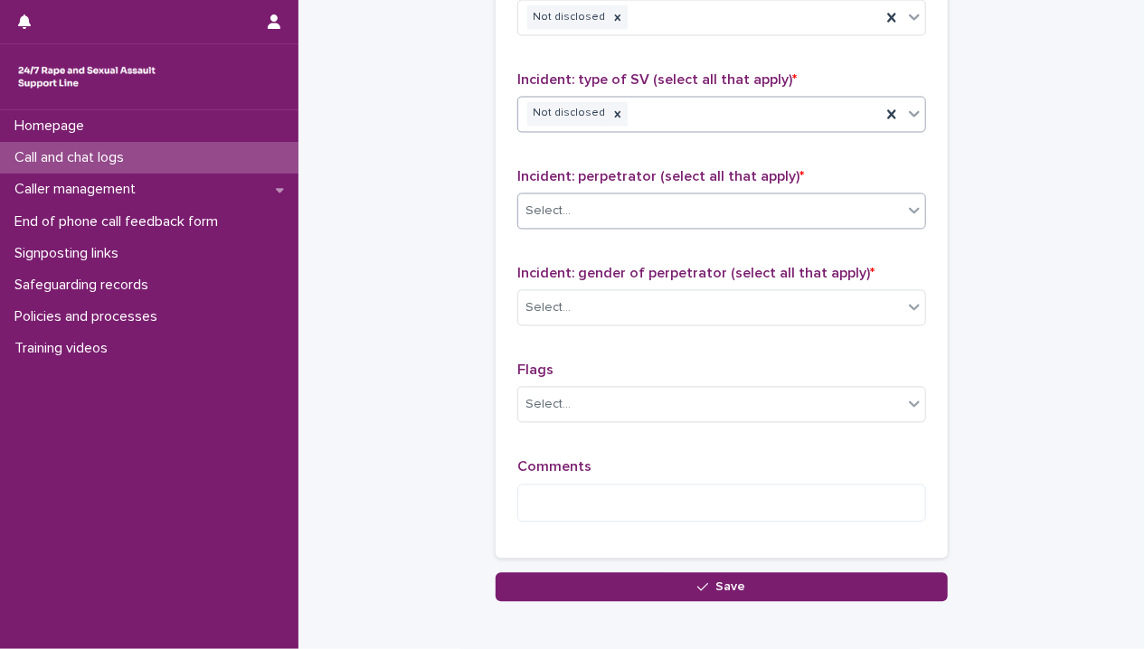
click at [604, 215] on div "Select..." at bounding box center [710, 212] width 384 height 30
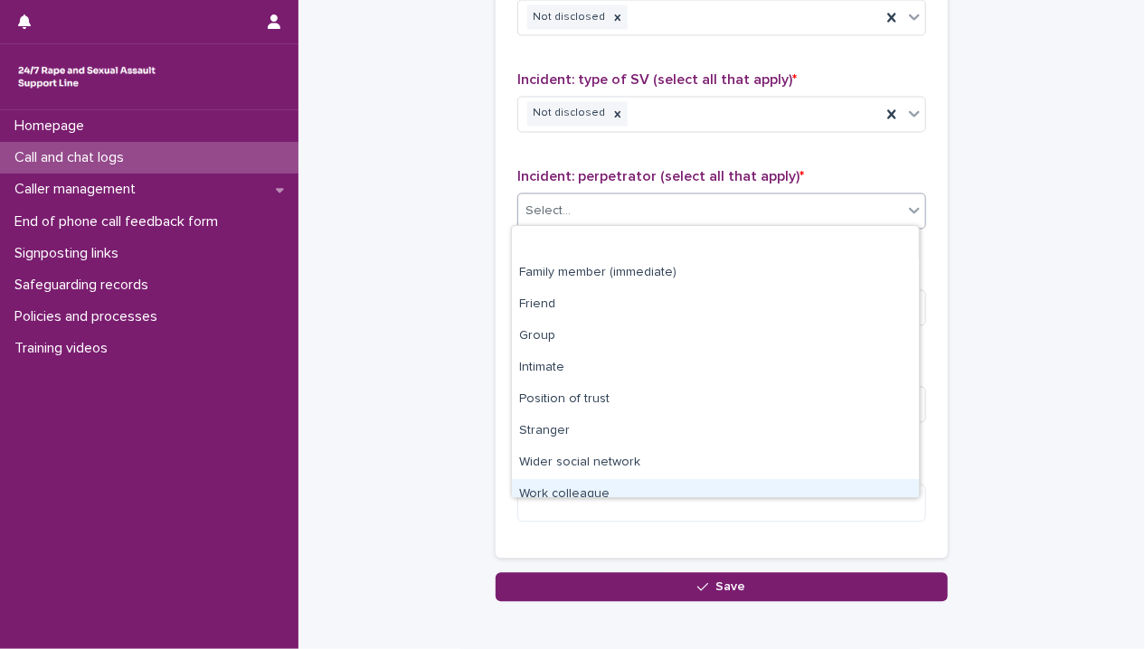
scroll to position [76, 0]
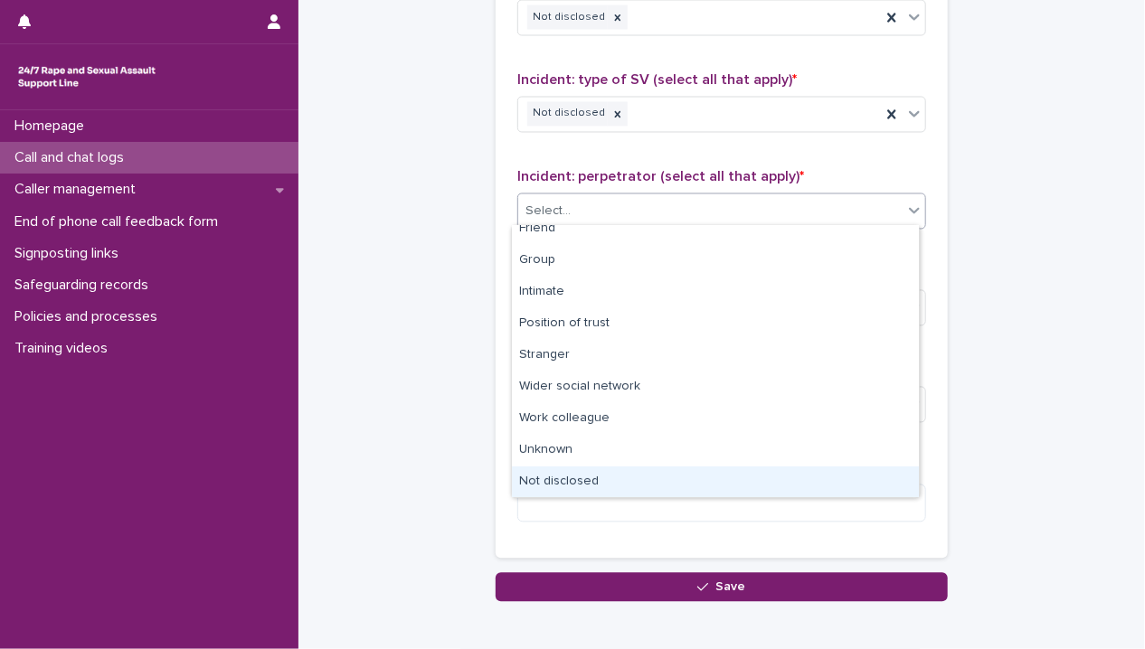
drag, startPoint x: 598, startPoint y: 464, endPoint x: 593, endPoint y: 475, distance: 11.8
click at [592, 480] on div "Not disclosed" at bounding box center [715, 483] width 407 height 32
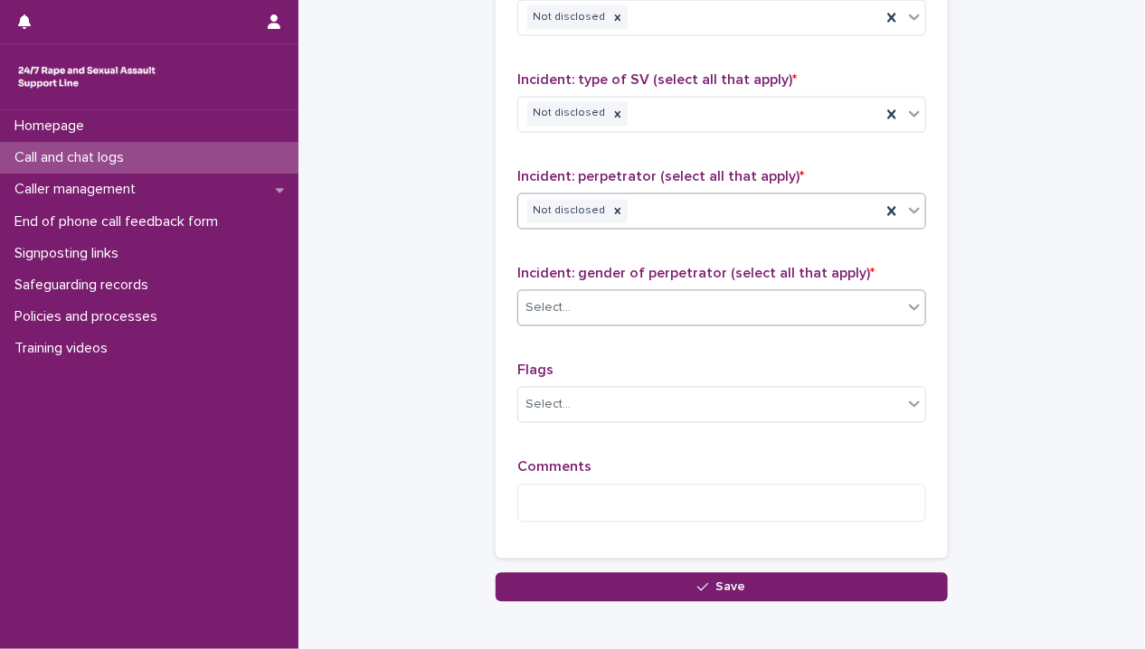
click at [590, 294] on div "Select..." at bounding box center [710, 309] width 384 height 30
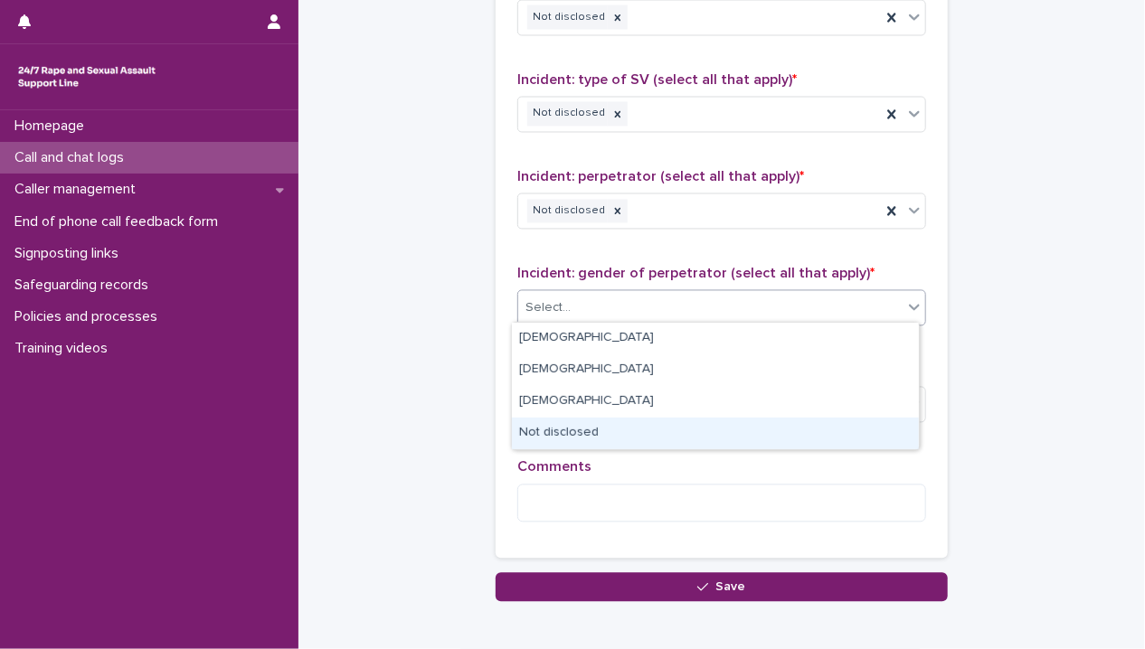
click at [587, 429] on div "Not disclosed" at bounding box center [715, 434] width 407 height 32
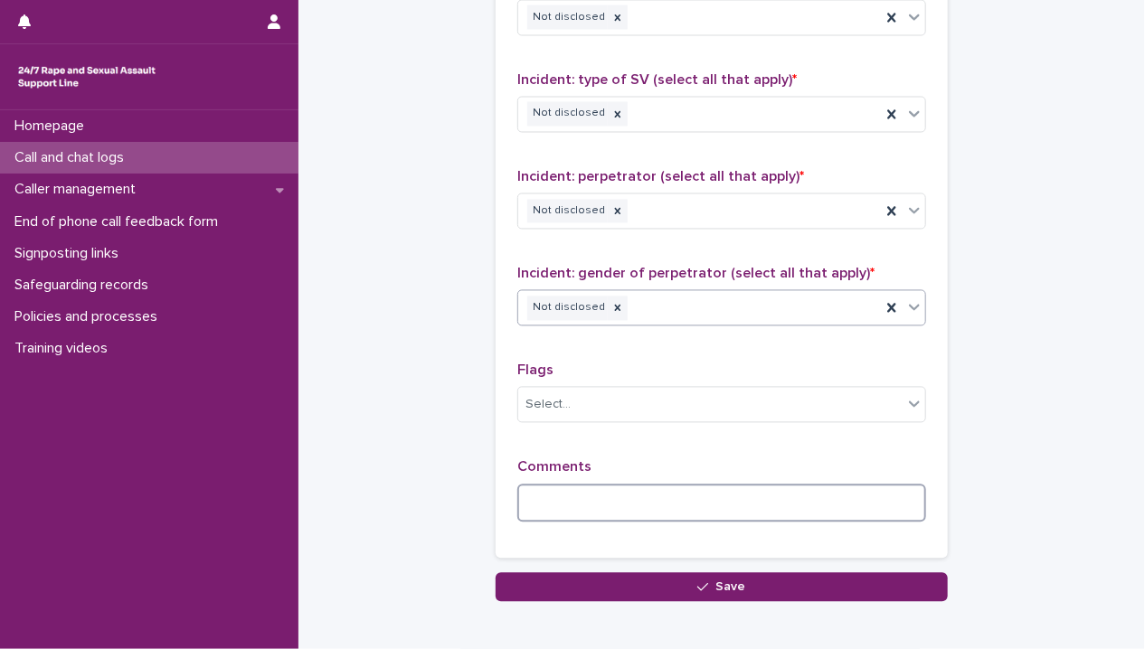
click at [567, 500] on textarea at bounding box center [721, 504] width 409 height 39
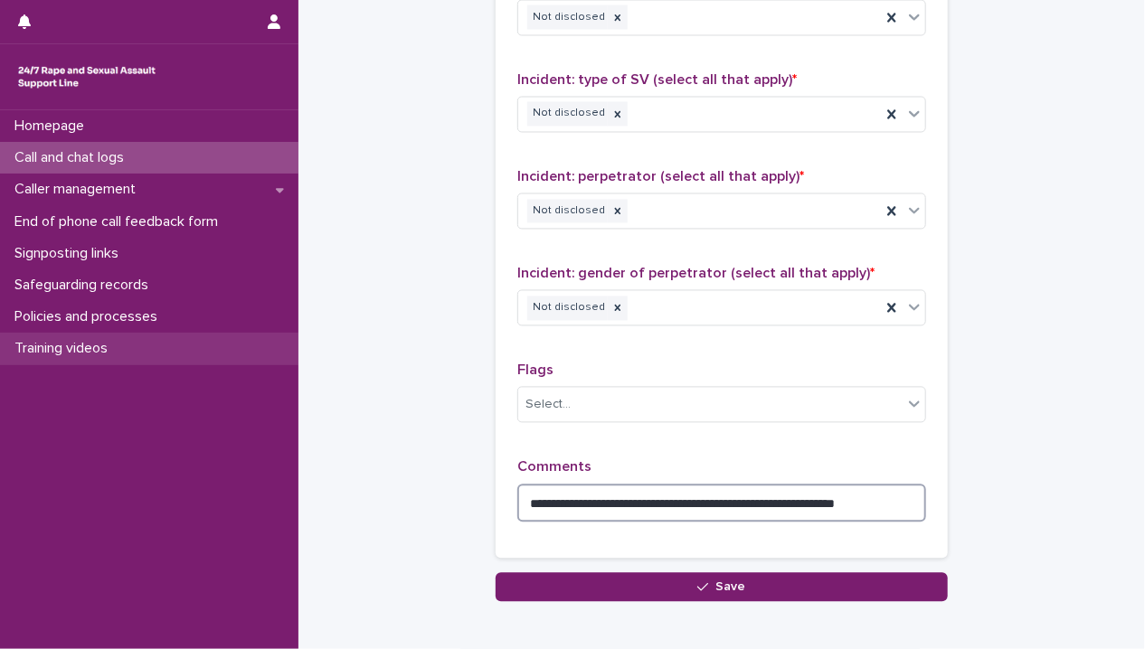
type textarea "**********"
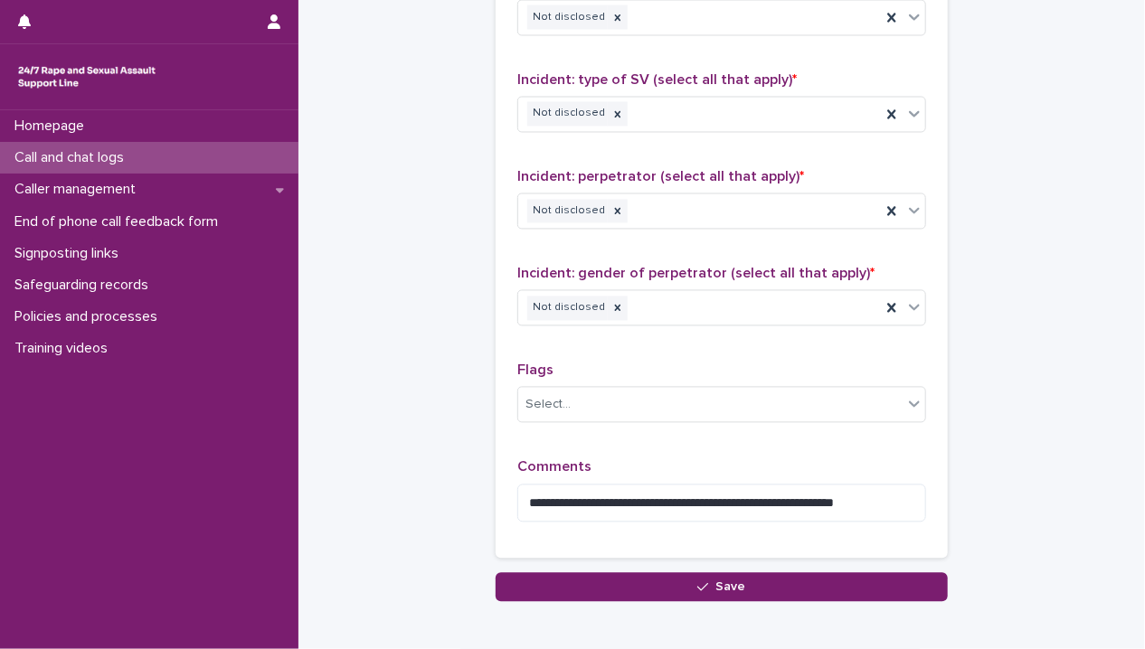
click at [608, 567] on div "**********" at bounding box center [722, 166] width 452 height 814
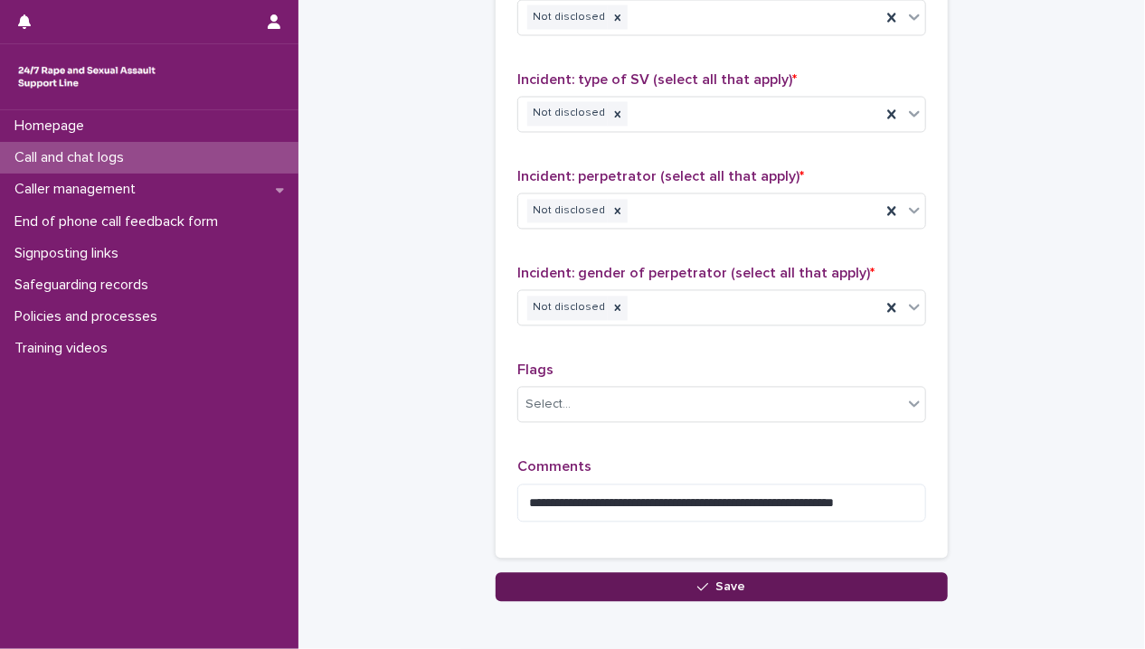
click at [608, 576] on button "Save" at bounding box center [722, 587] width 452 height 29
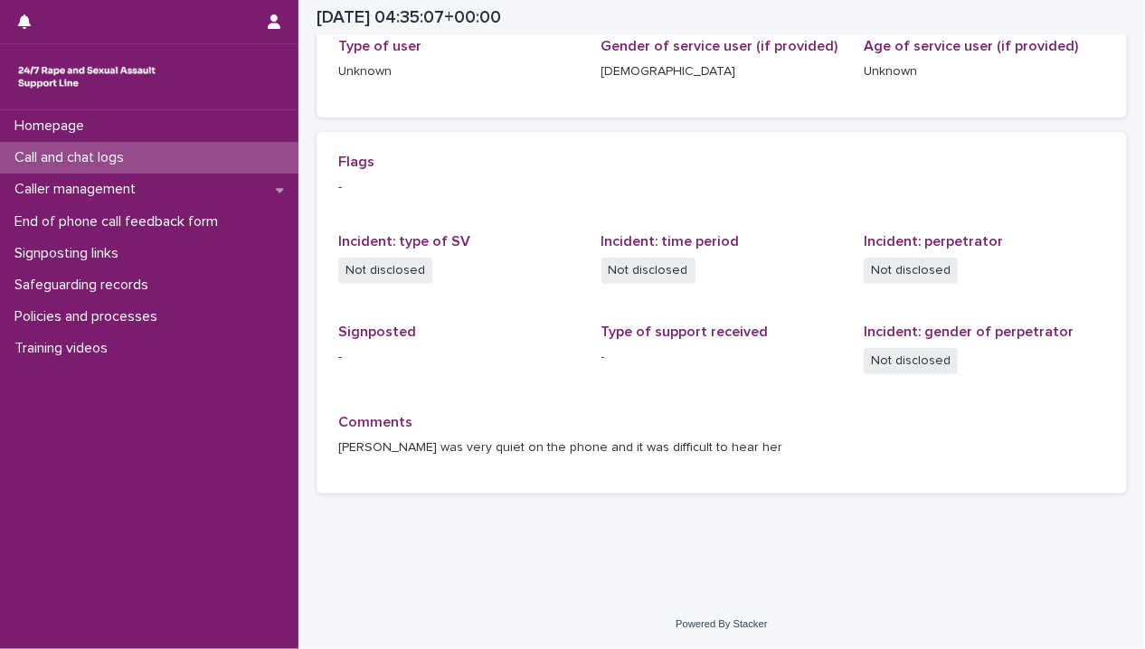
scroll to position [311, 0]
drag, startPoint x: 678, startPoint y: 423, endPoint x: 644, endPoint y: 409, distance: 36.5
click at [678, 423] on p "Comments" at bounding box center [721, 422] width 767 height 17
